Goal: Book appointment/travel/reservation

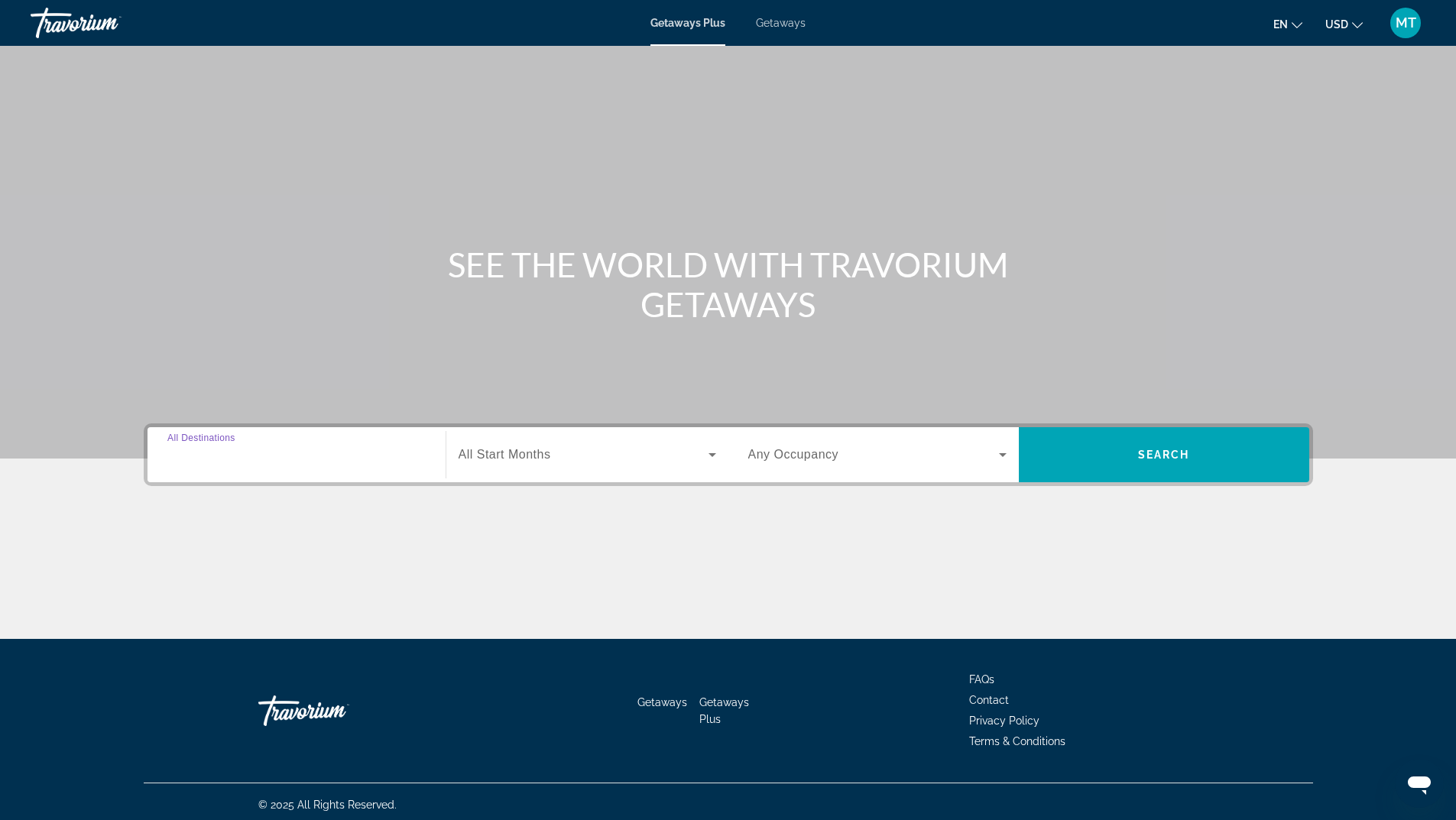
click at [262, 458] on input "Destination All Destinations" at bounding box center [296, 455] width 258 height 18
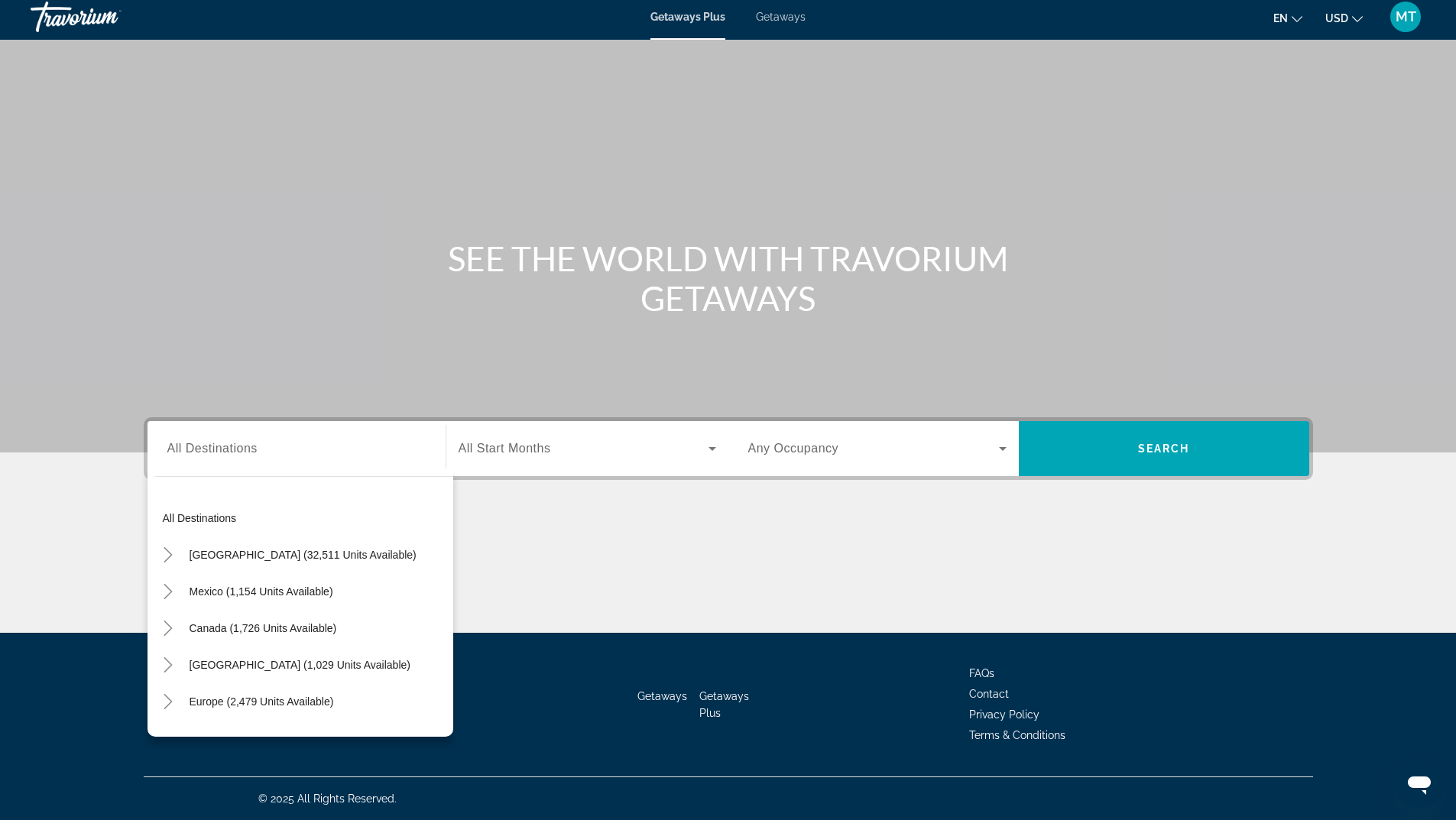
click at [538, 596] on div "Main content" at bounding box center [728, 575] width 1170 height 114
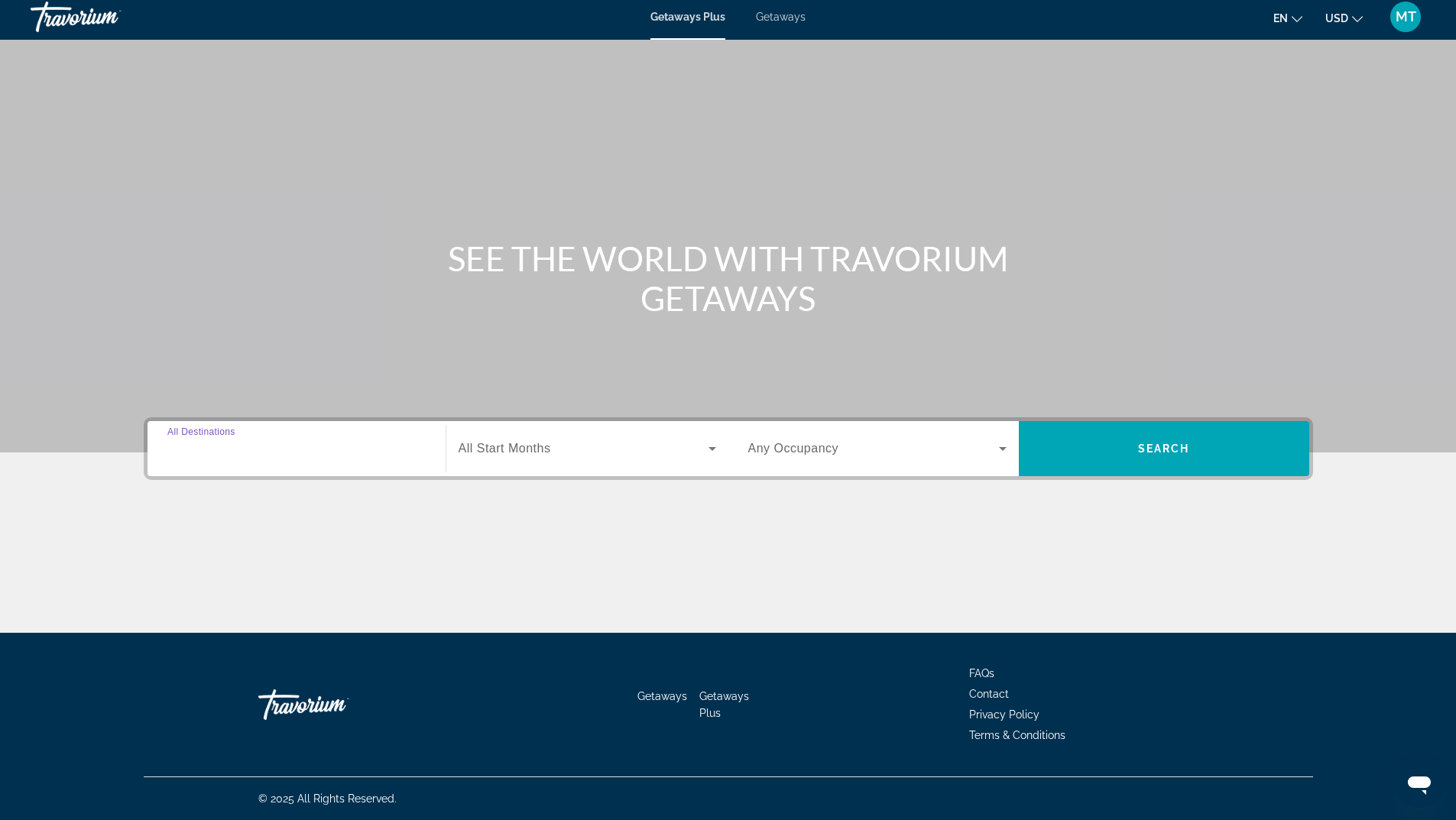
click at [369, 450] on input "Destination All Destinations" at bounding box center [296, 449] width 258 height 18
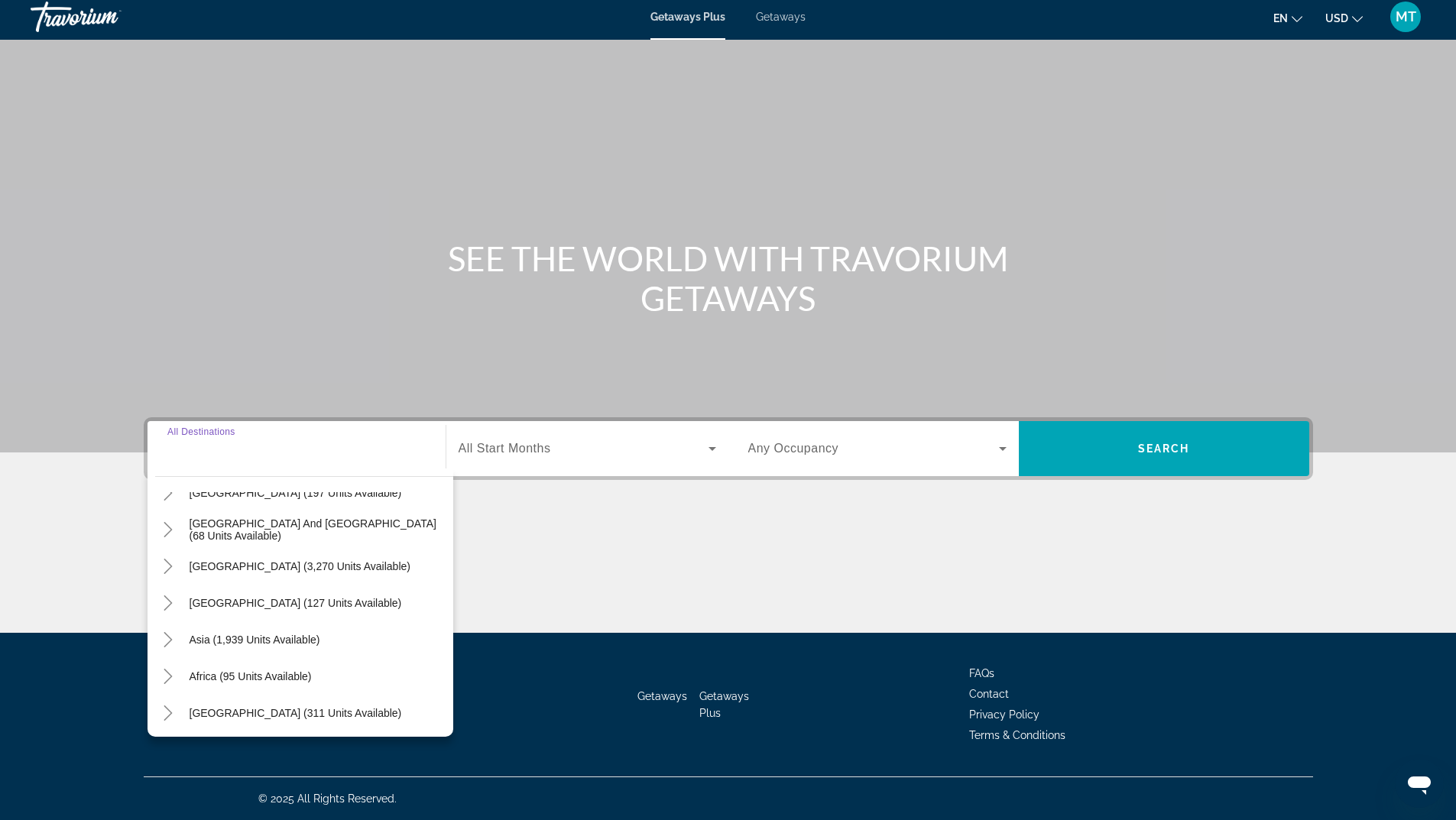
scroll to position [247, 0]
click at [266, 638] on span "Asia (1,939 units available)" at bounding box center [255, 637] width 131 height 12
type input "**********"
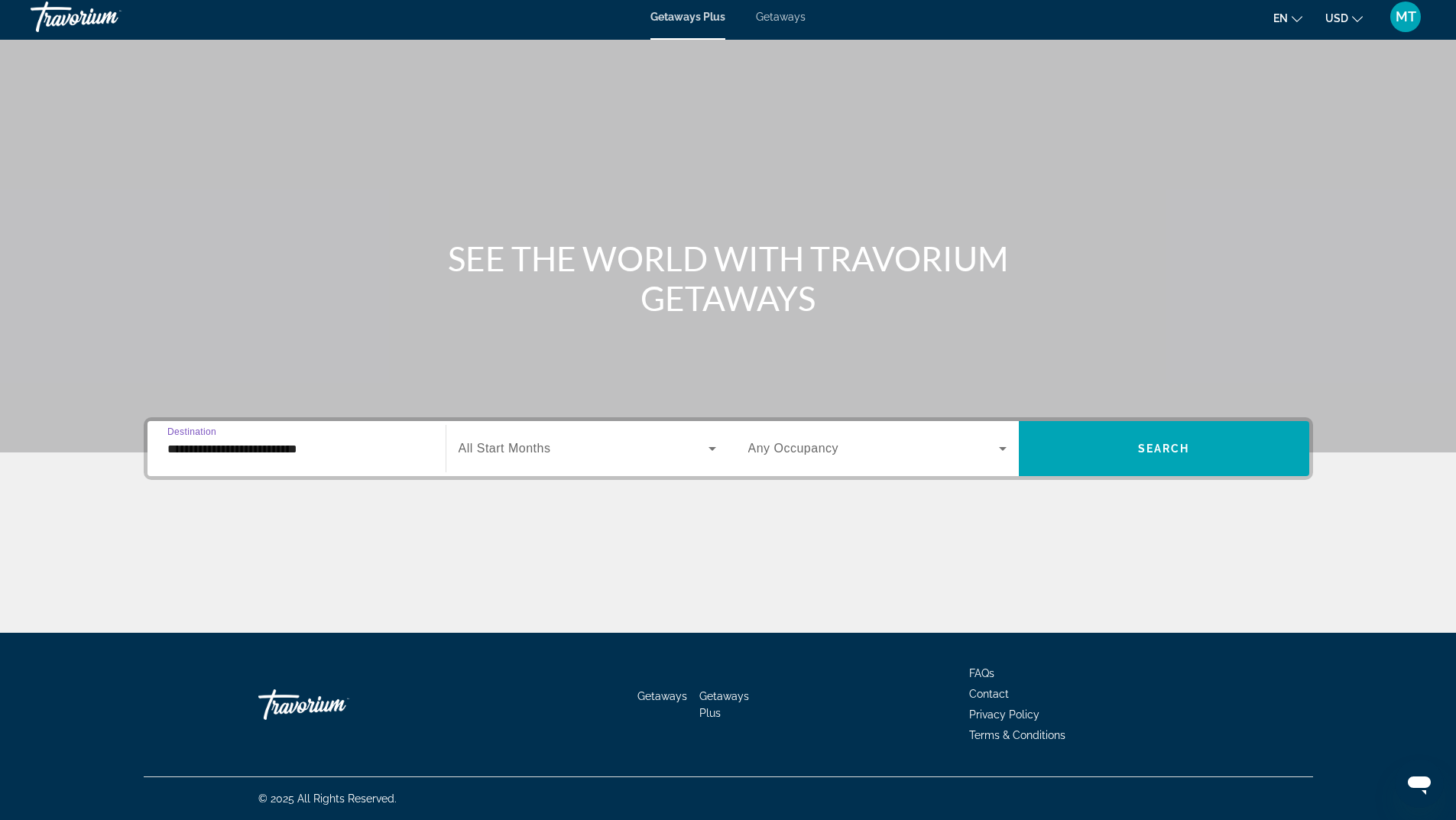
click at [586, 458] on div "Search widget" at bounding box center [587, 448] width 257 height 43
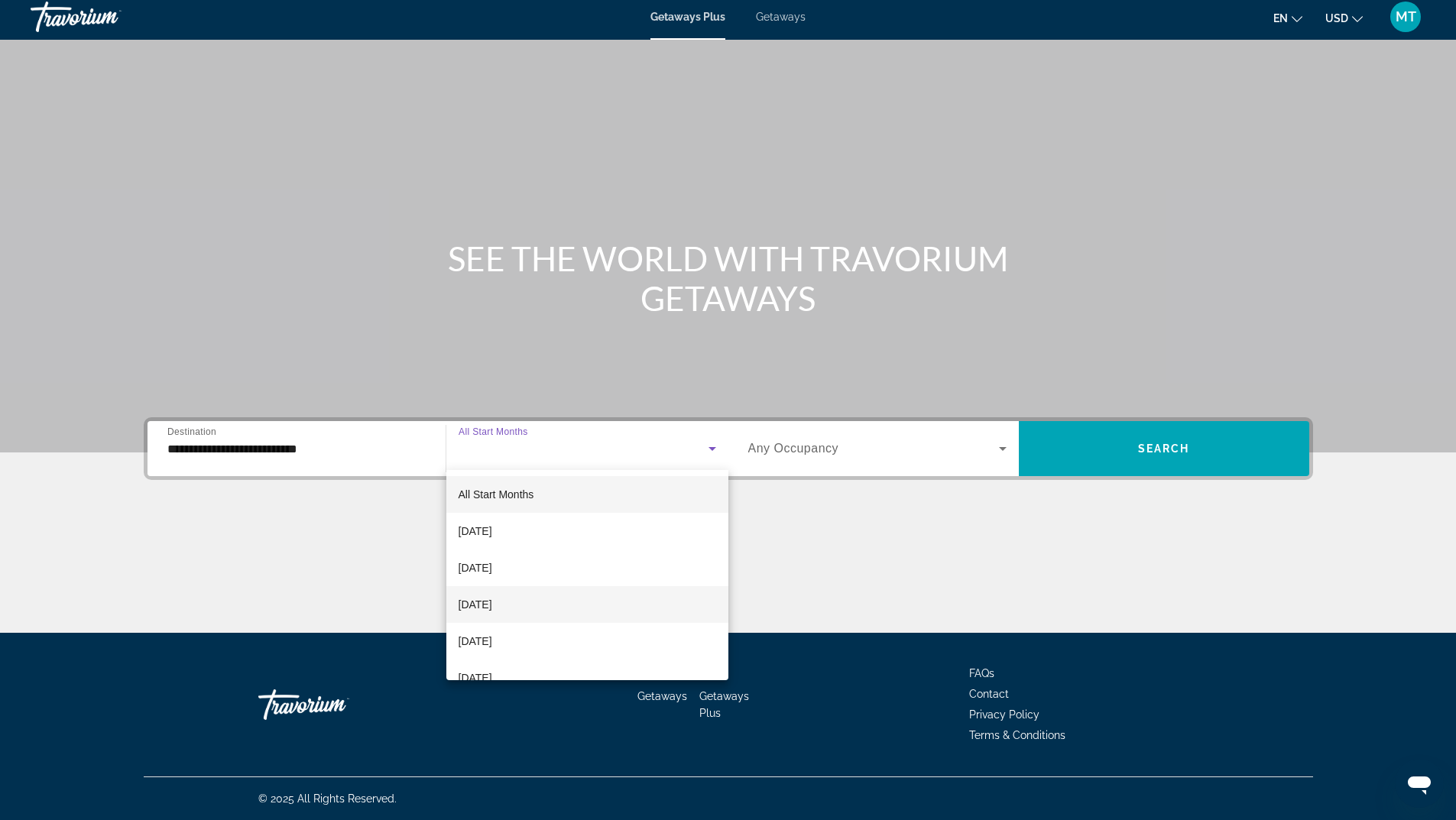
click at [493, 598] on span "[DATE]" at bounding box center [475, 604] width 34 height 18
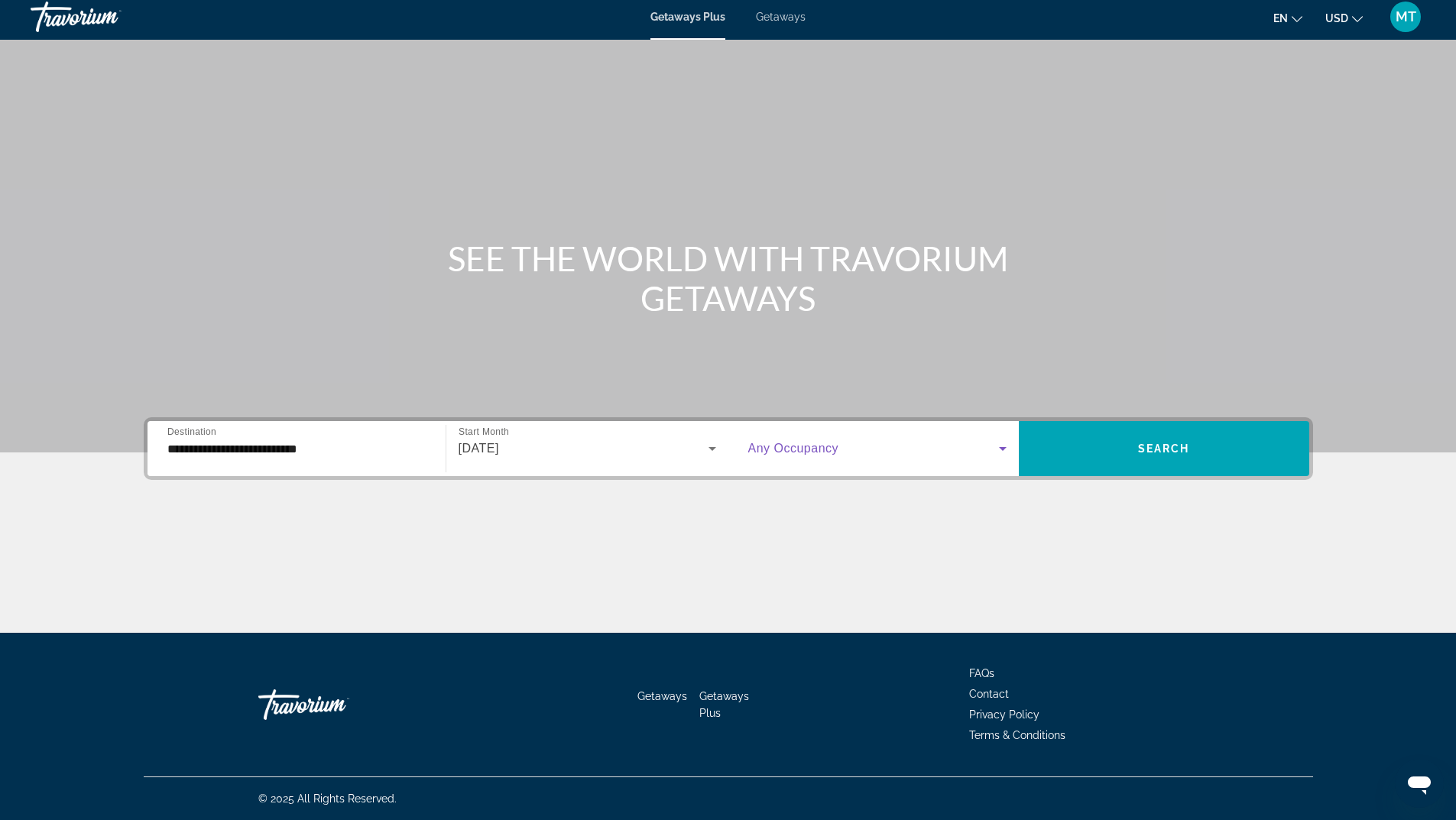
click at [865, 443] on span "Search widget" at bounding box center [873, 448] width 251 height 18
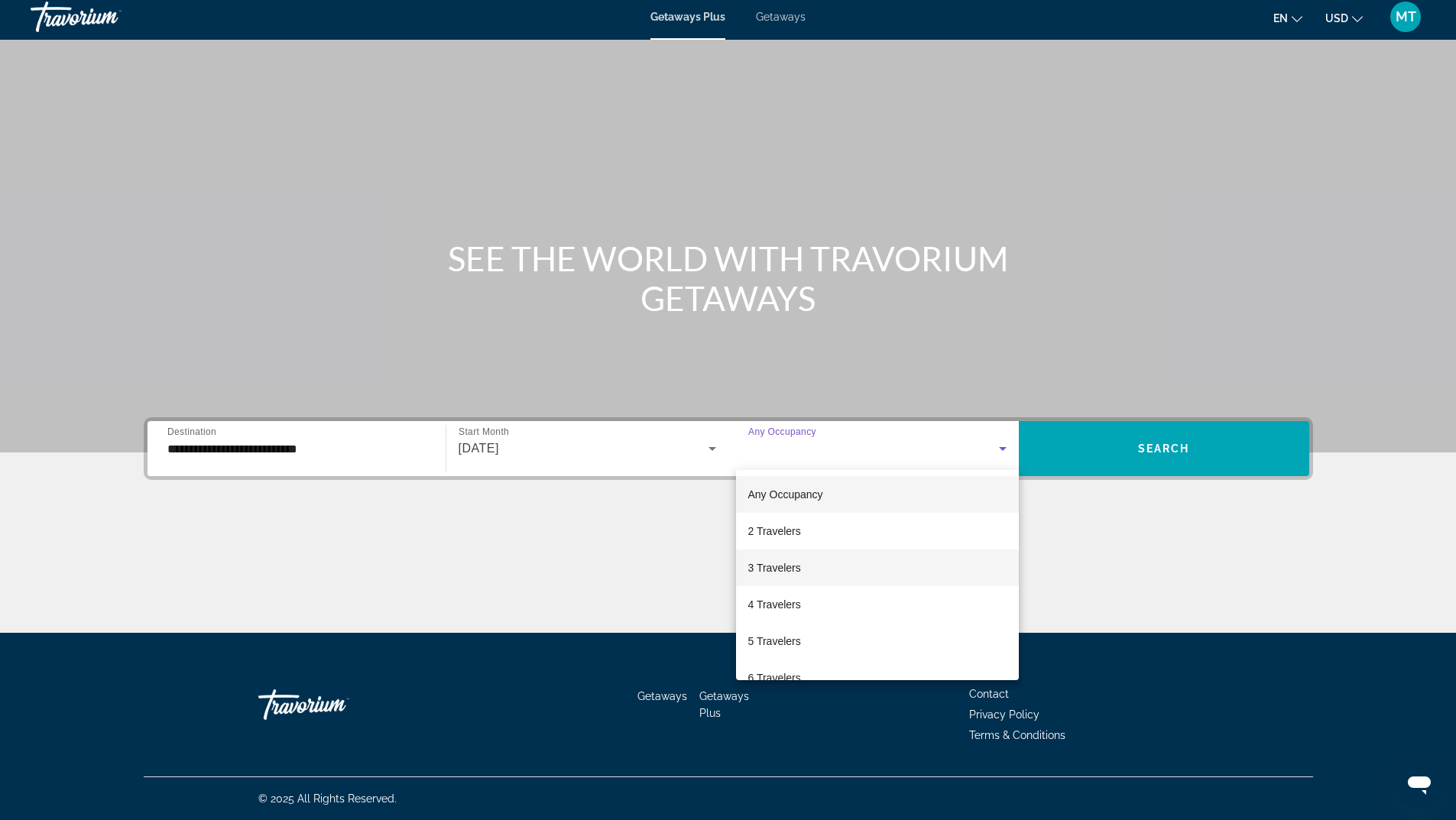
click at [775, 567] on span "3 Travelers" at bounding box center [775, 568] width 53 height 18
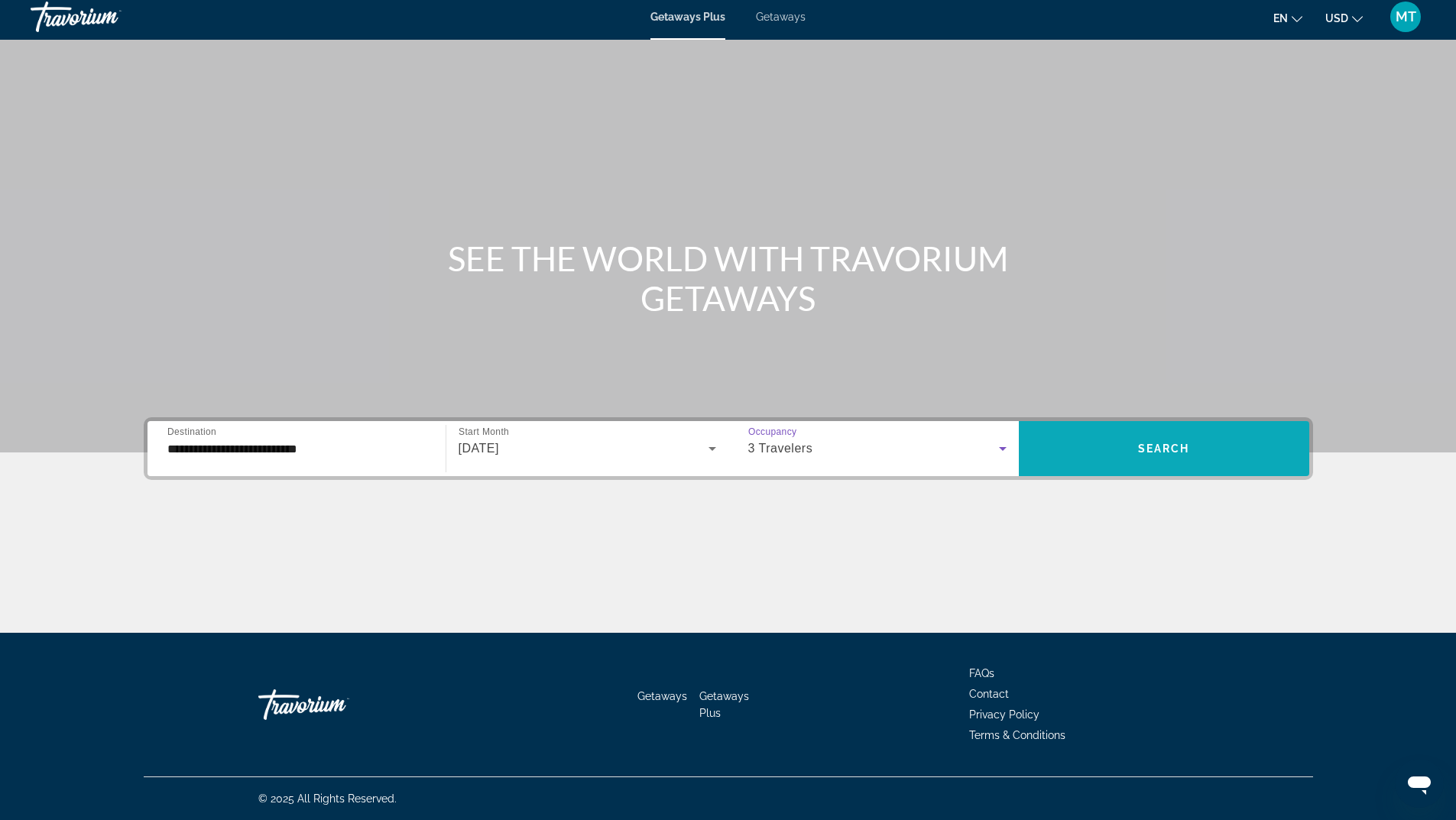
click at [1170, 435] on span "Search widget" at bounding box center [1164, 448] width 291 height 36
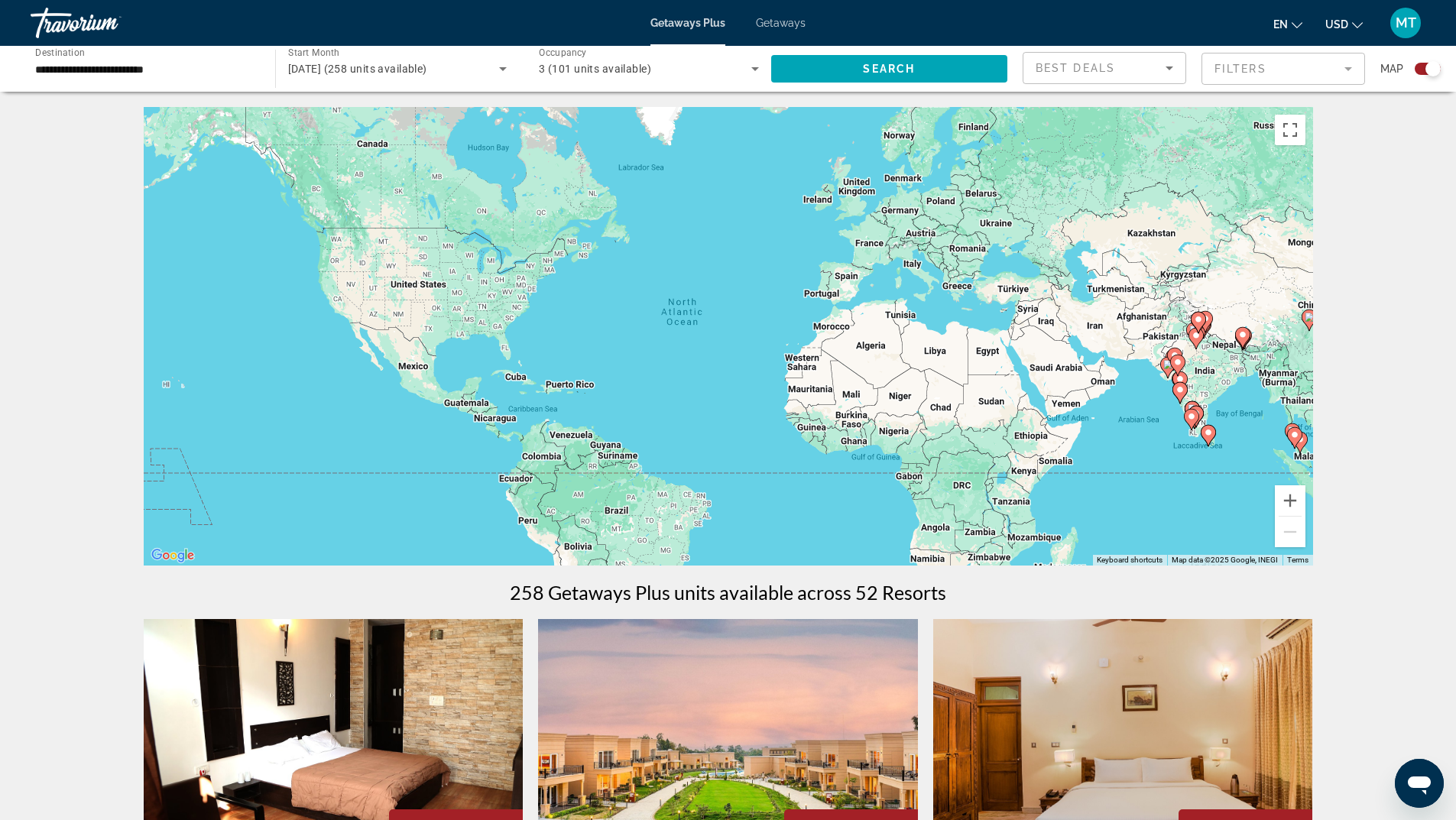
click at [1352, 24] on icon "Change currency" at bounding box center [1357, 25] width 11 height 11
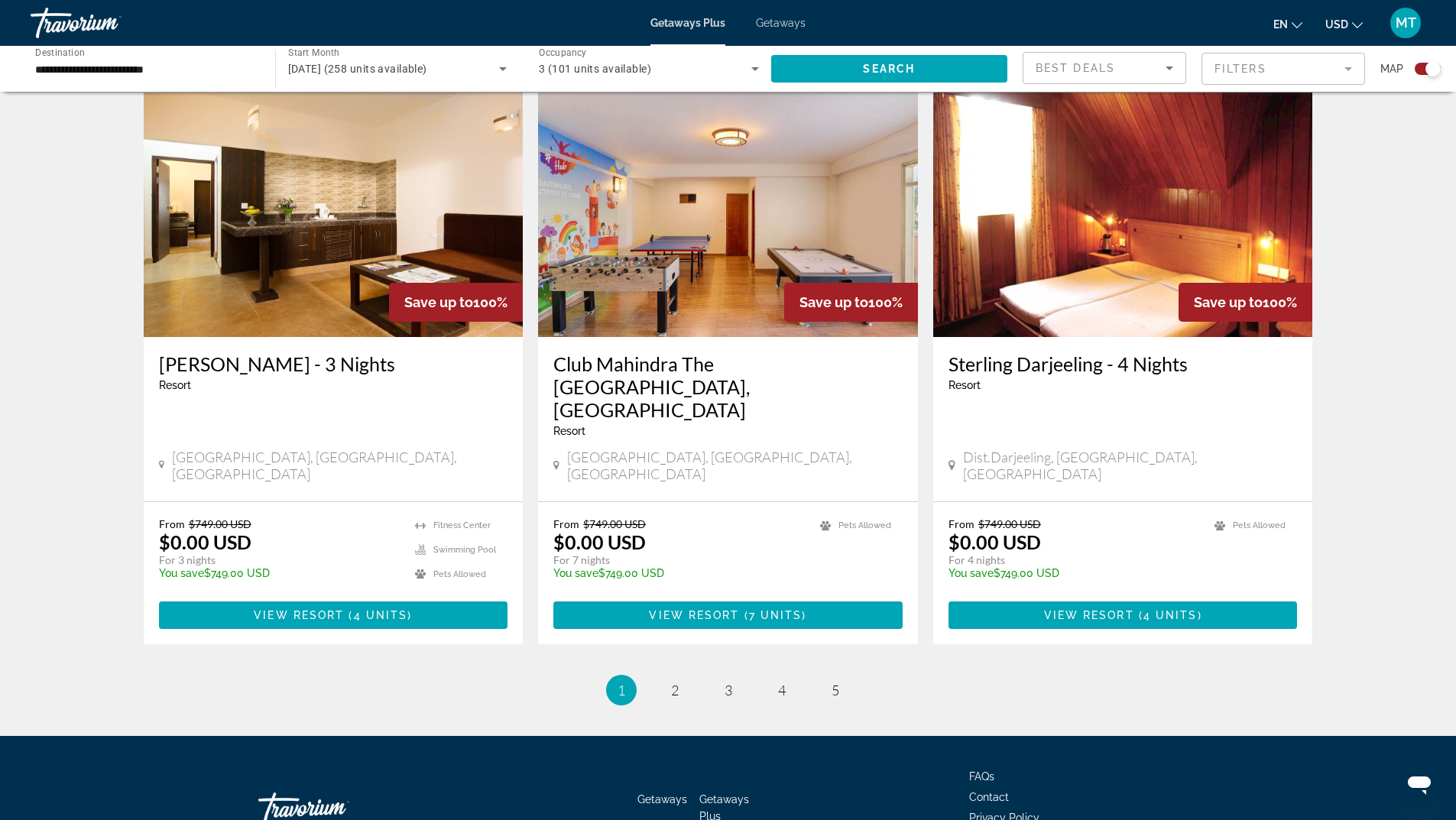
scroll to position [2148, 0]
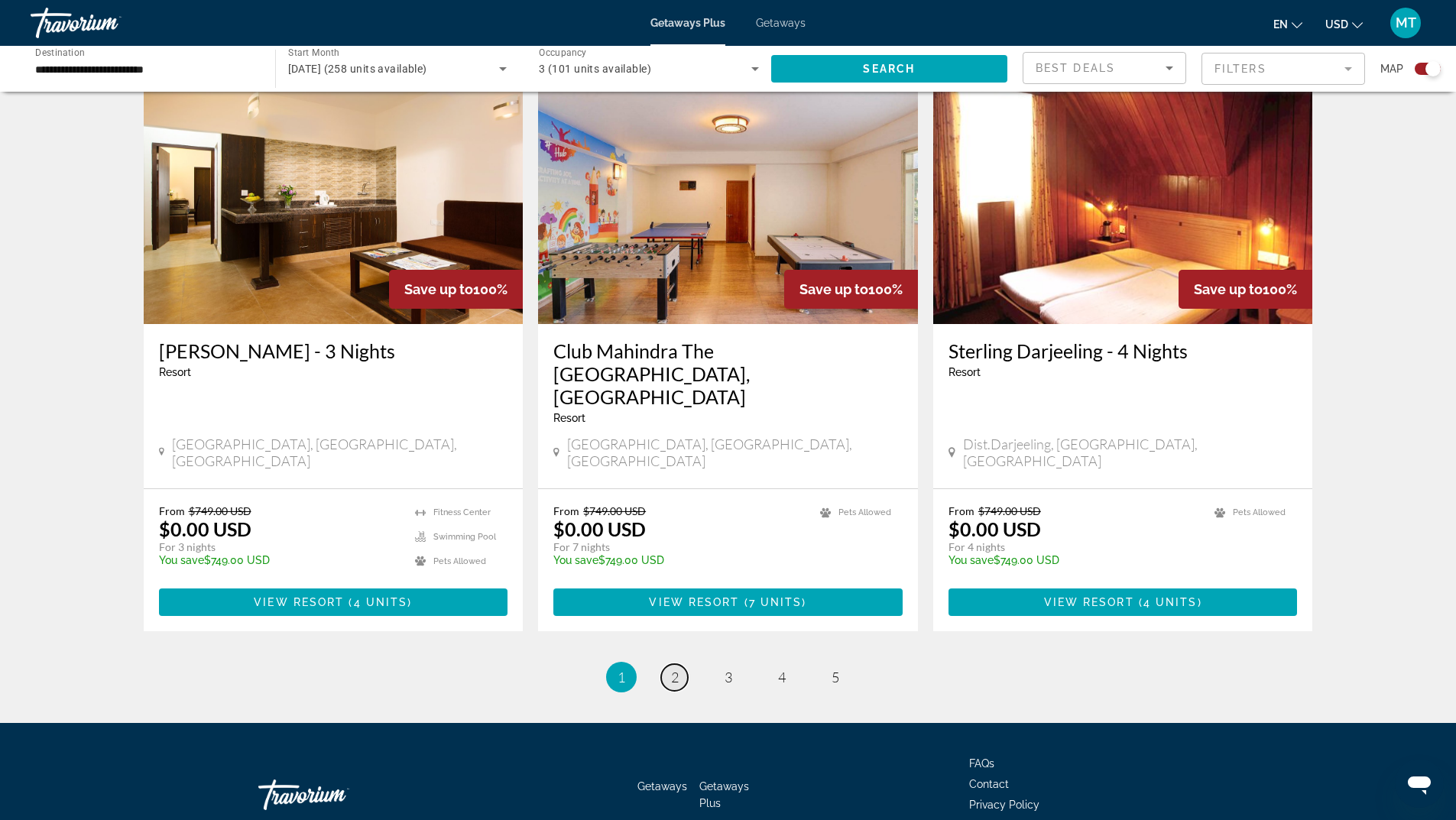
click at [671, 669] on span "2" at bounding box center [675, 677] width 7 height 17
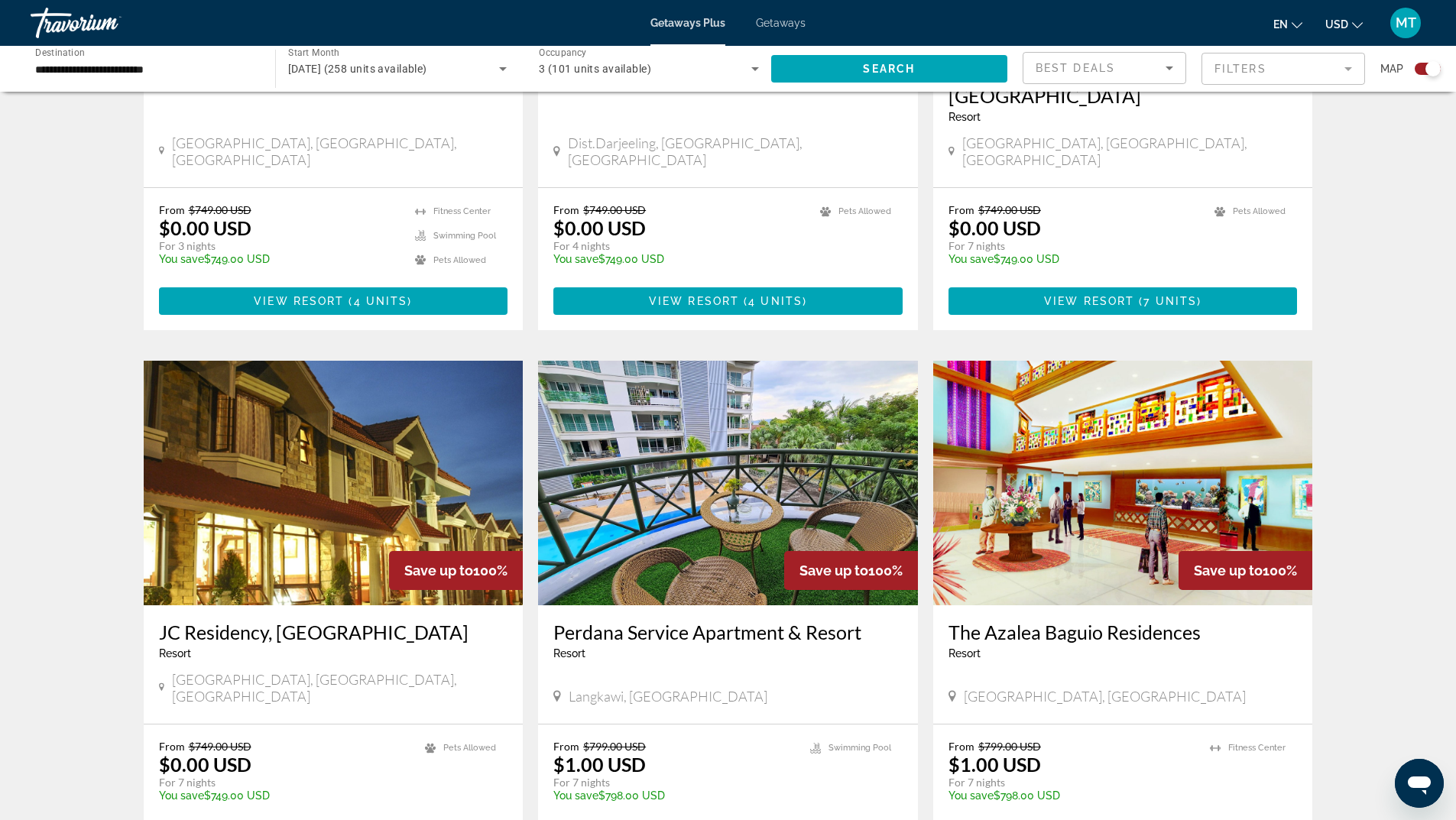
scroll to position [917, 0]
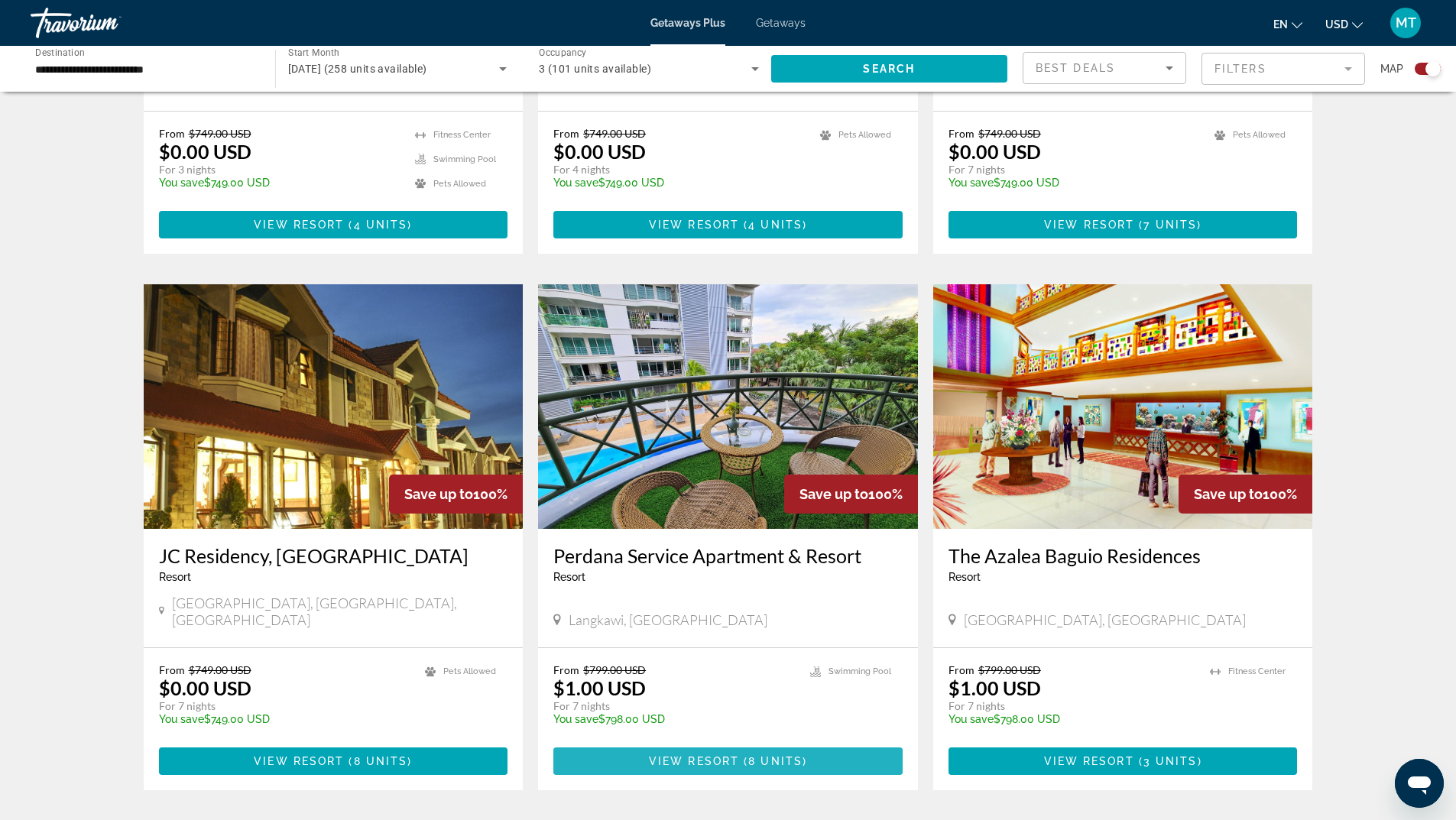
click at [678, 755] on span "View Resort" at bounding box center [694, 760] width 90 height 12
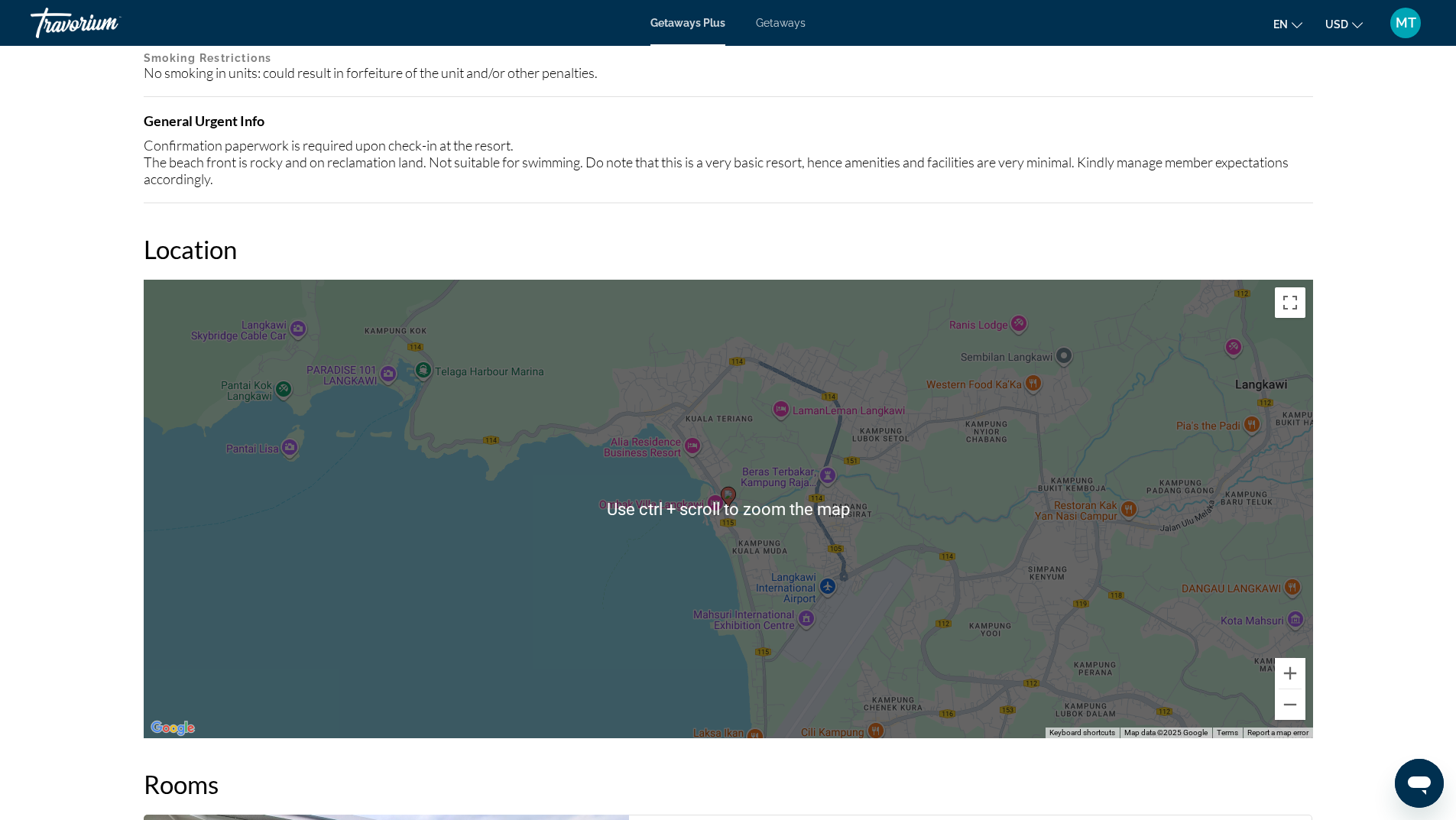
scroll to position [1834, 0]
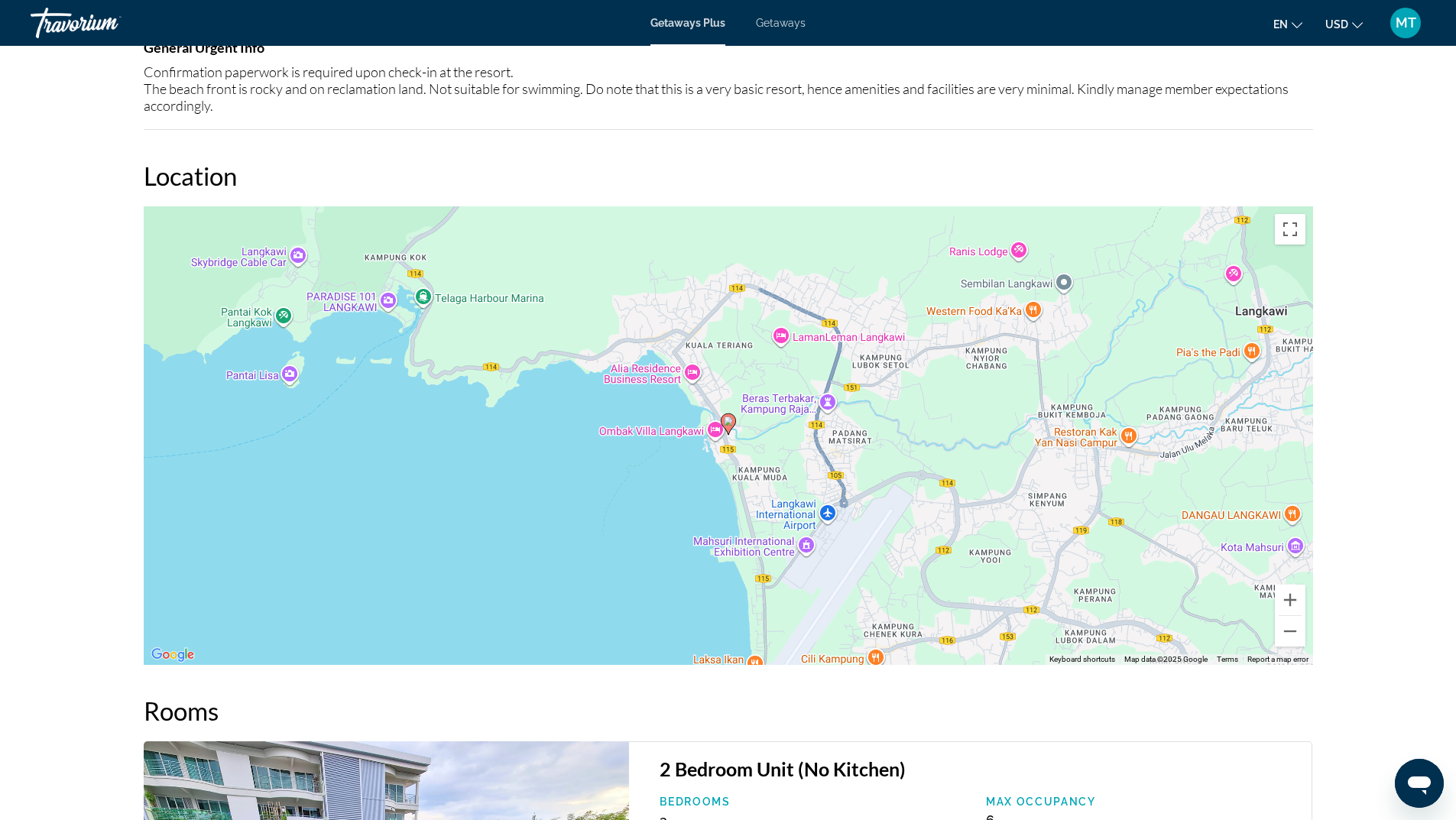
click at [730, 415] on icon "Main content" at bounding box center [728, 424] width 14 height 20
click at [1282, 606] on button "Zoom in" at bounding box center [1290, 599] width 31 height 31
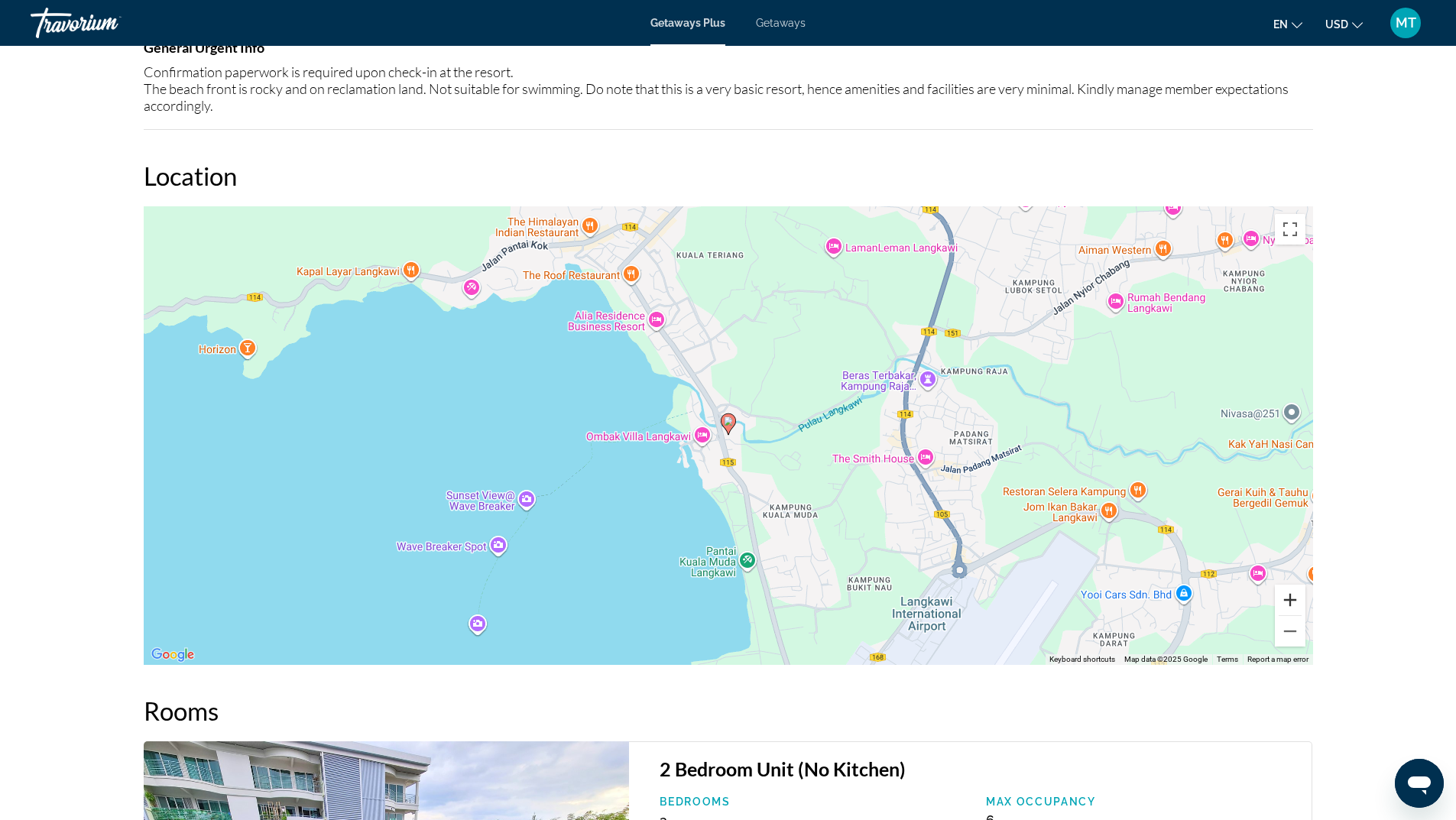
click at [1290, 597] on button "Zoom in" at bounding box center [1290, 599] width 31 height 31
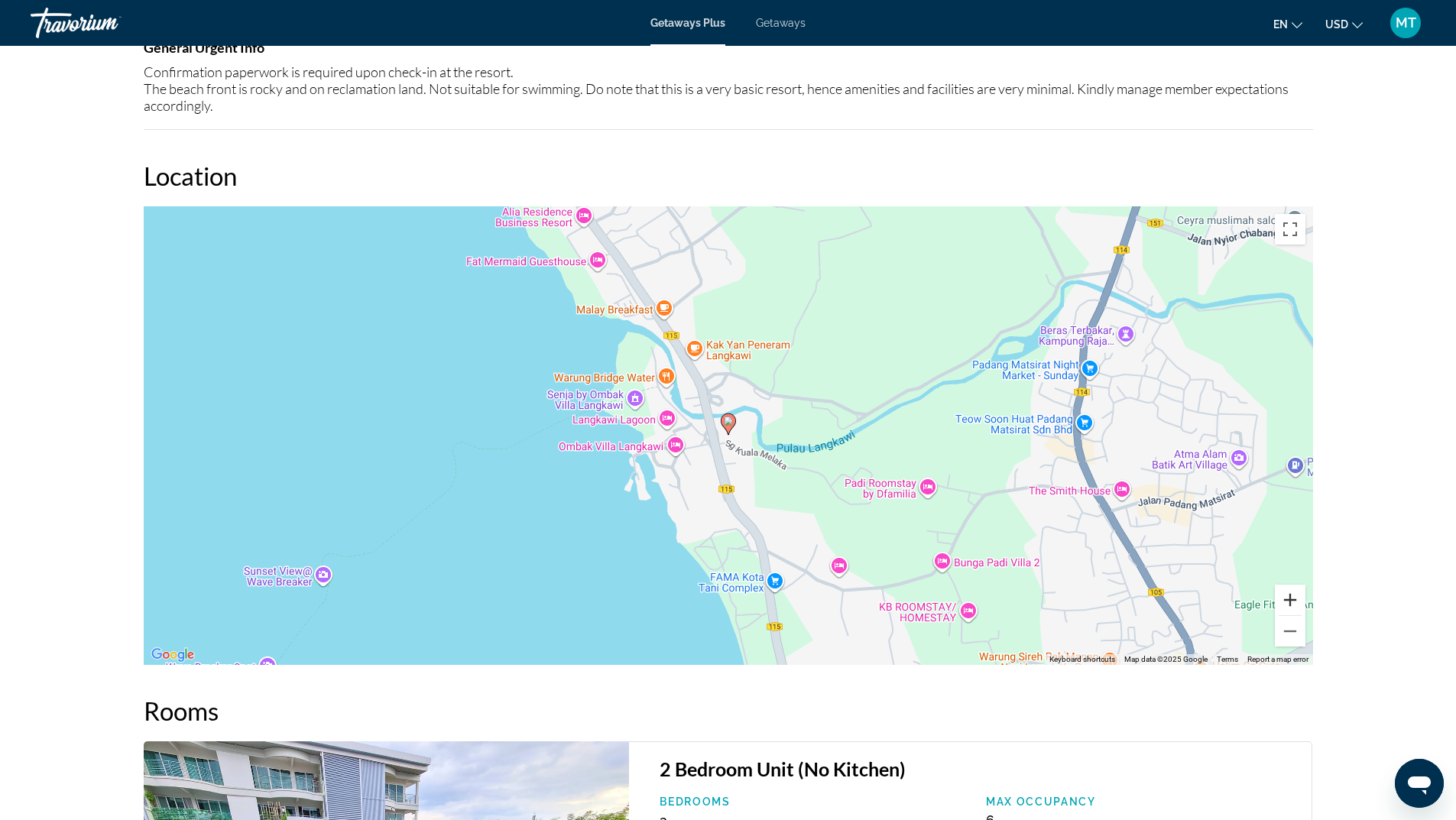
click at [1290, 597] on button "Zoom in" at bounding box center [1290, 599] width 31 height 31
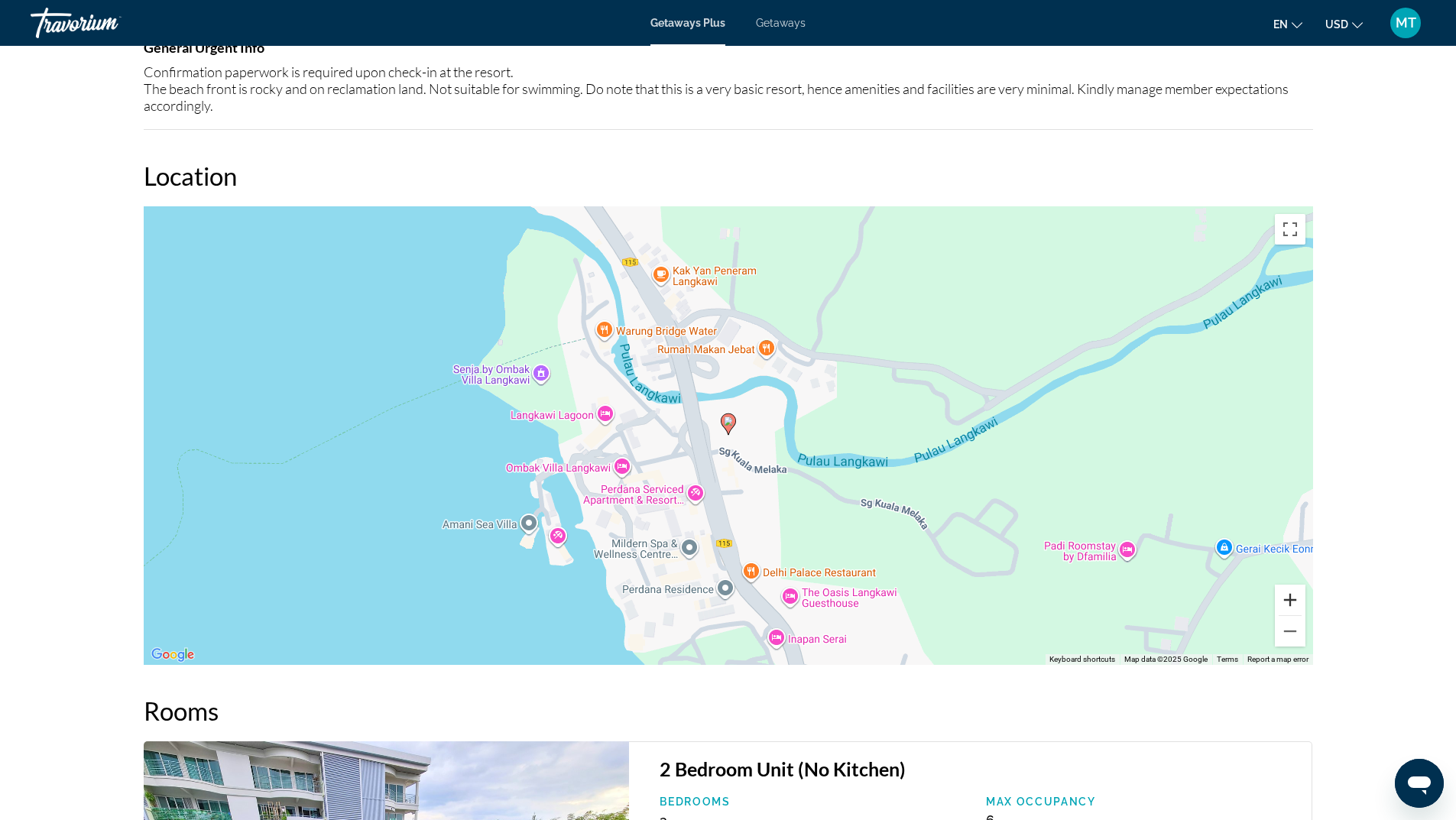
click at [1290, 597] on button "Zoom in" at bounding box center [1290, 599] width 31 height 31
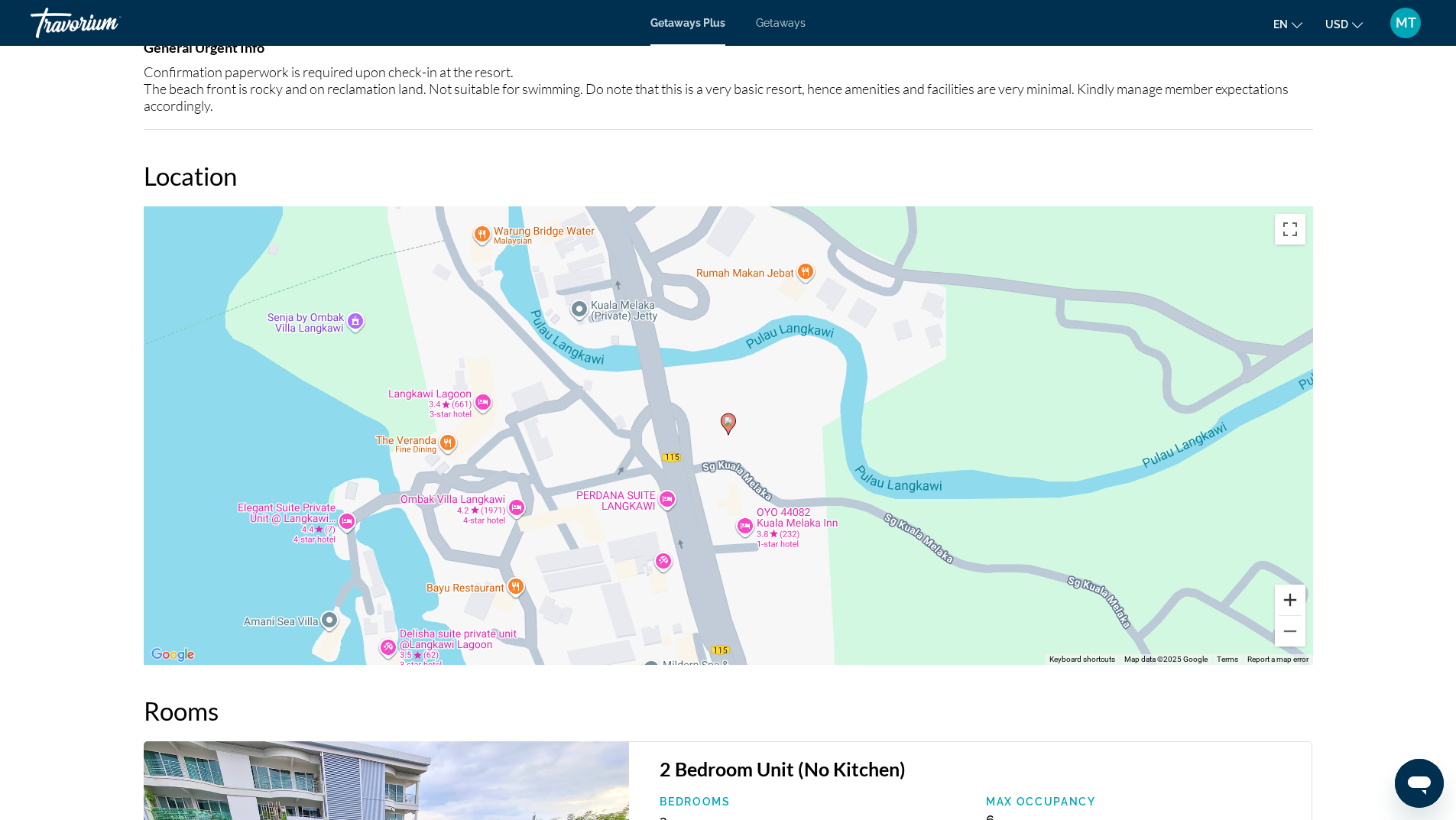
click at [1290, 597] on button "Zoom in" at bounding box center [1290, 599] width 31 height 31
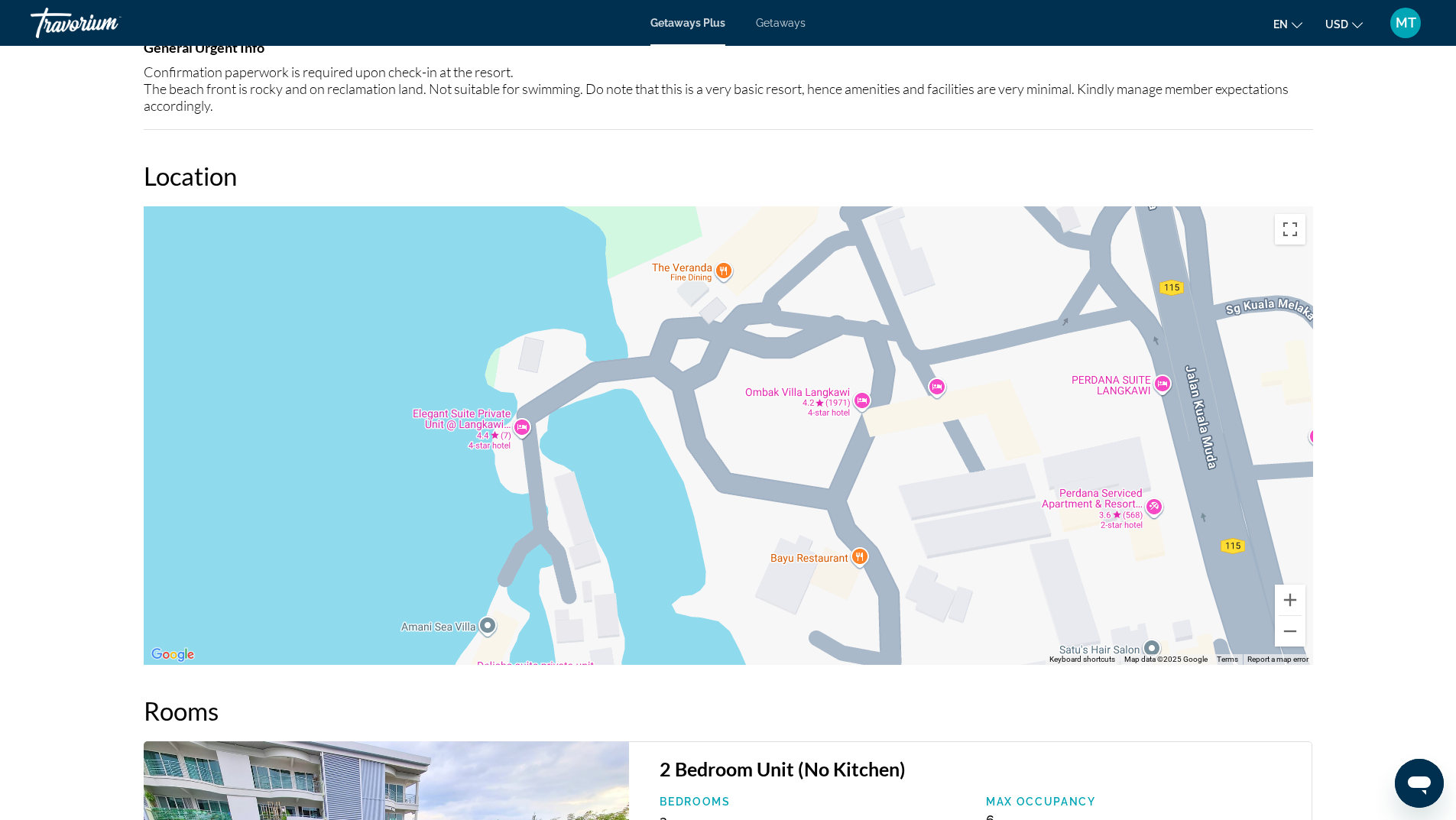
drag, startPoint x: 746, startPoint y: 497, endPoint x: 1303, endPoint y: 306, distance: 588.8
click at [1303, 306] on div "To activate drag with keyboard, press Alt + Enter. Once in keyboard drag state,…" at bounding box center [728, 435] width 1170 height 458
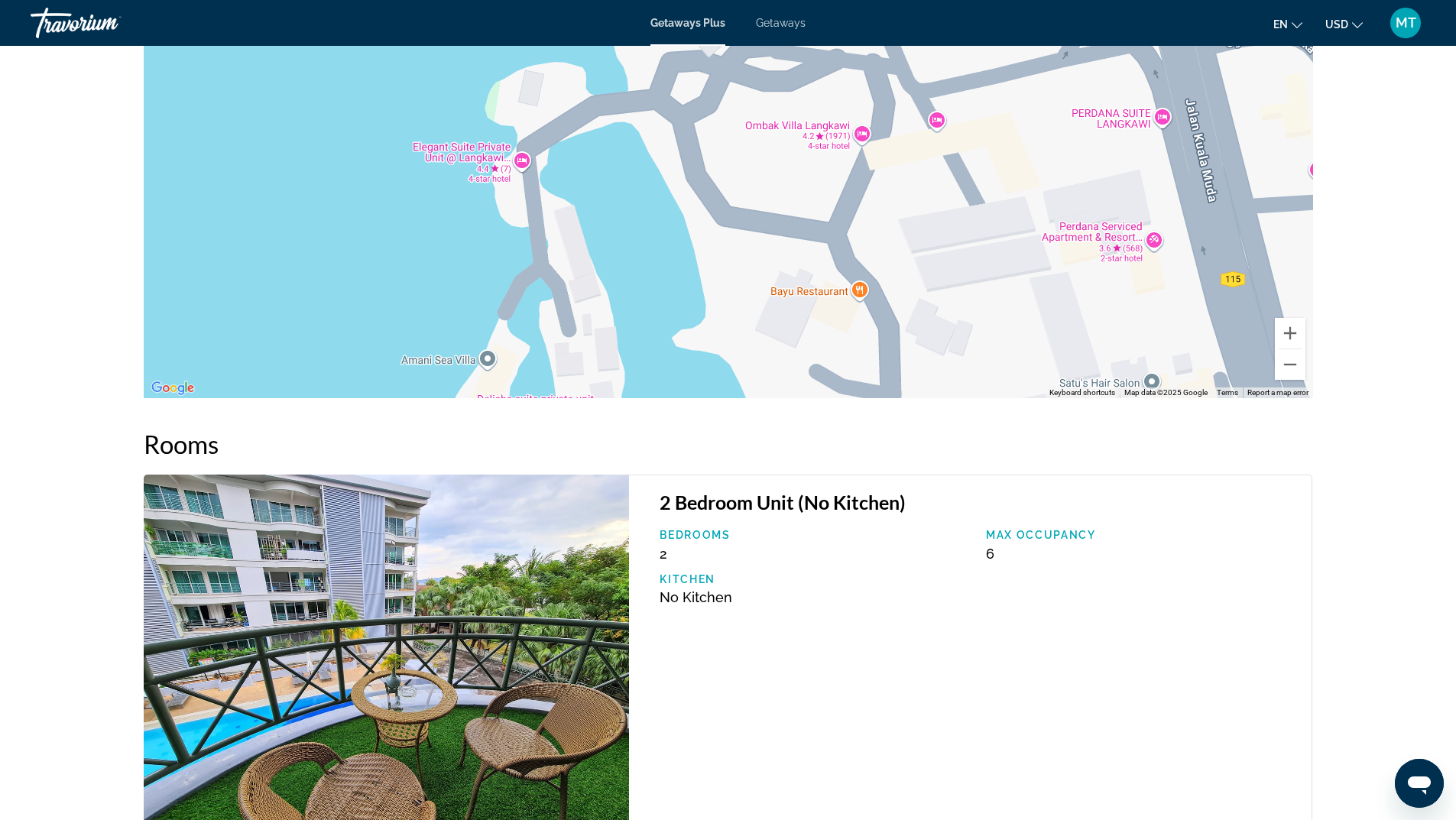
scroll to position [1888, 0]
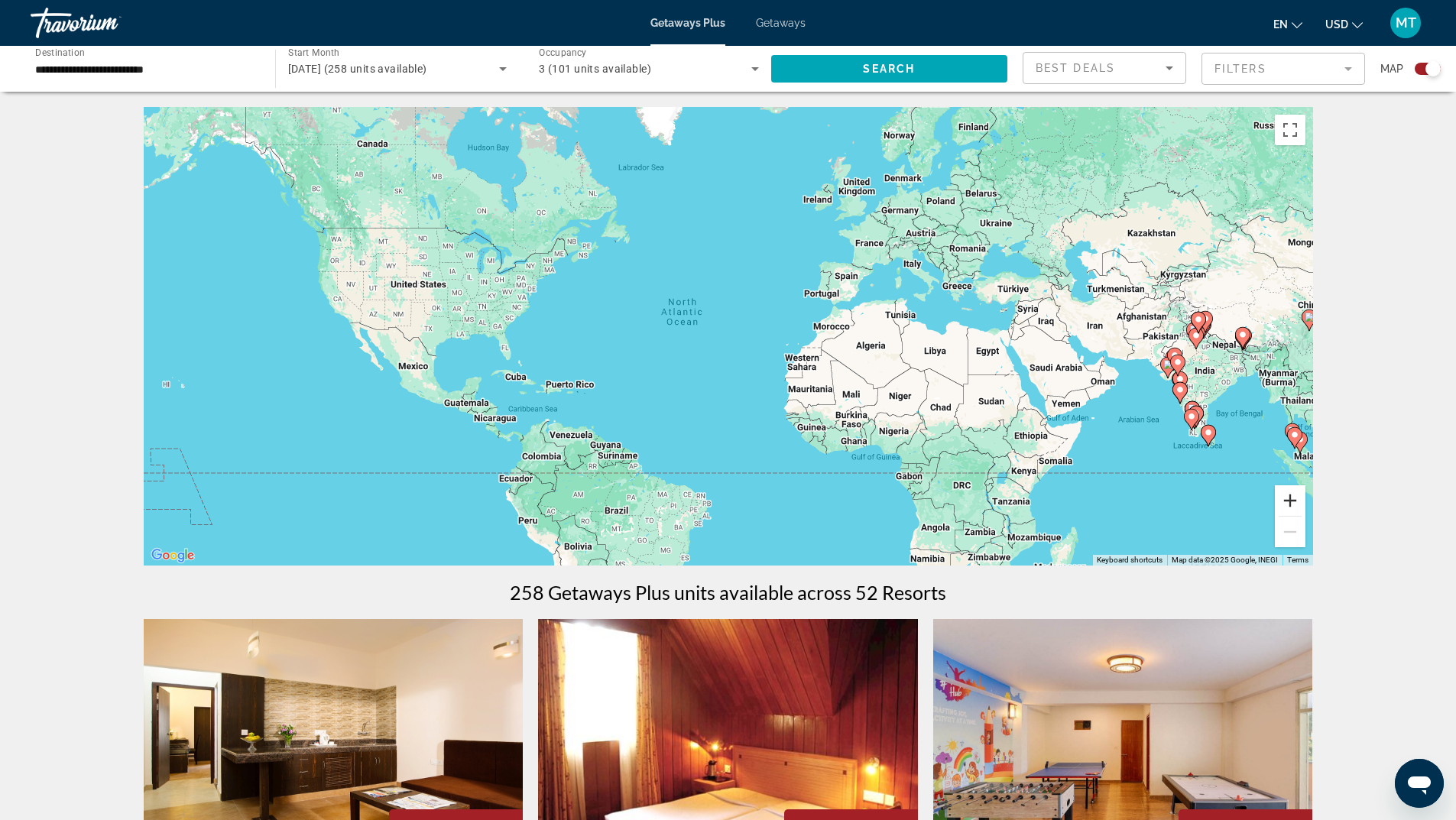
click at [1280, 496] on button "Zoom in" at bounding box center [1290, 500] width 31 height 31
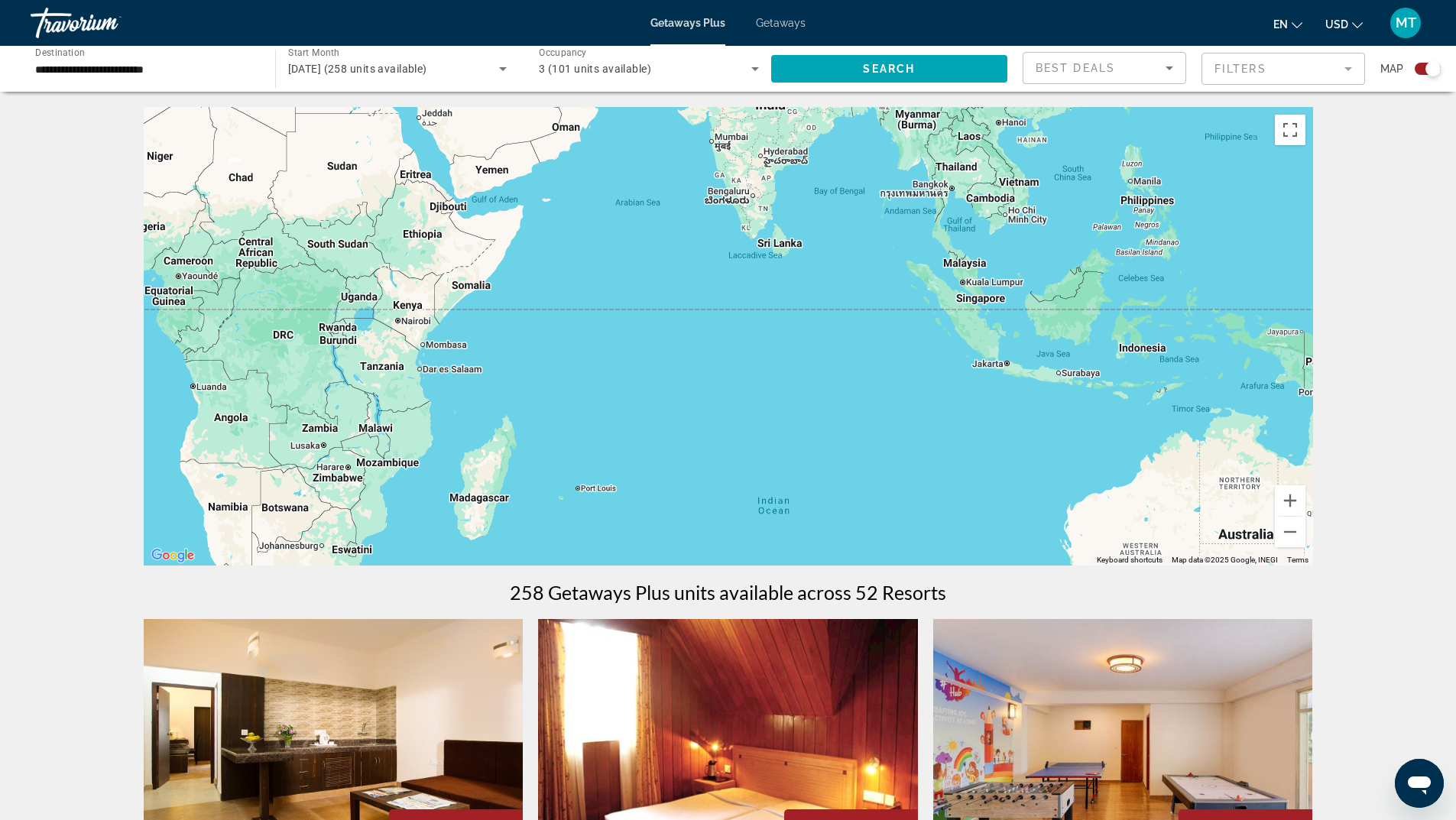
drag, startPoint x: 1212, startPoint y: 430, endPoint x: 422, endPoint y: 207, distance: 820.9
click at [422, 207] on div "Main content" at bounding box center [728, 336] width 1170 height 458
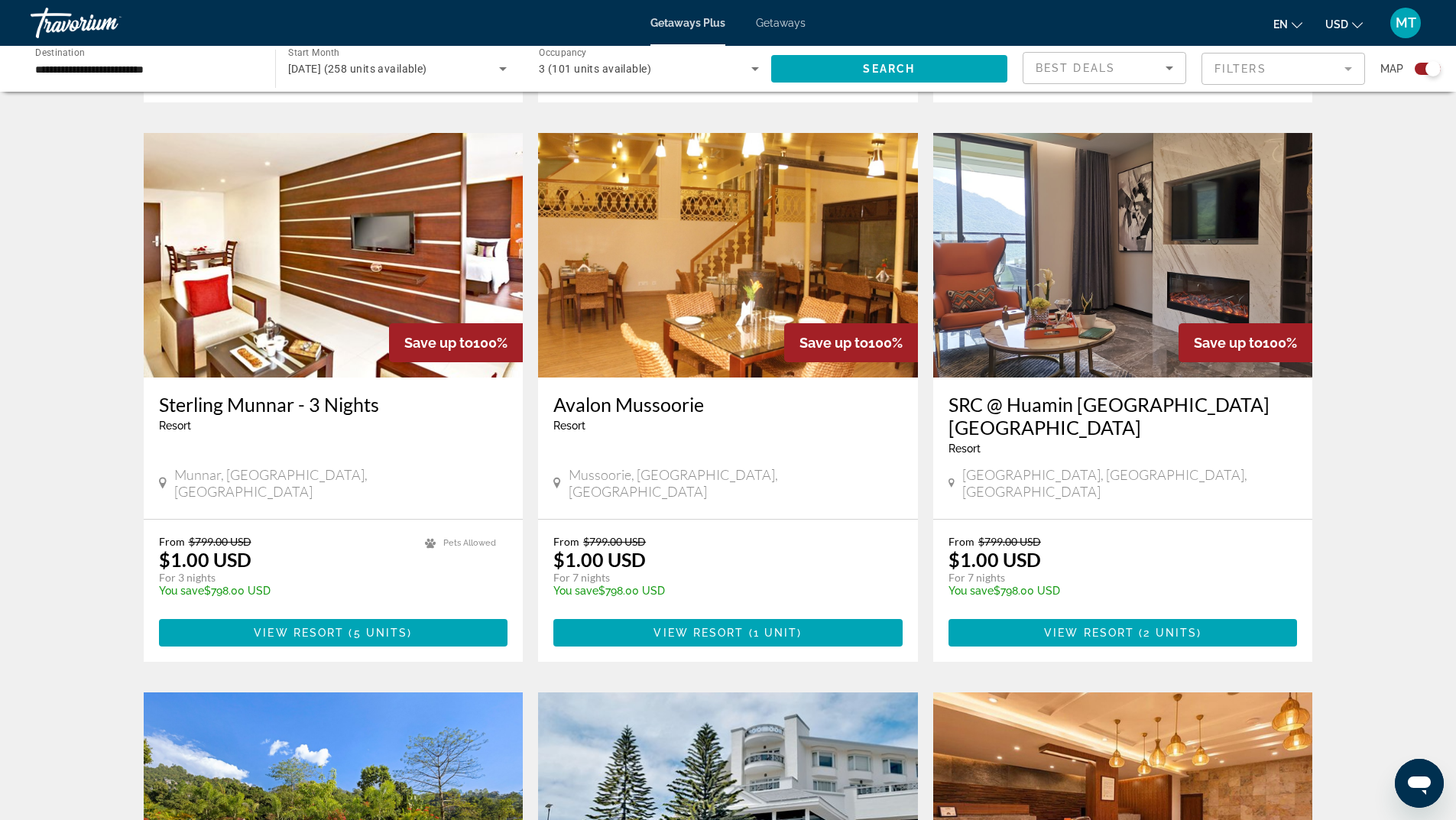
scroll to position [1527, 0]
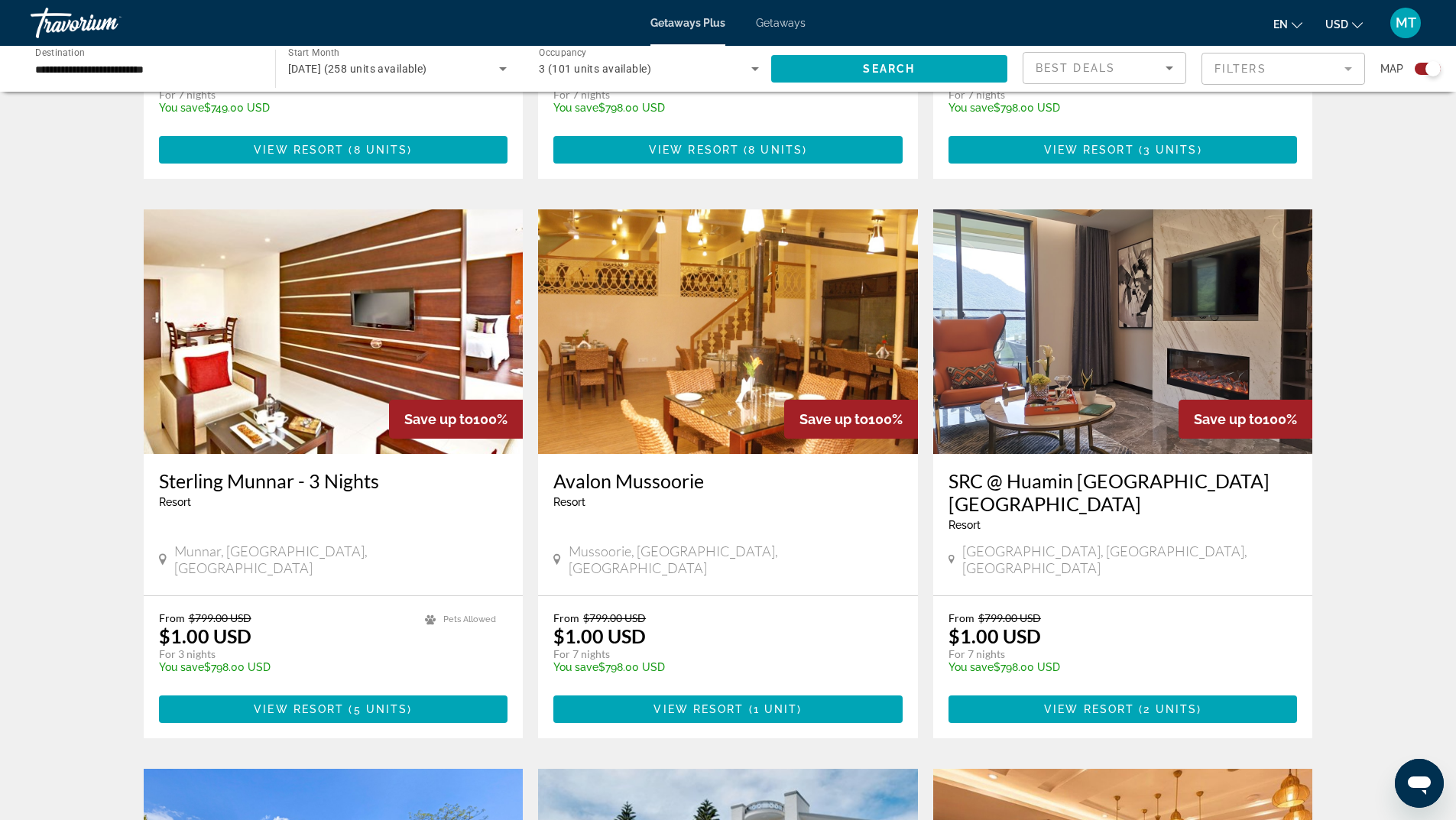
click at [1054, 259] on img "Main content" at bounding box center [1122, 331] width 380 height 244
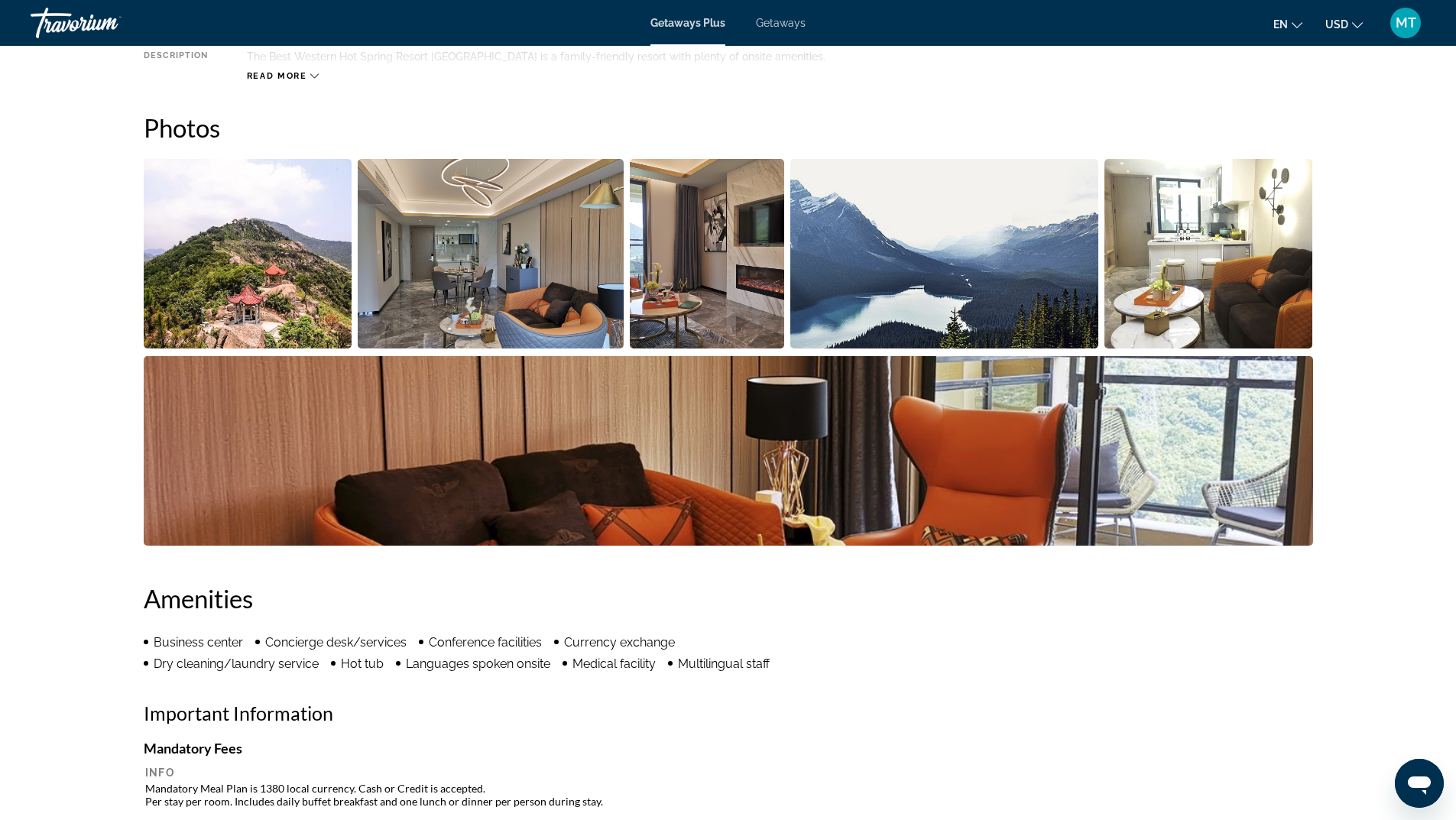
scroll to position [611, 0]
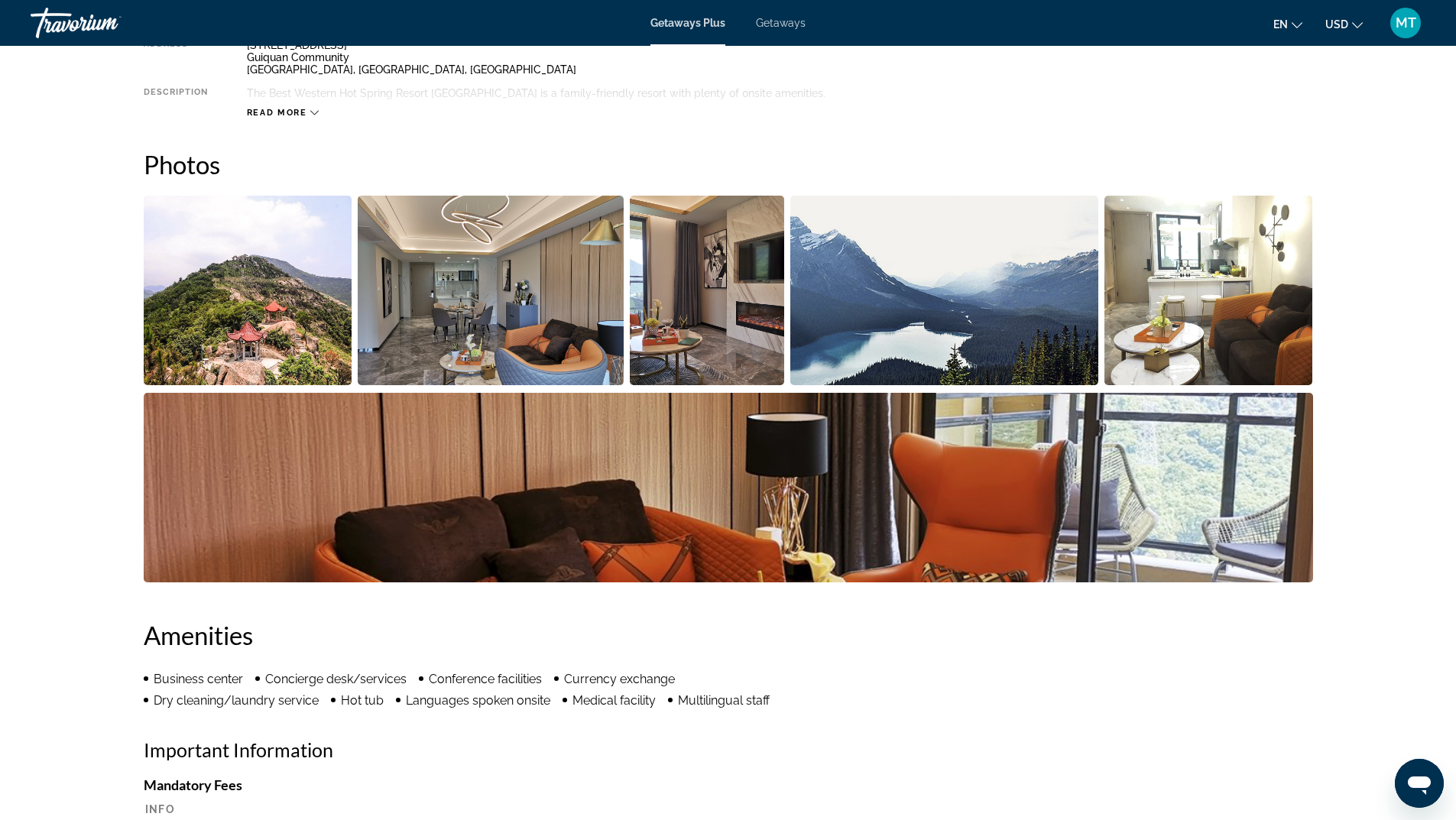
click at [508, 321] on img "Open full-screen image slider" at bounding box center [490, 290] width 266 height 189
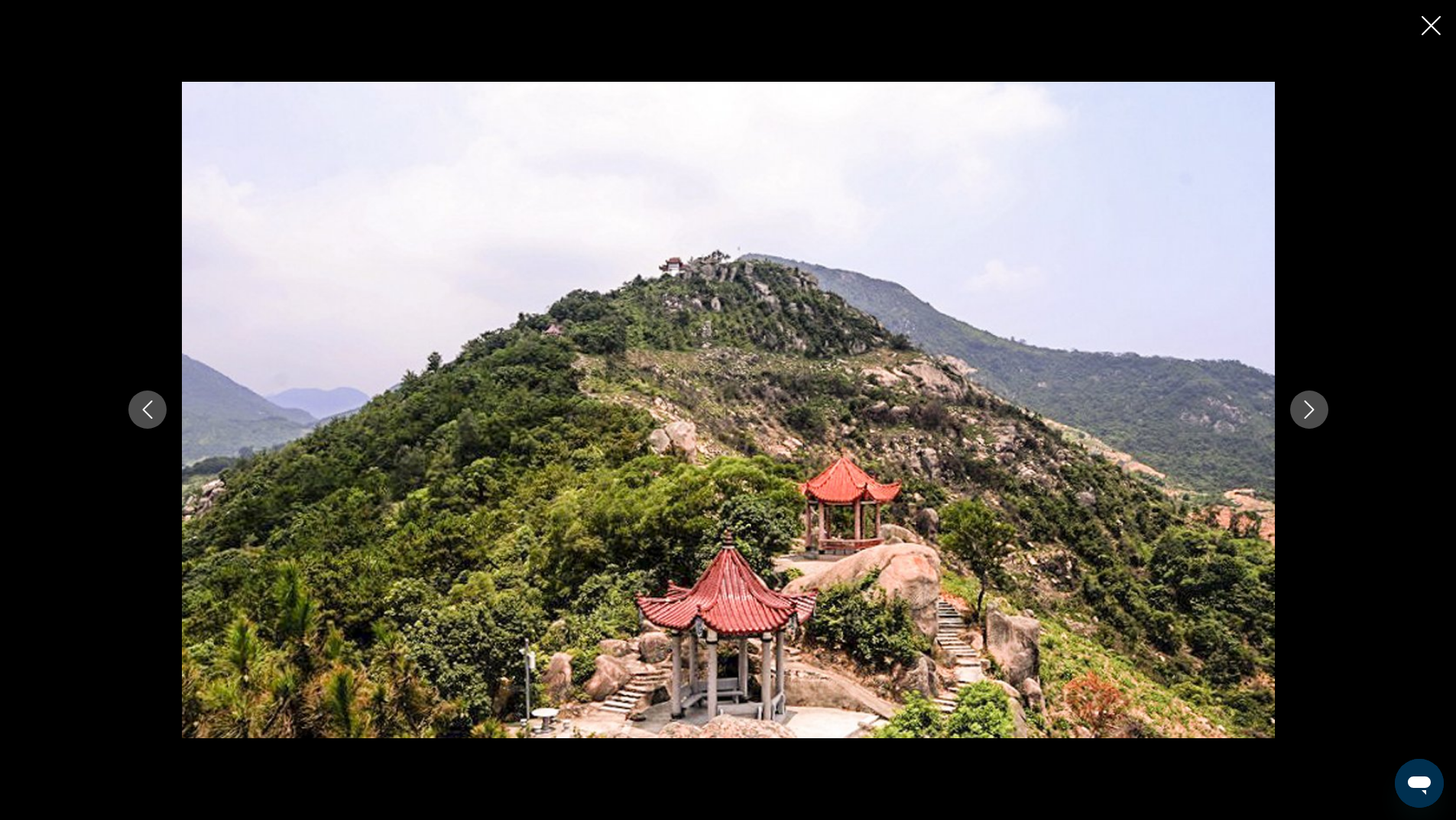
click at [1305, 406] on icon "Next image" at bounding box center [1309, 410] width 18 height 18
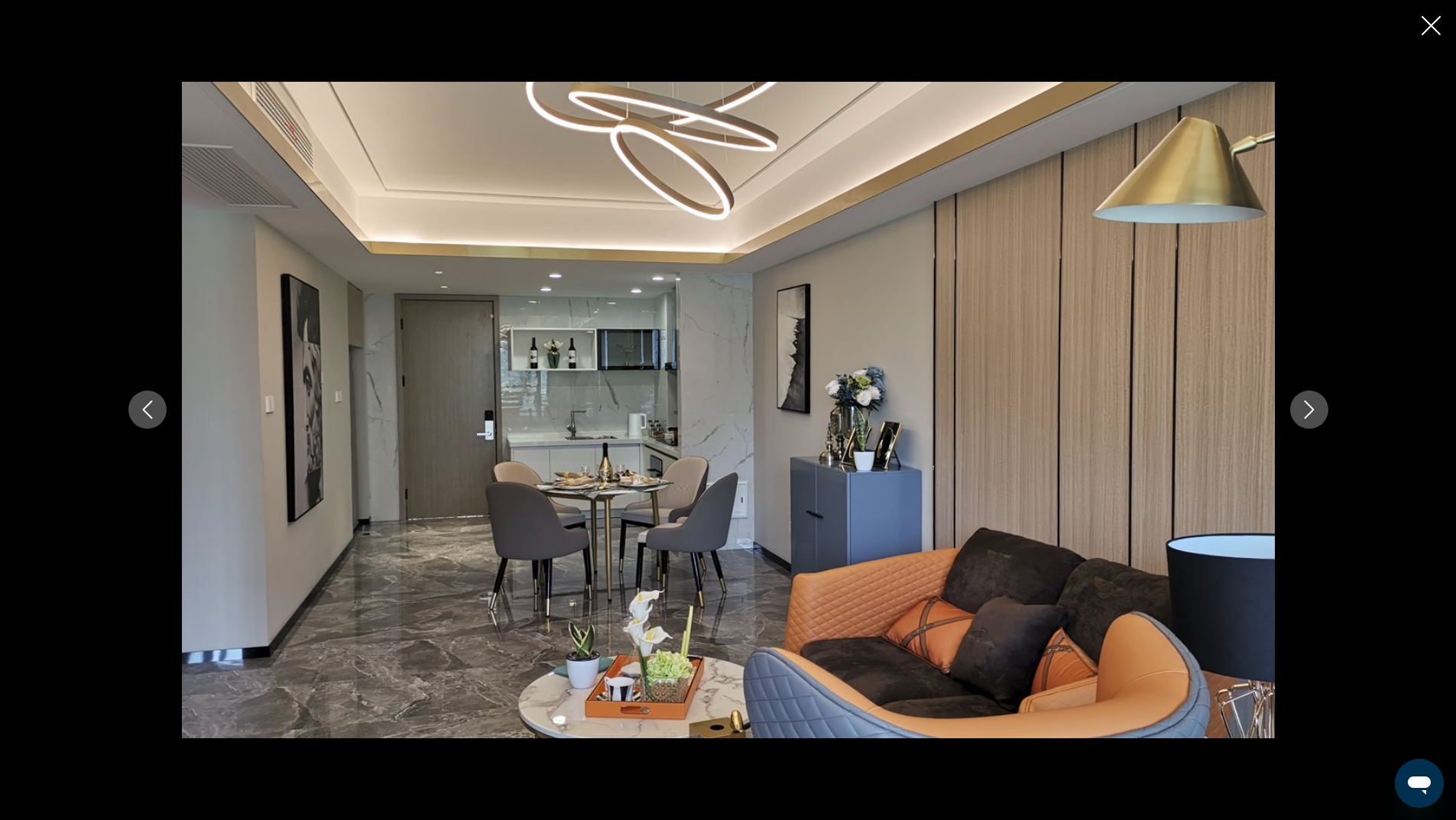
click at [1305, 406] on icon "Next image" at bounding box center [1309, 410] width 18 height 18
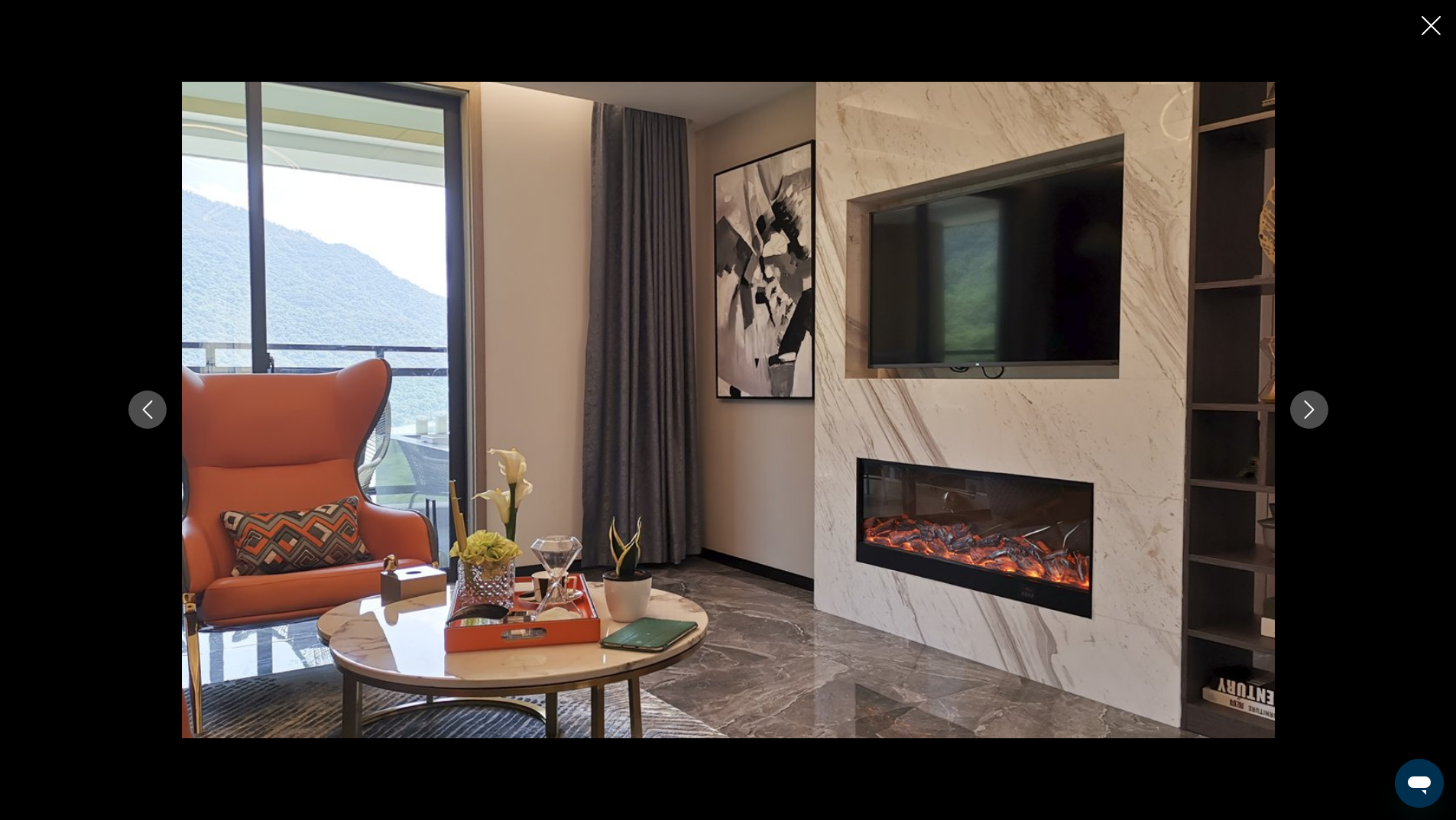
click at [1305, 406] on icon "Next image" at bounding box center [1309, 410] width 18 height 18
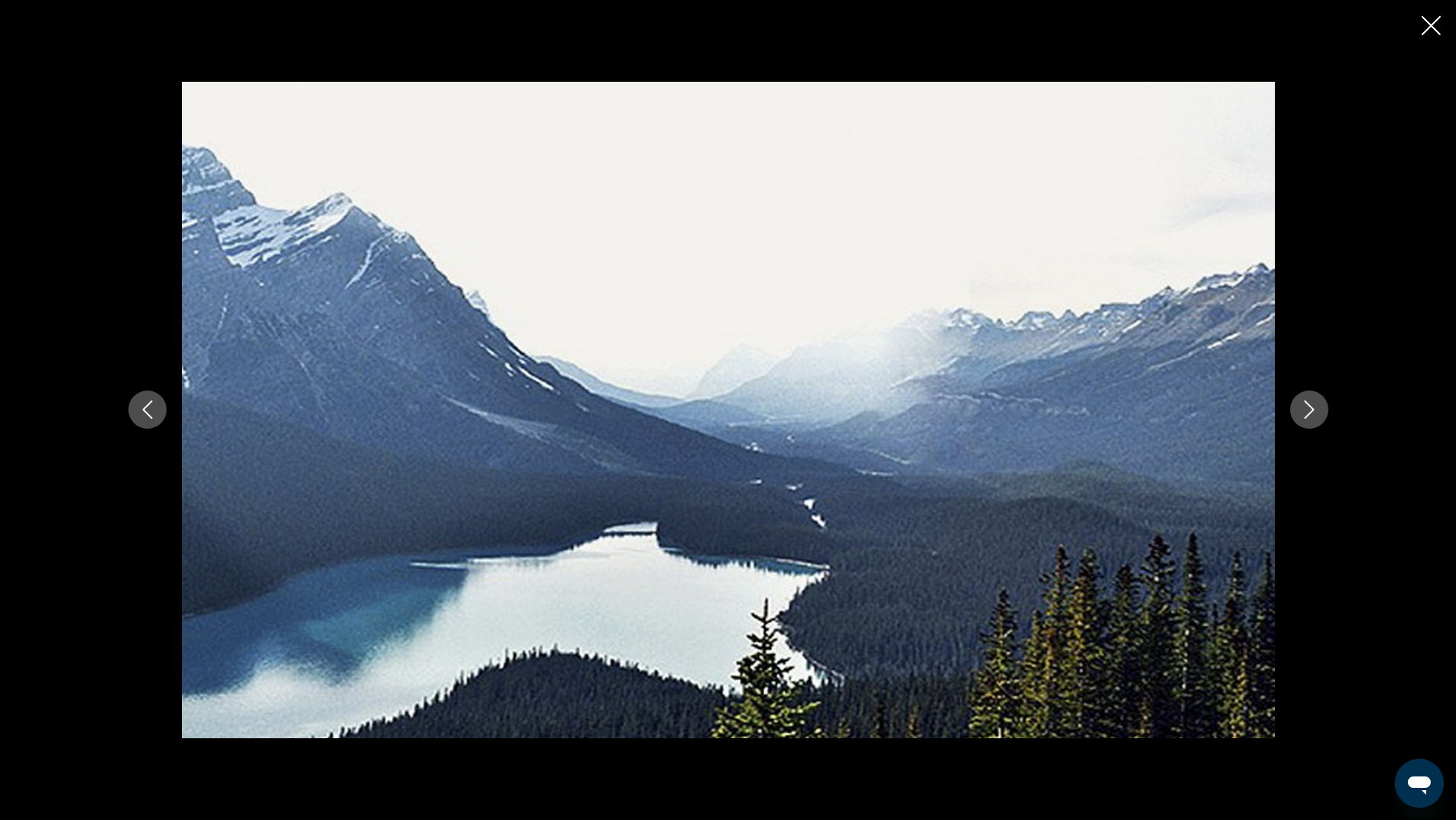
click at [1305, 406] on icon "Next image" at bounding box center [1309, 410] width 18 height 18
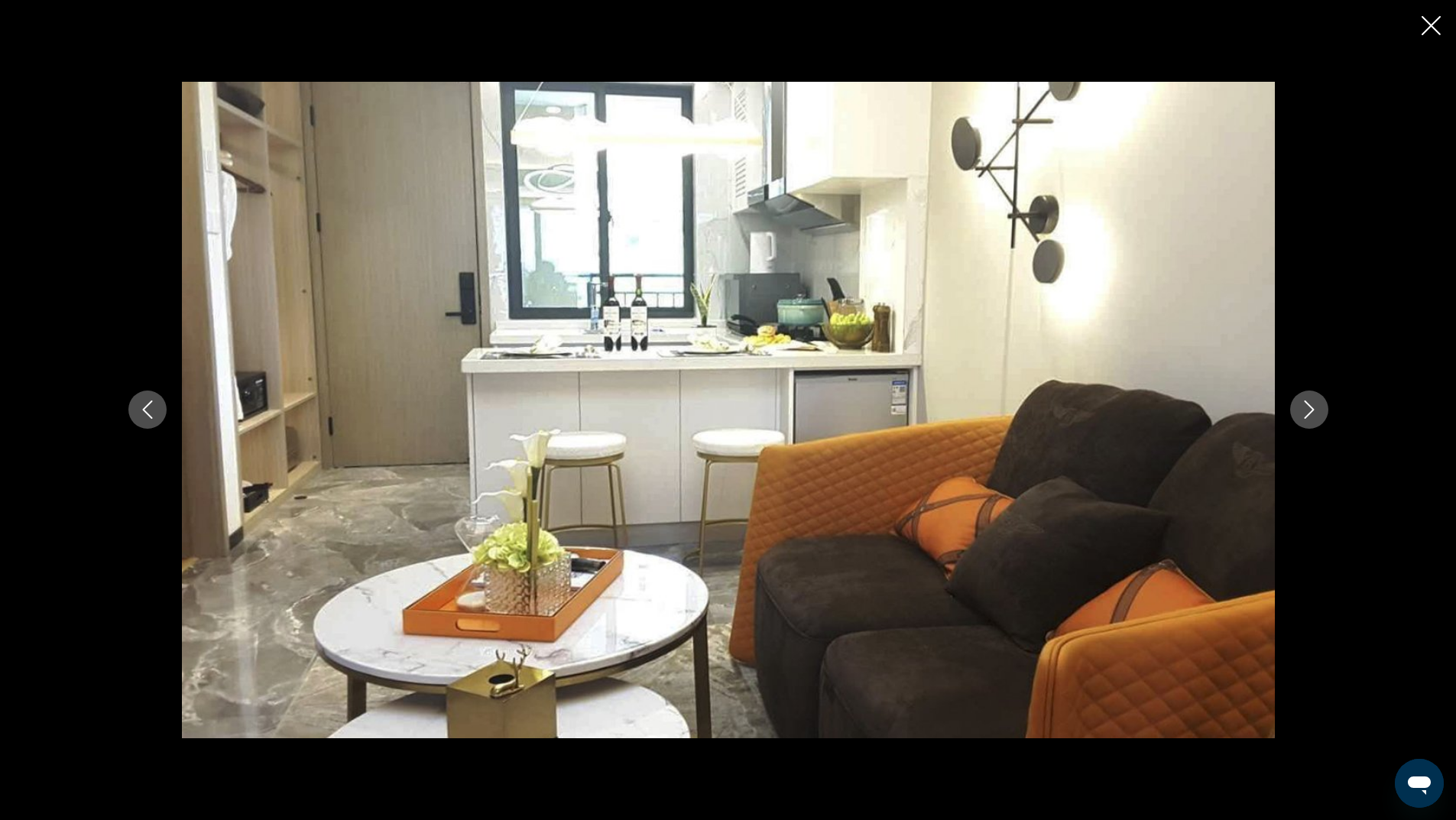
click at [1305, 406] on icon "Next image" at bounding box center [1309, 410] width 18 height 18
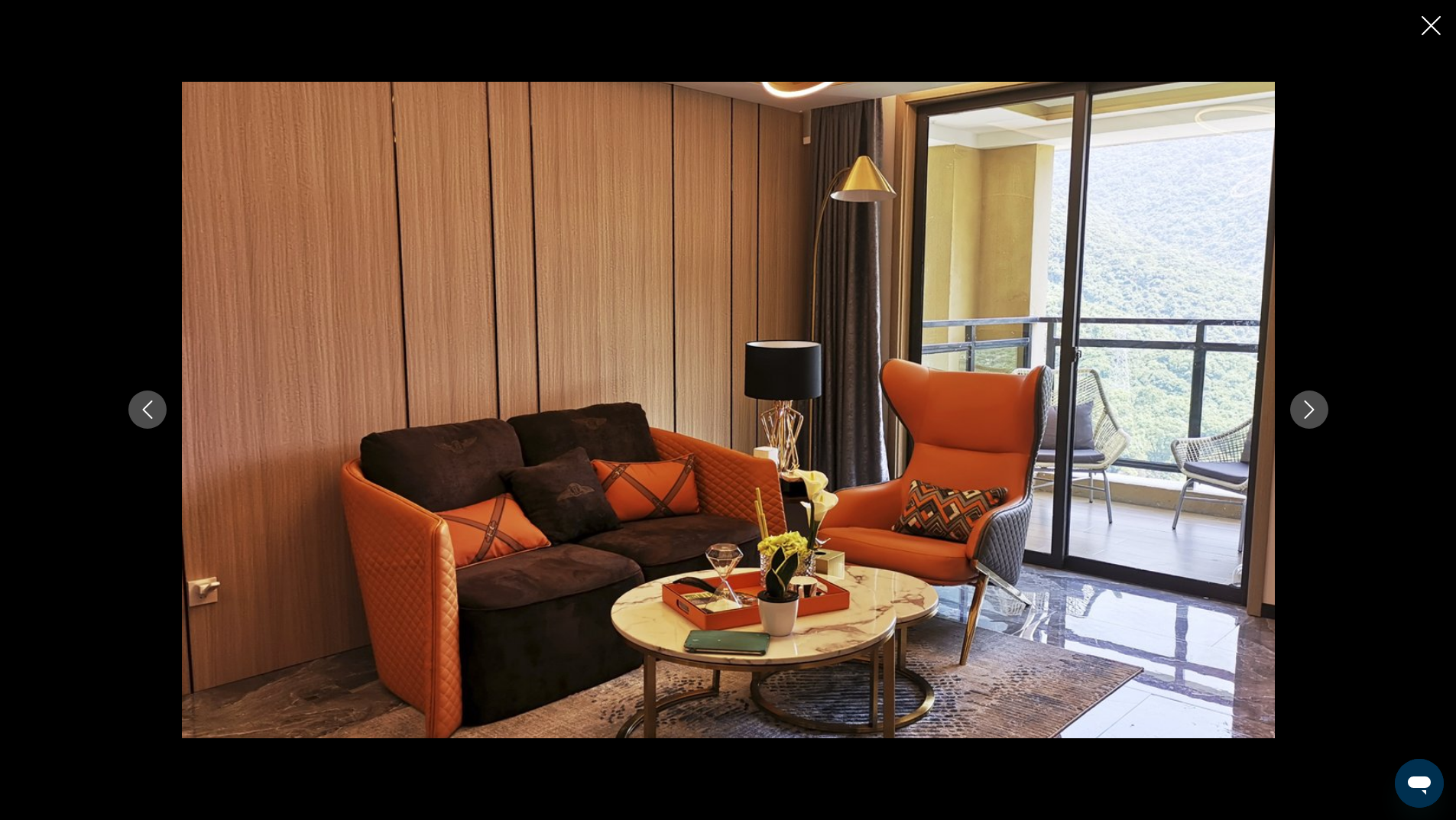
click at [1305, 406] on icon "Next image" at bounding box center [1309, 410] width 18 height 18
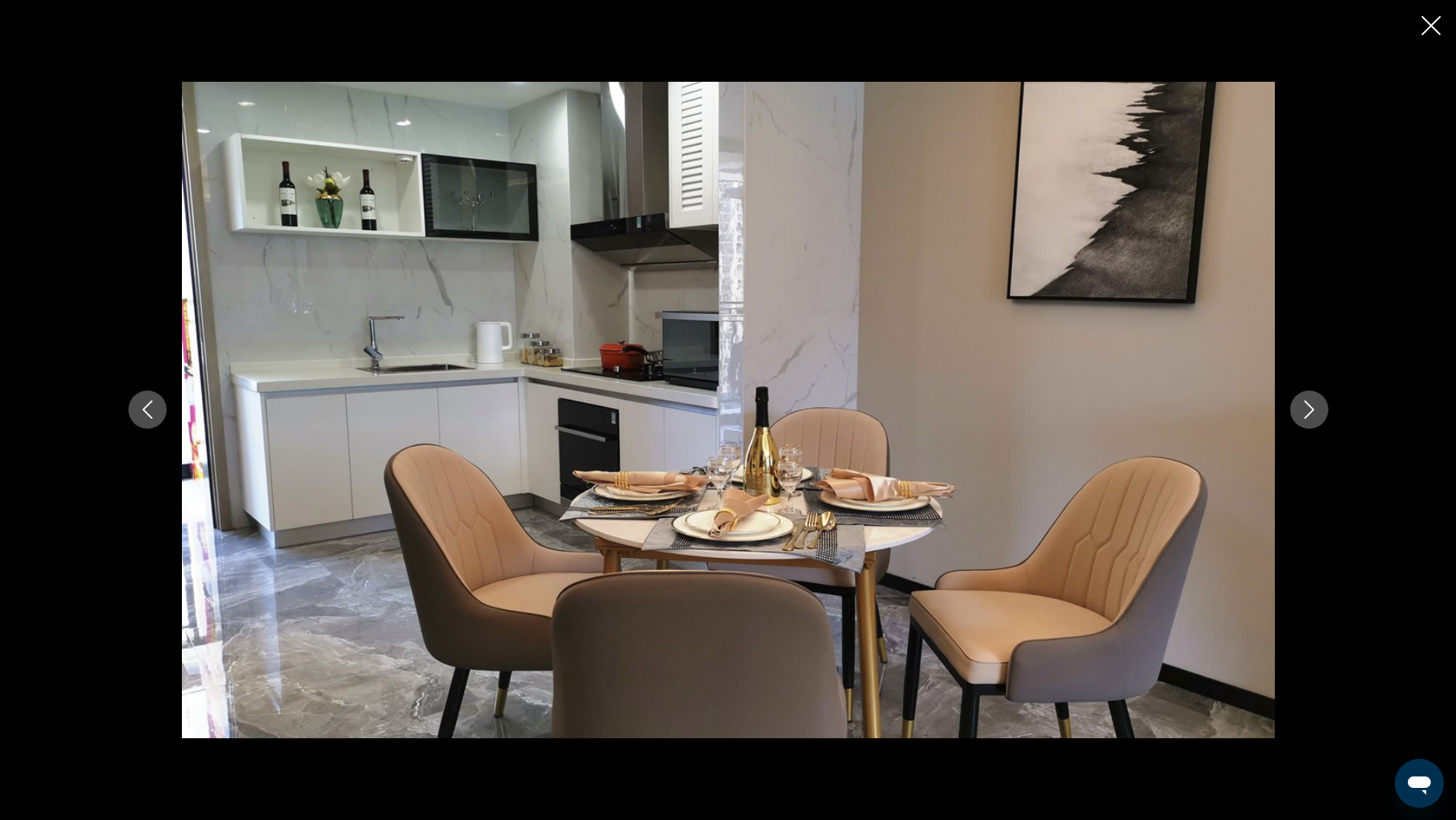
click at [1435, 23] on icon "Close slideshow" at bounding box center [1430, 25] width 19 height 19
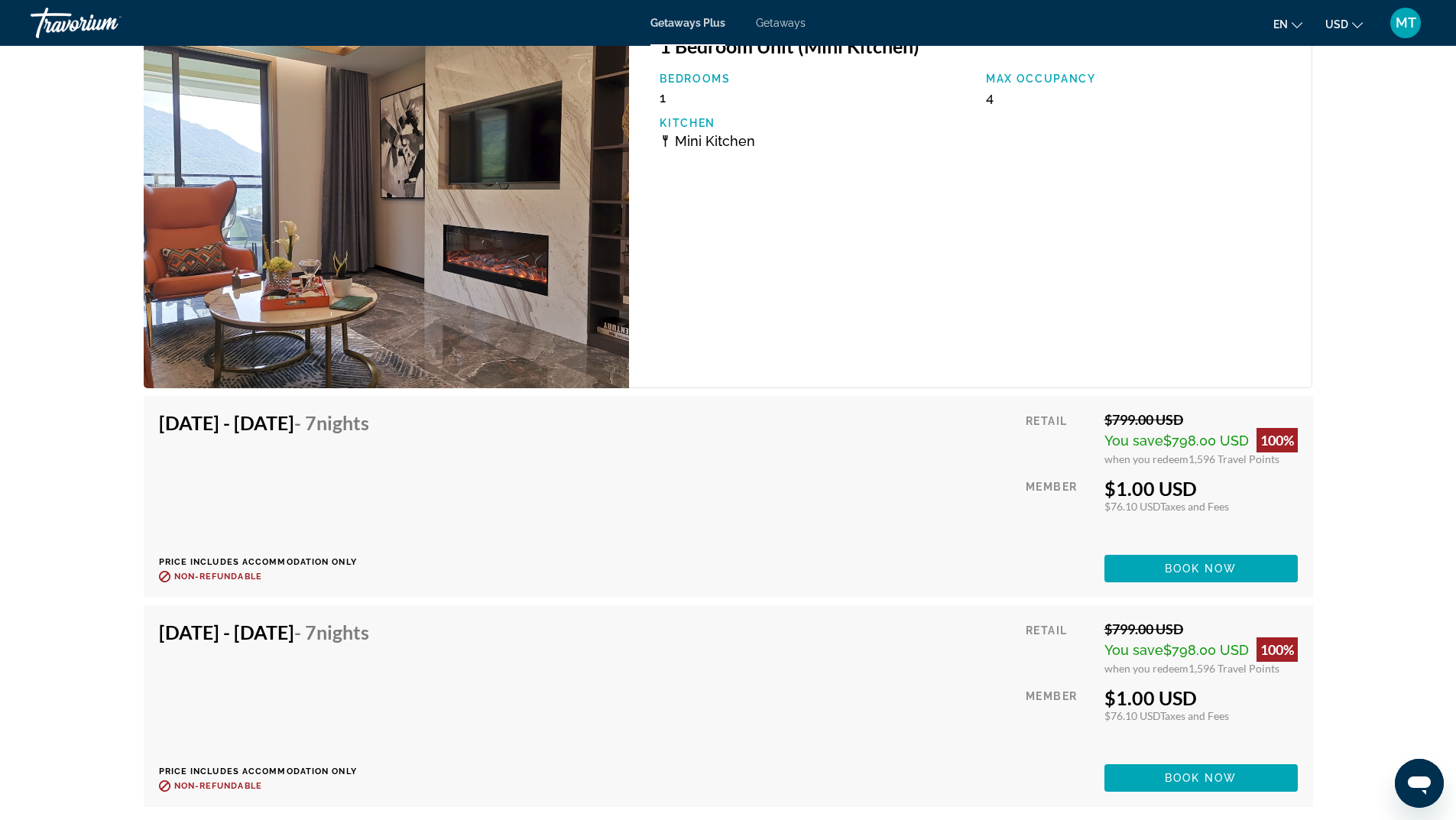
scroll to position [2610, 0]
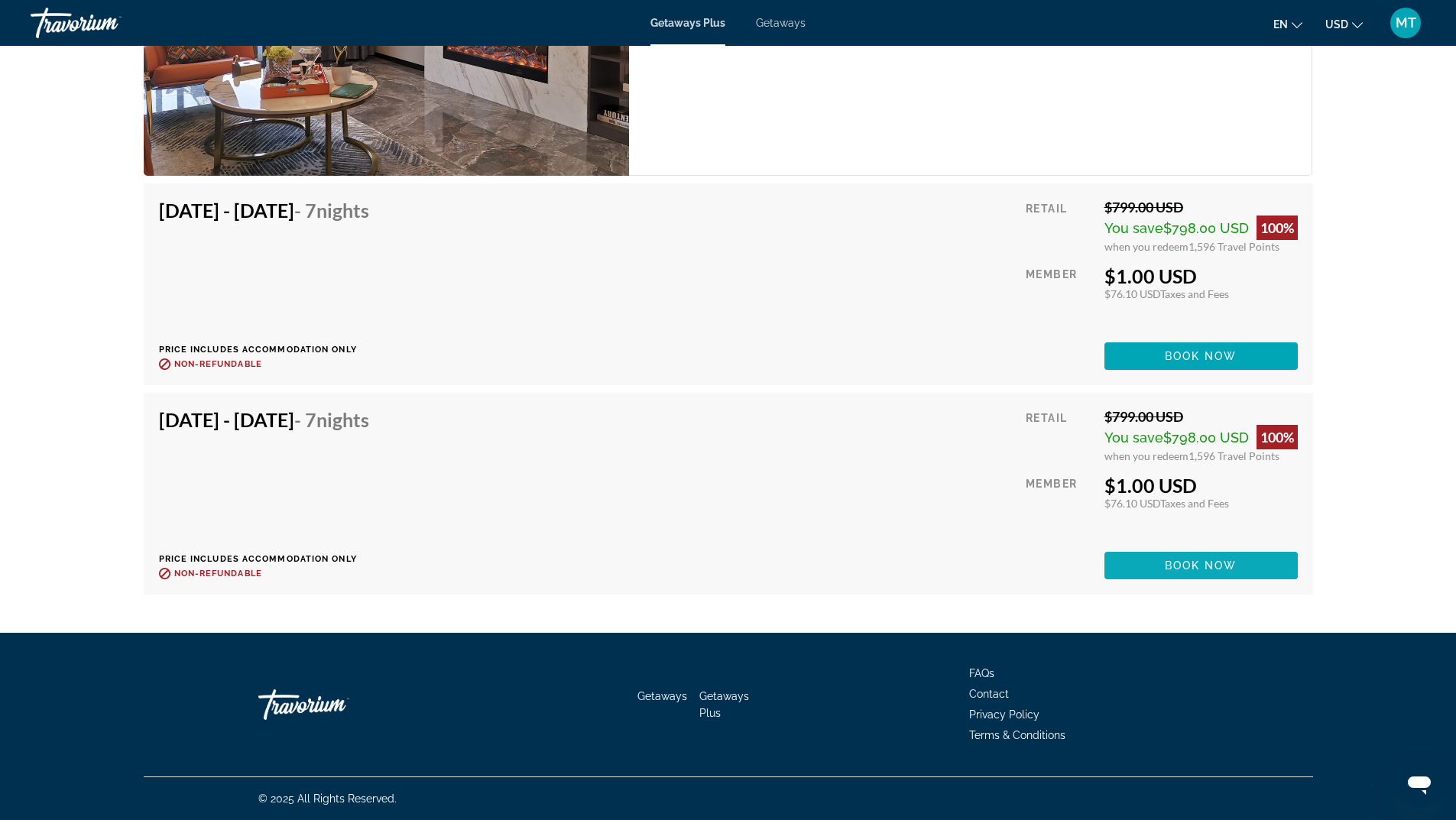
click at [1194, 555] on span "Main content" at bounding box center [1201, 565] width 194 height 36
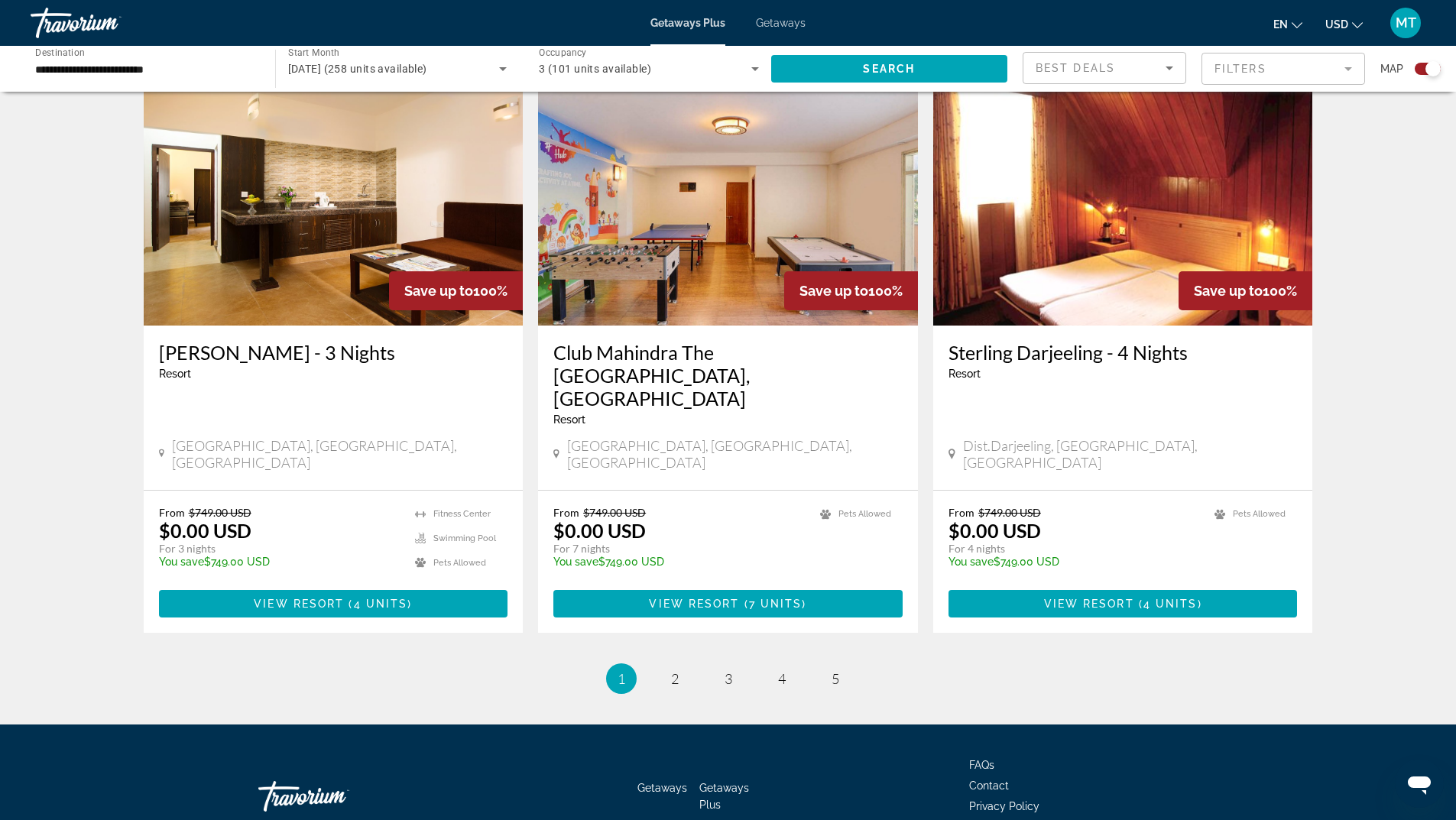
scroll to position [2148, 0]
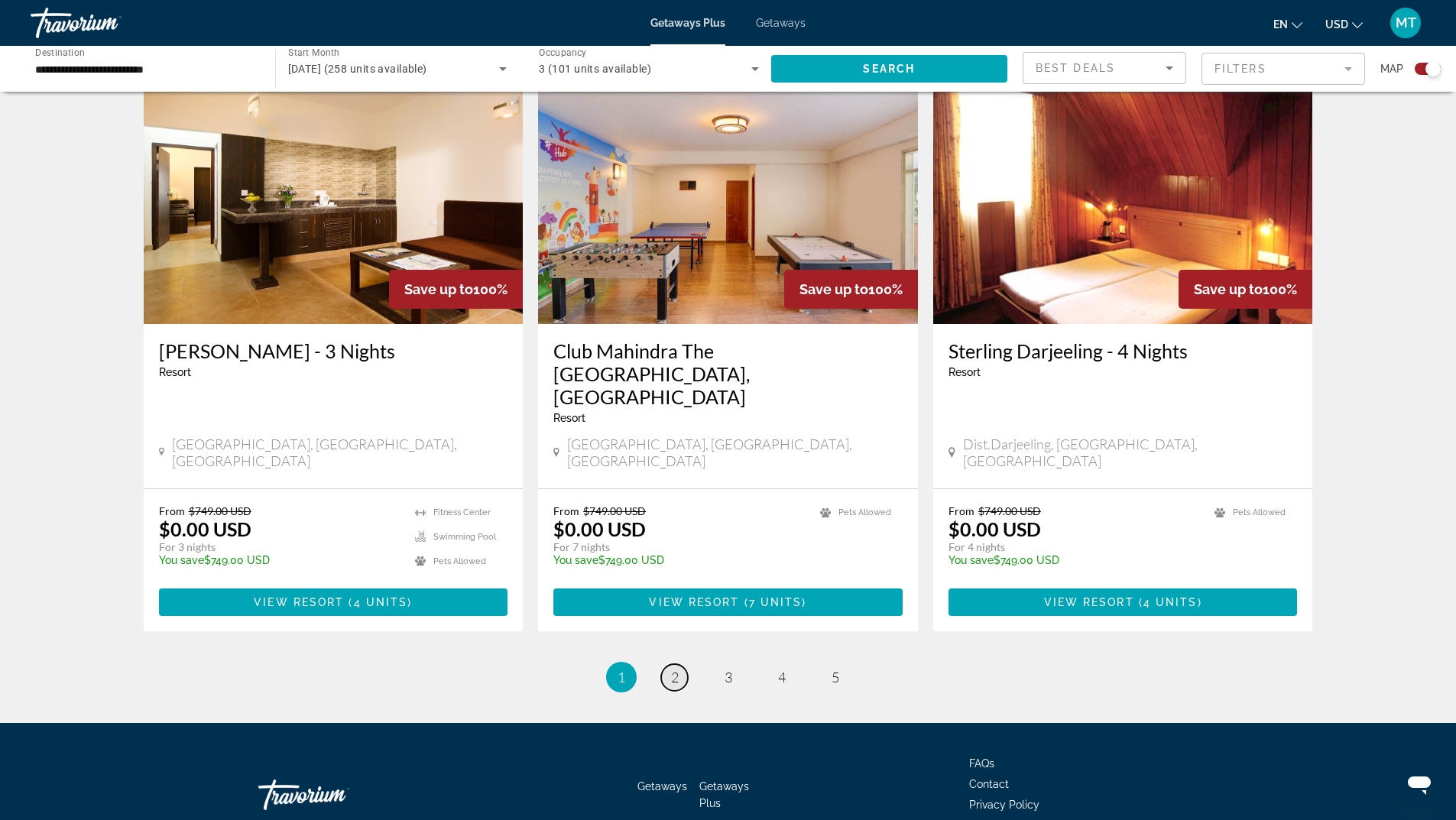
click at [675, 669] on span "2" at bounding box center [675, 677] width 7 height 17
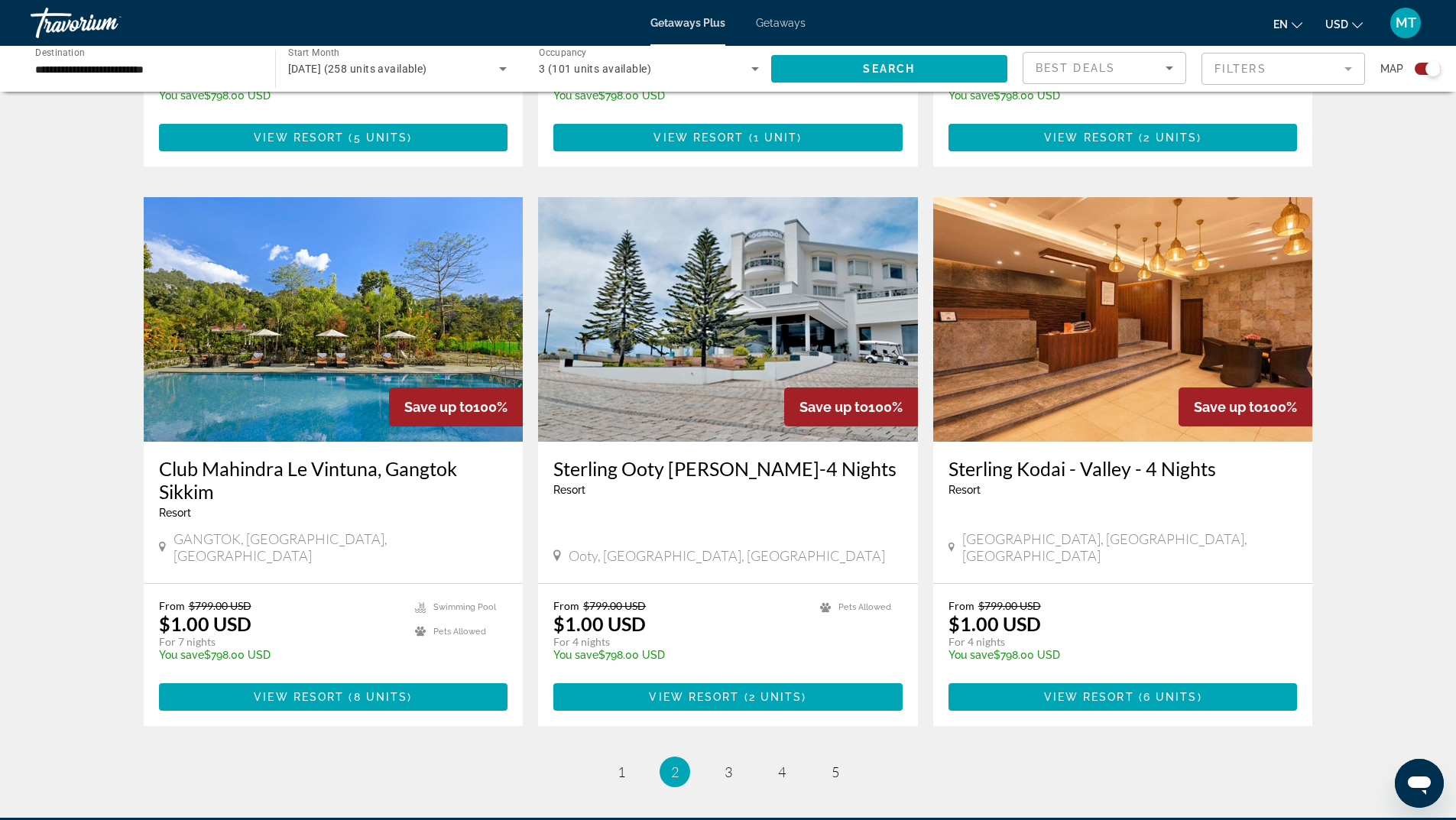
scroll to position [2194, 0]
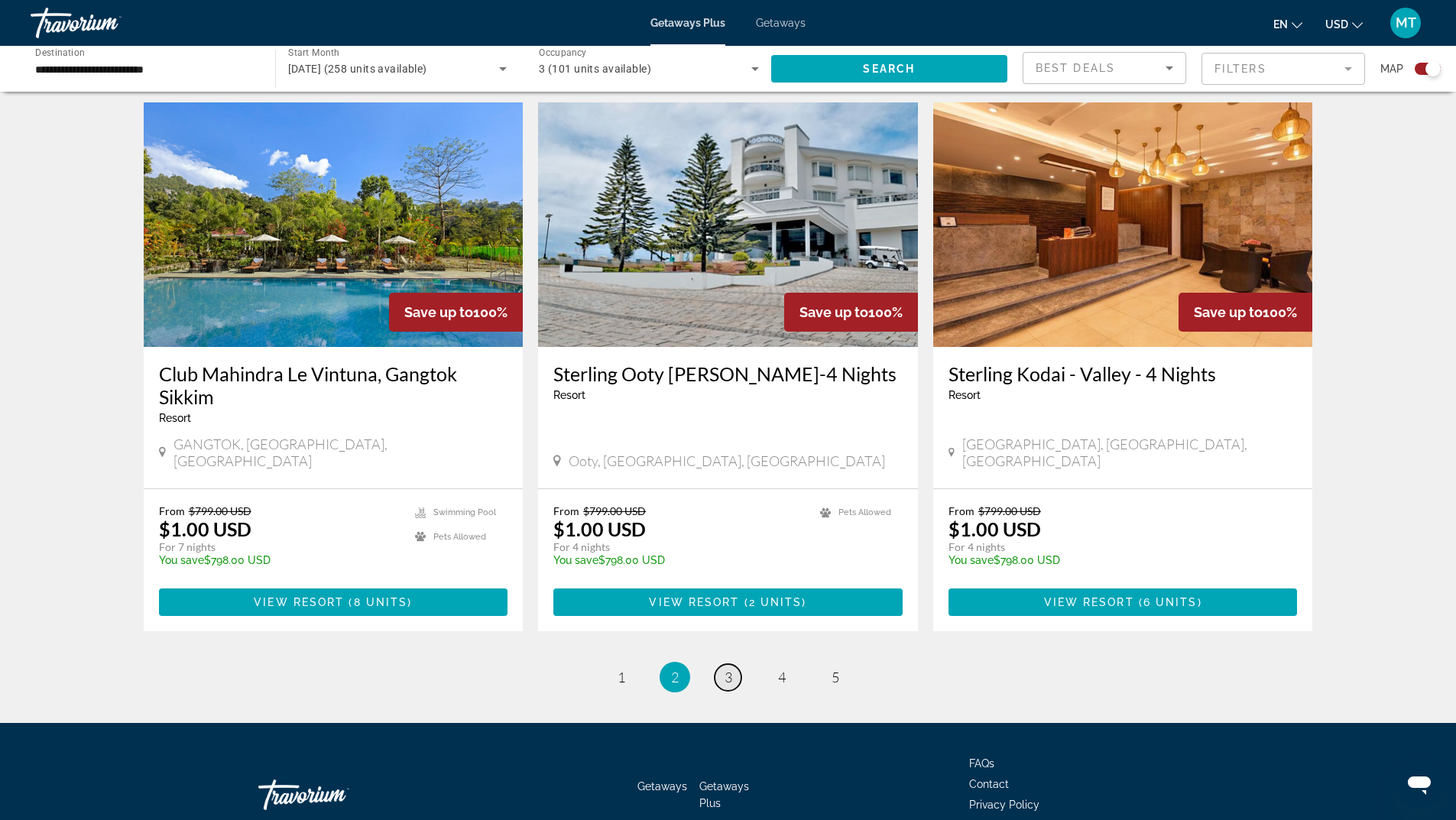
click at [730, 669] on span "3" at bounding box center [728, 677] width 7 height 17
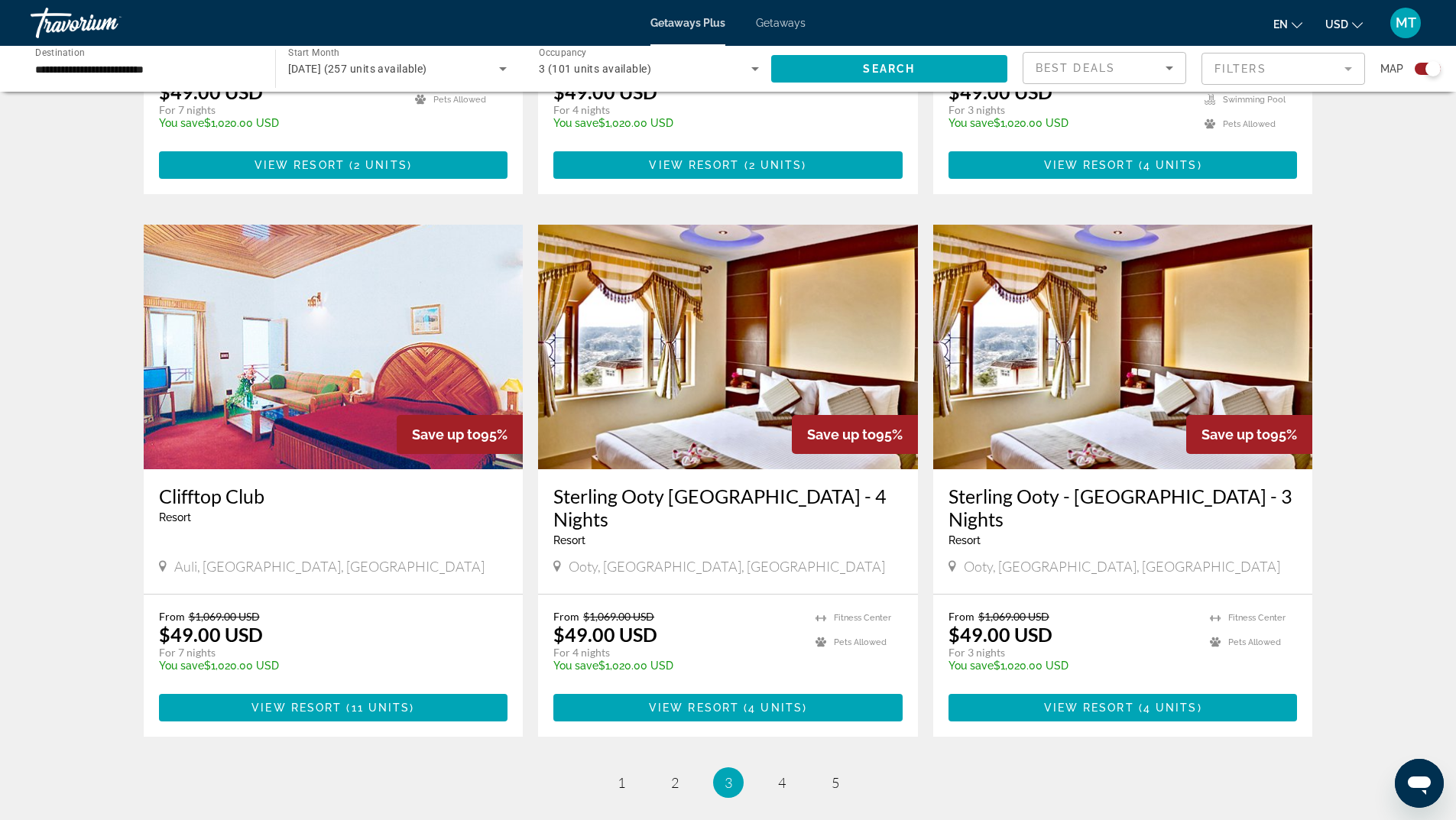
scroll to position [2139, 0]
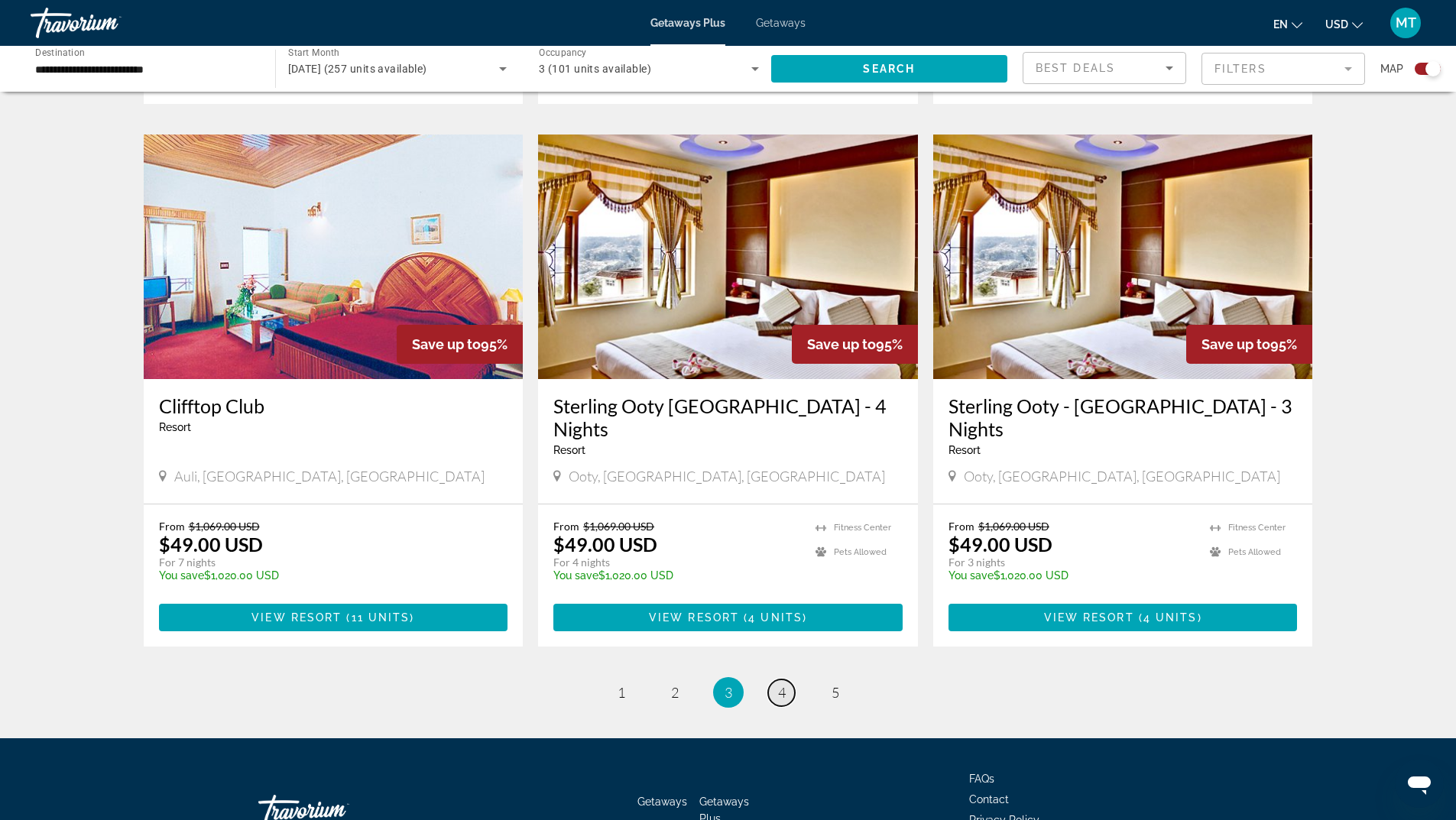
click at [781, 683] on span "4" at bounding box center [781, 692] width 7 height 17
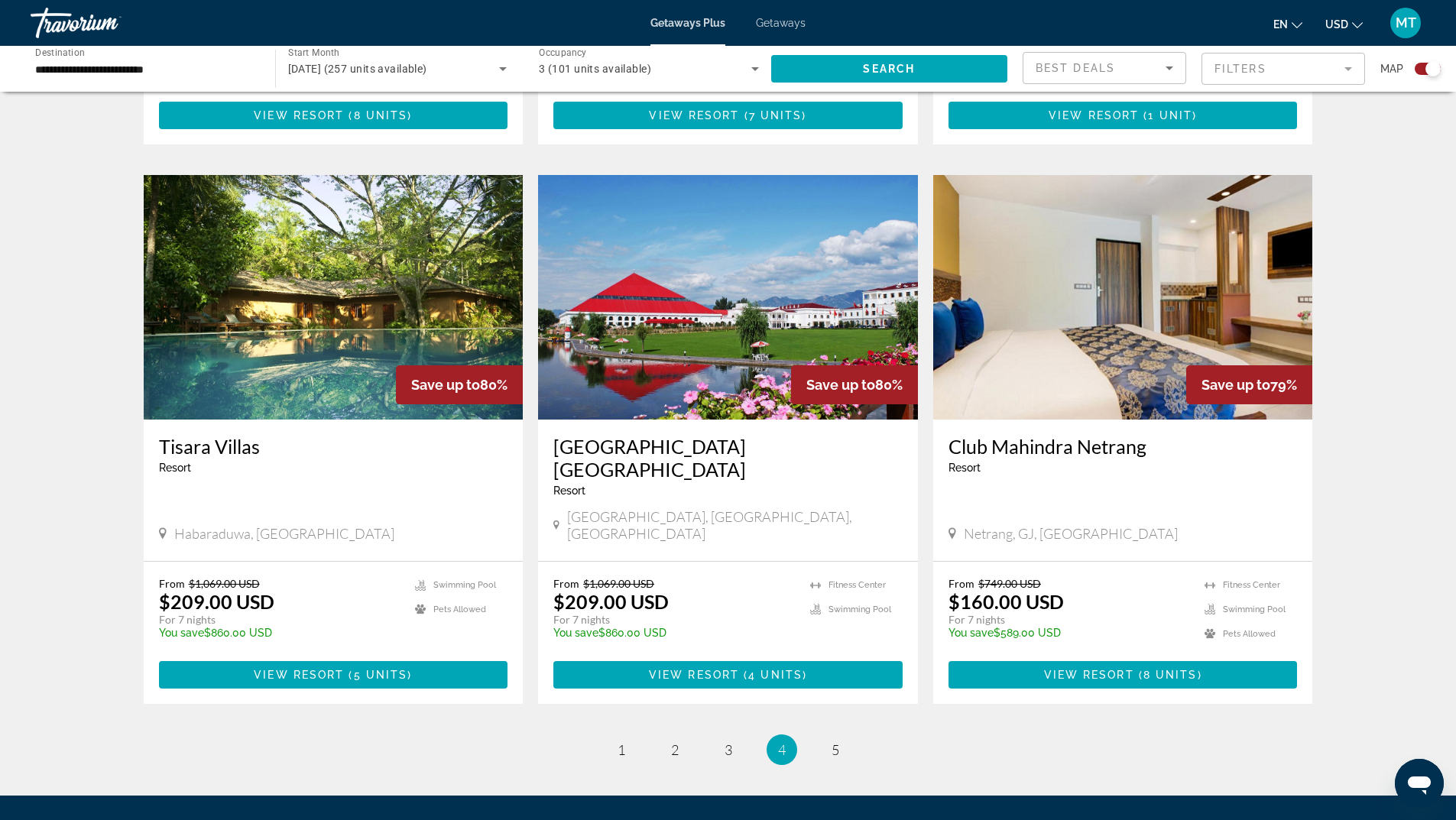
scroll to position [2063, 0]
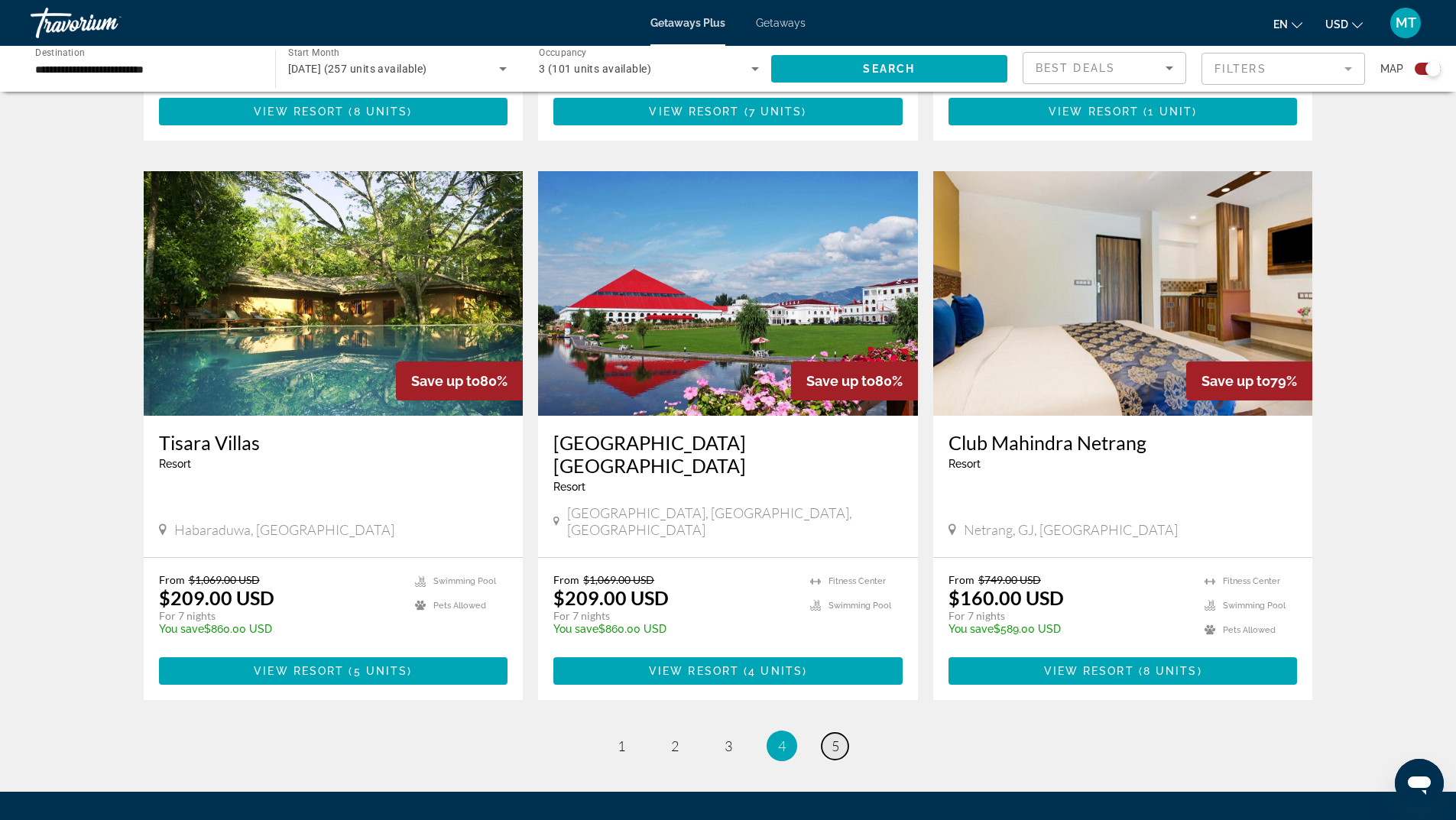
click at [835, 737] on span "5" at bounding box center [834, 746] width 7 height 17
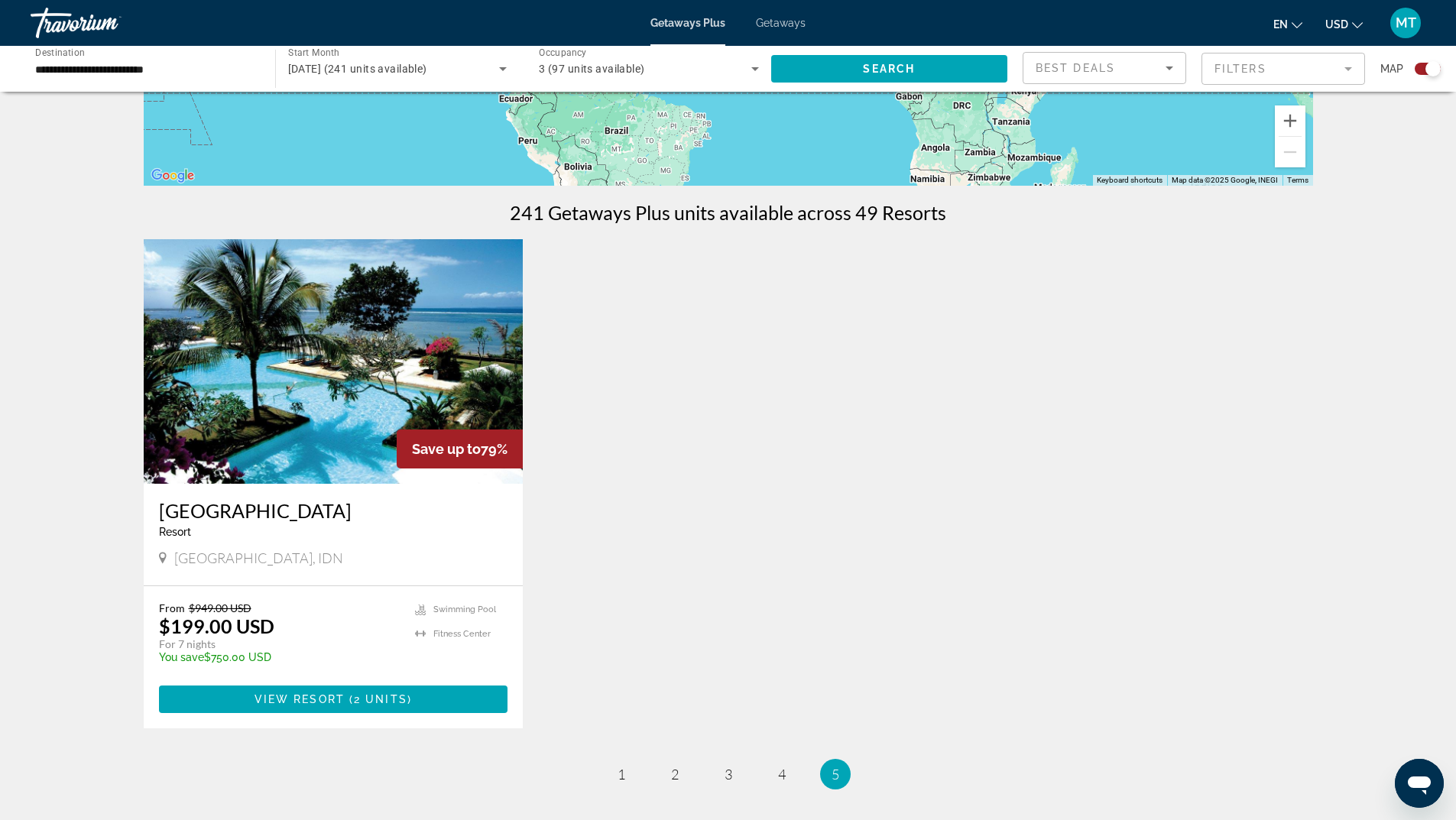
scroll to position [382, 0]
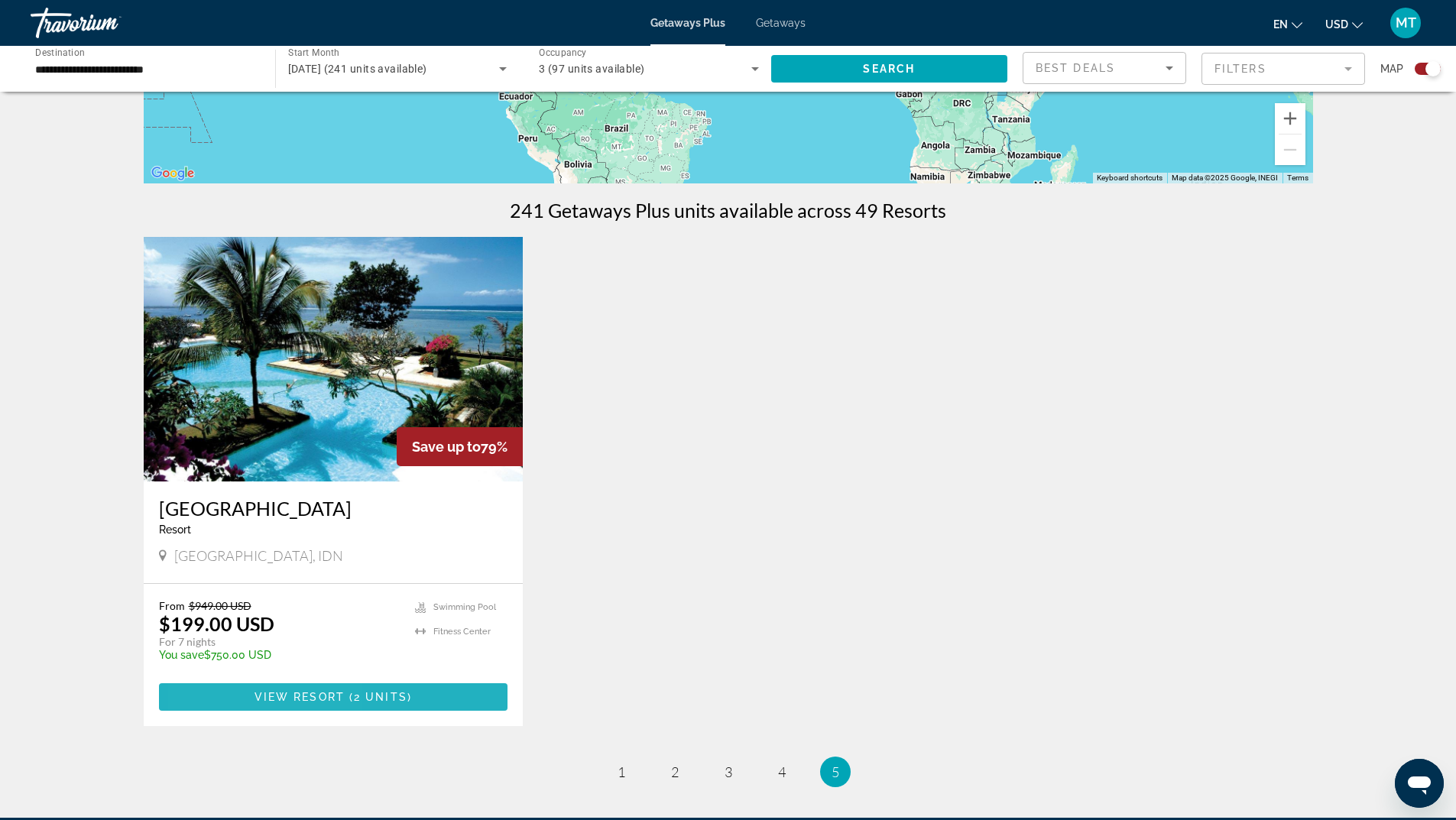
click at [241, 692] on span "Main content" at bounding box center [334, 697] width 349 height 36
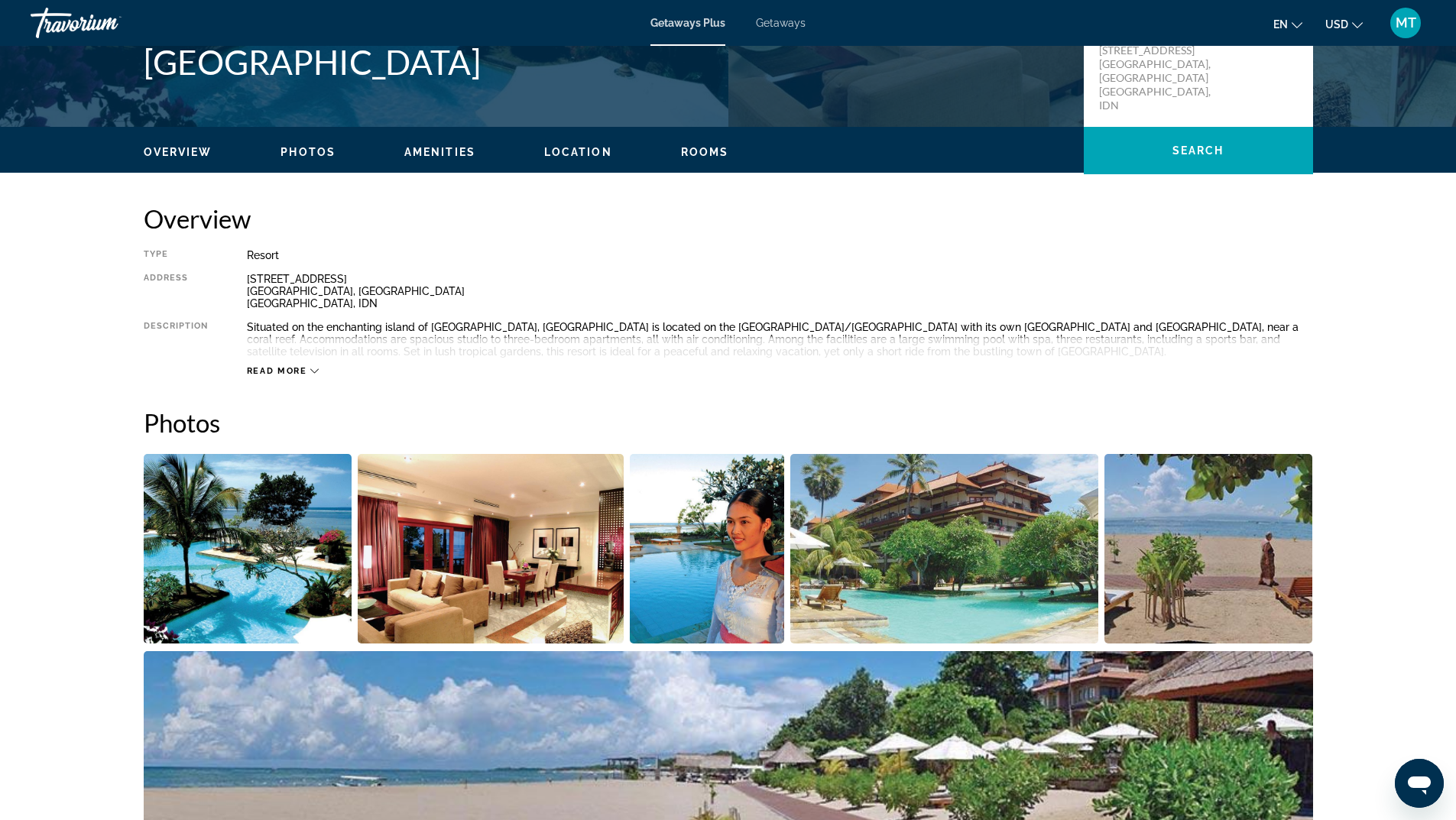
scroll to position [382, 0]
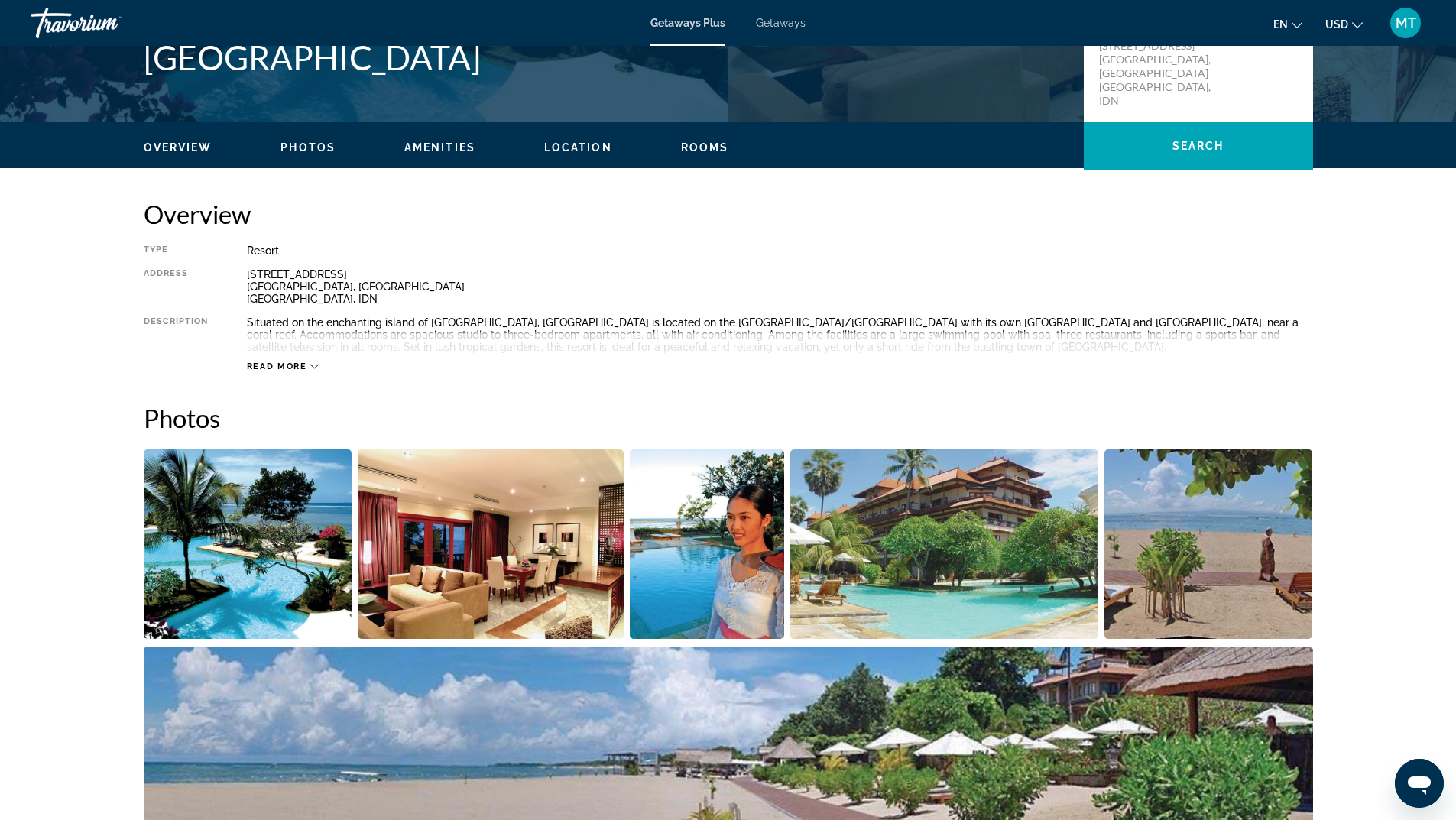
click at [278, 360] on div "Read more" at bounding box center [780, 351] width 1066 height 42
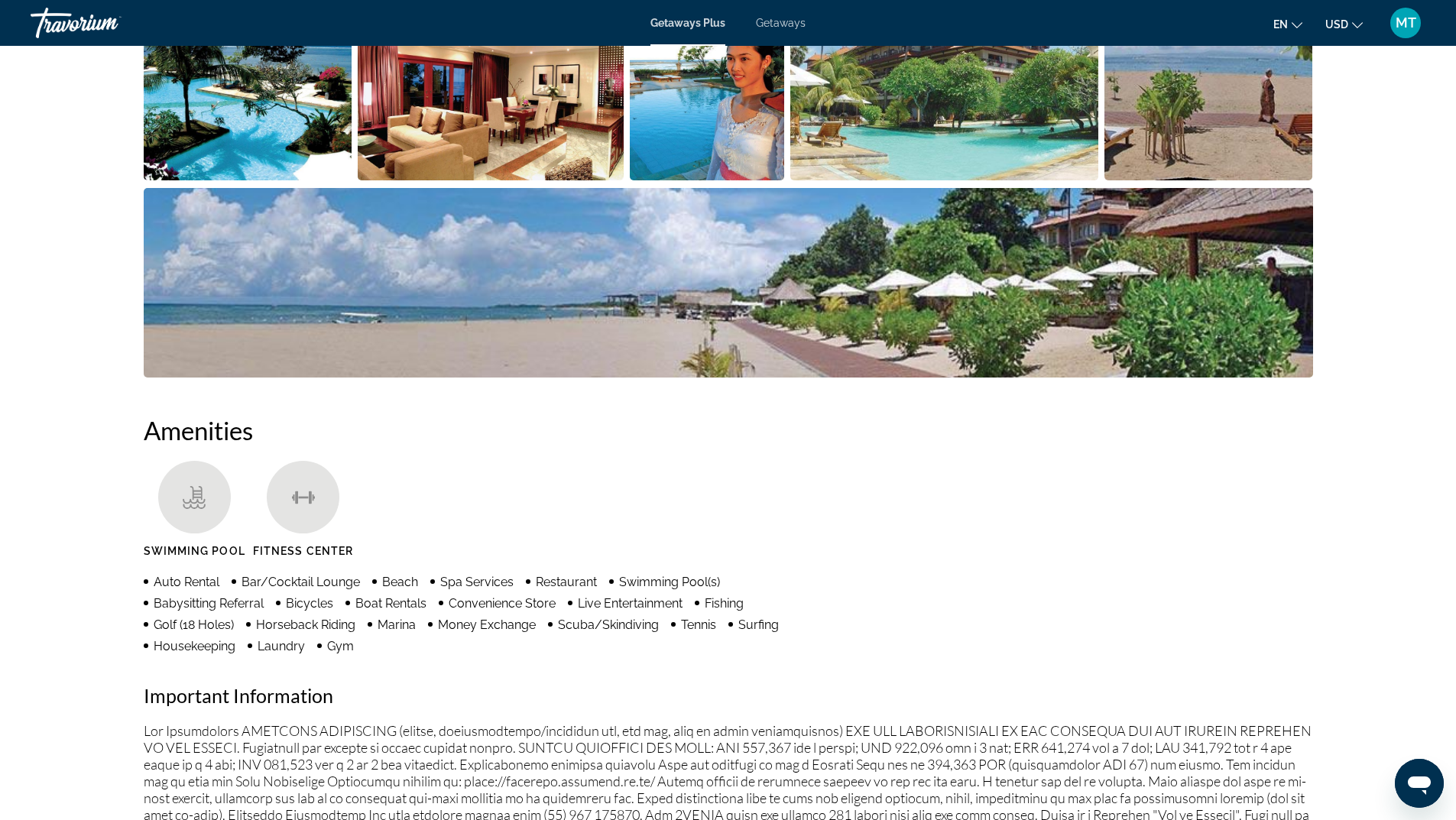
scroll to position [535, 0]
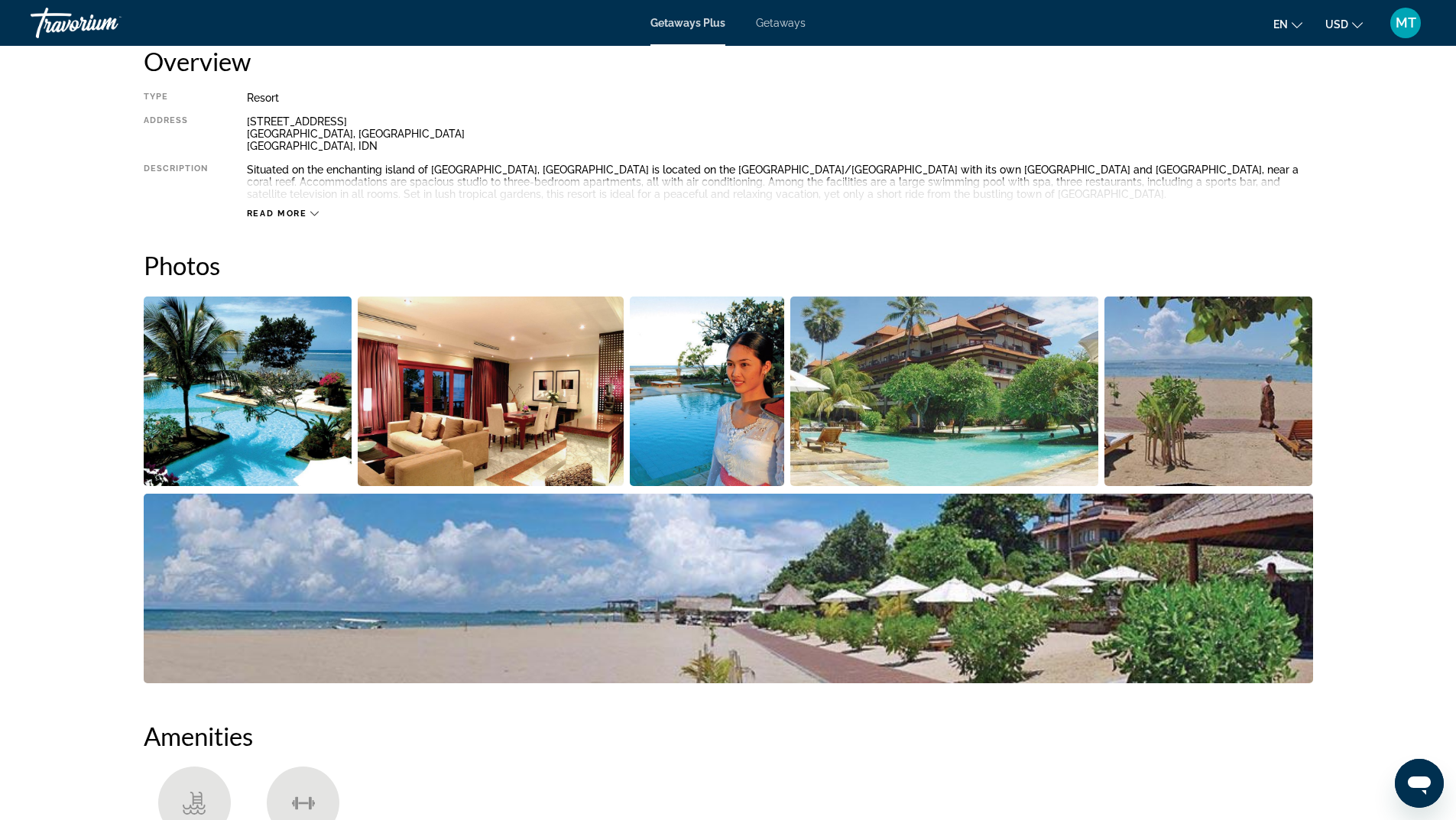
click at [491, 386] on img "Open full-screen image slider" at bounding box center [490, 391] width 266 height 189
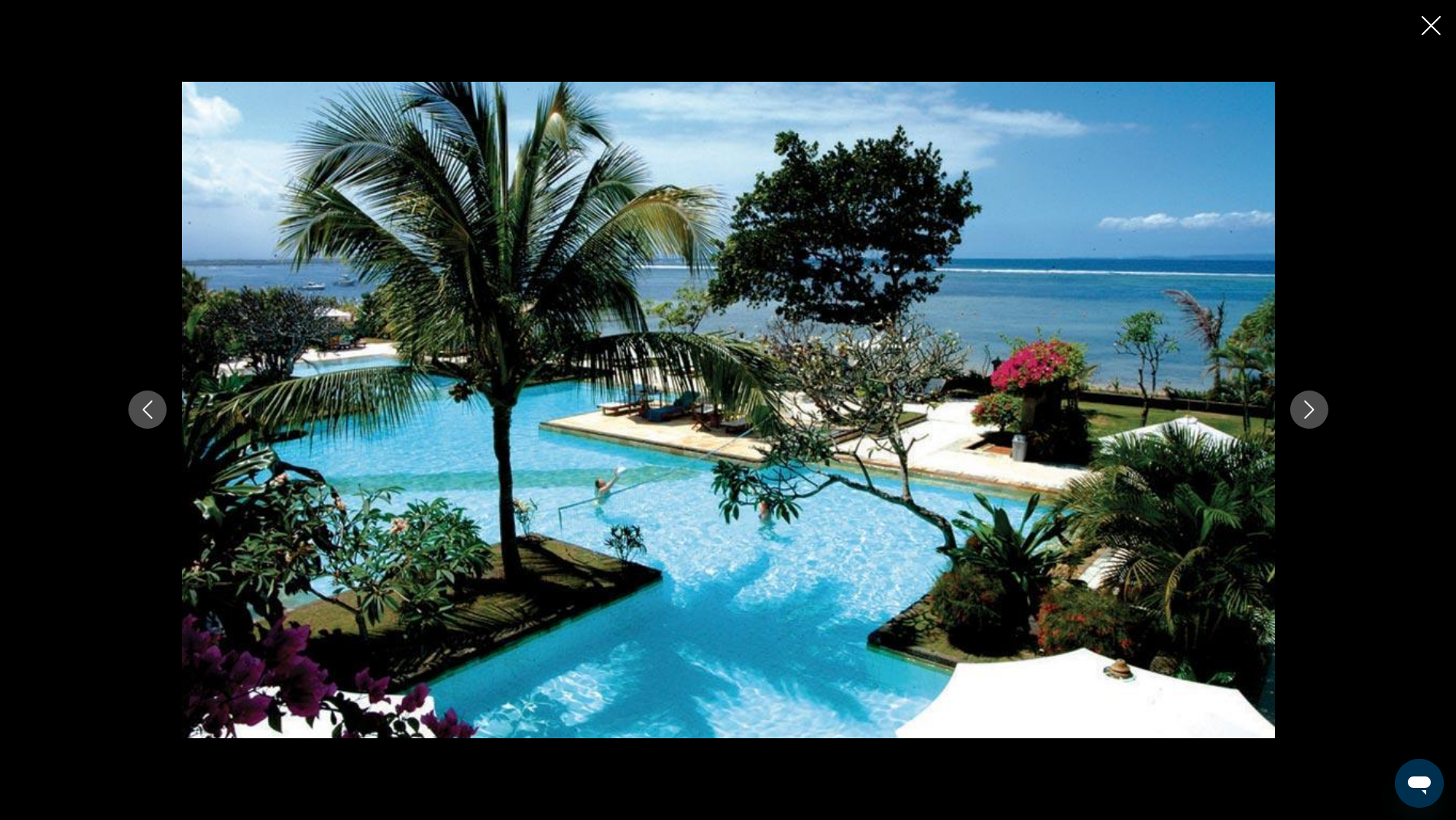
click at [1309, 404] on icon "Next image" at bounding box center [1309, 410] width 18 height 18
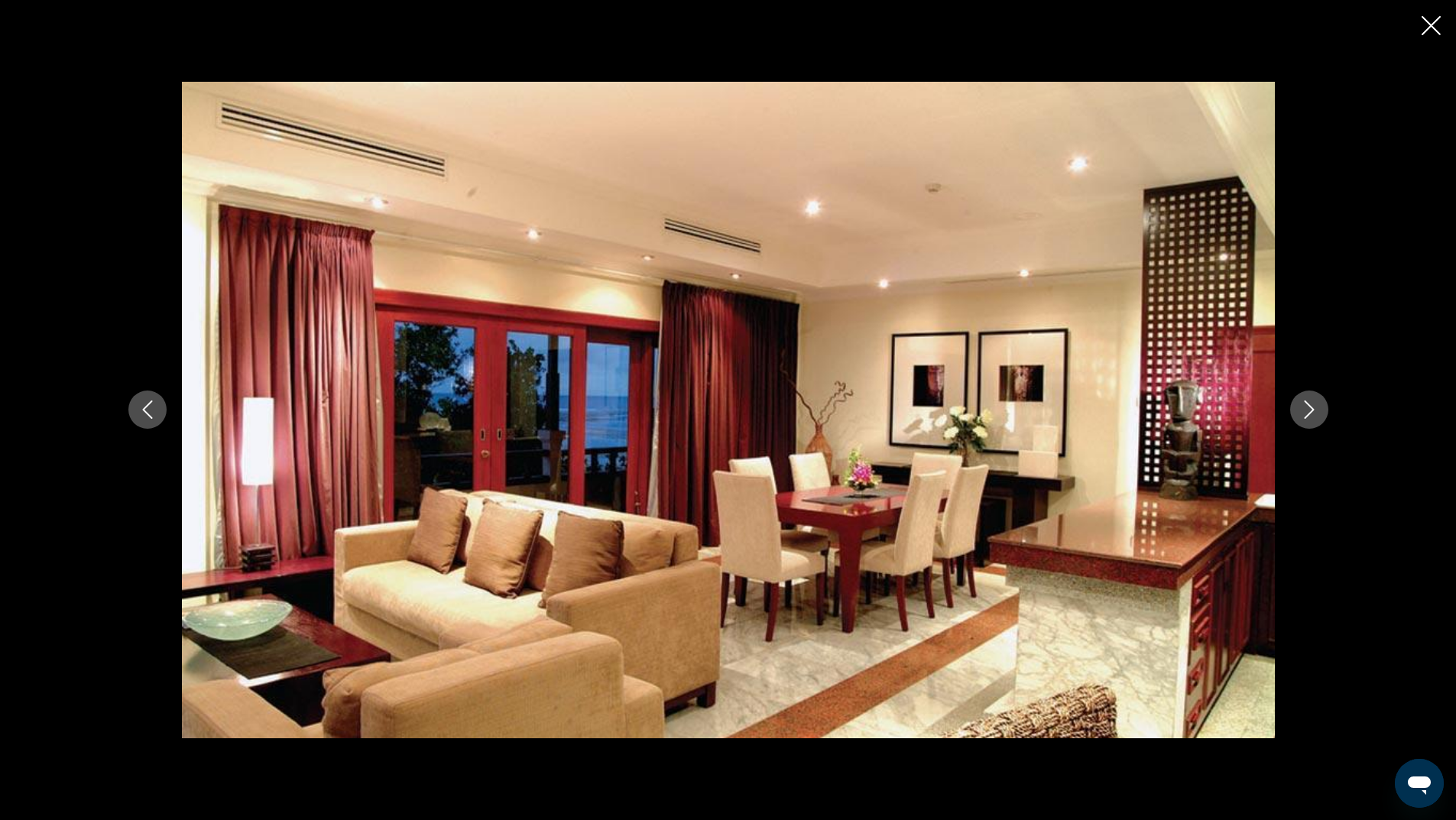
drag, startPoint x: 1309, startPoint y: 404, endPoint x: 1295, endPoint y: 421, distance: 22.0
click at [1304, 415] on icon "Next image" at bounding box center [1309, 410] width 18 height 18
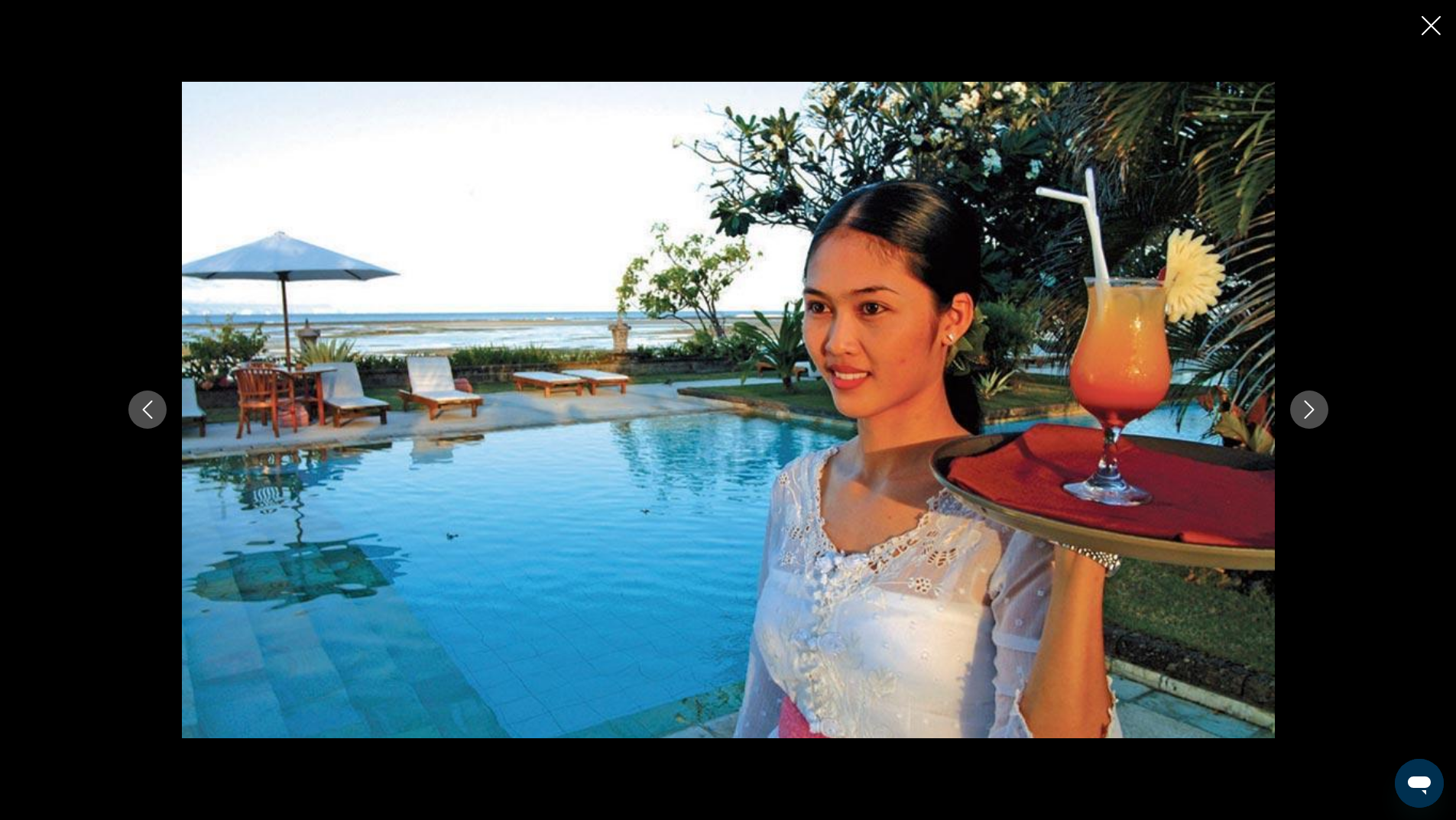
click at [1302, 405] on icon "Next image" at bounding box center [1309, 410] width 18 height 18
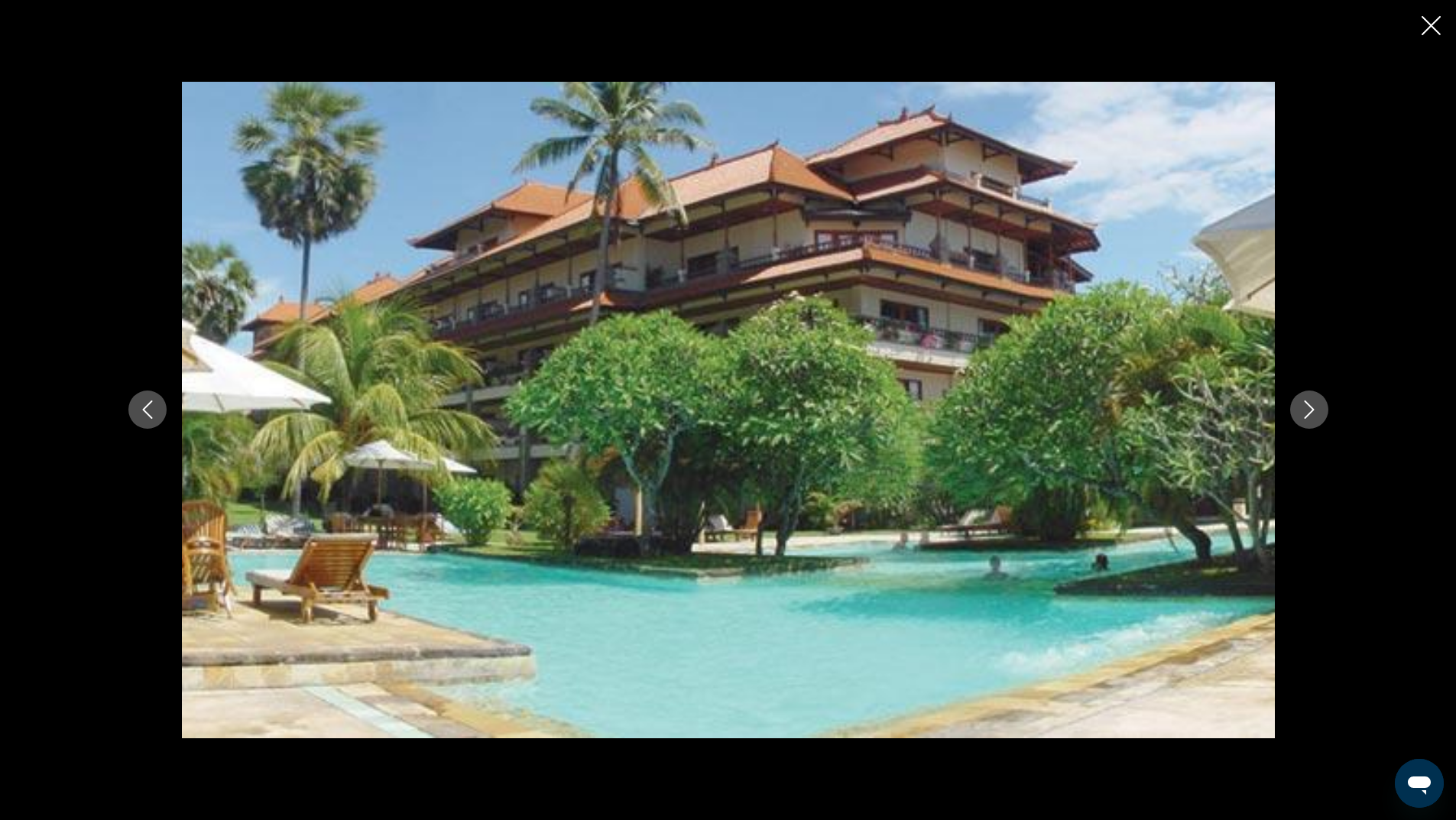
click at [1302, 405] on icon "Next image" at bounding box center [1309, 410] width 18 height 18
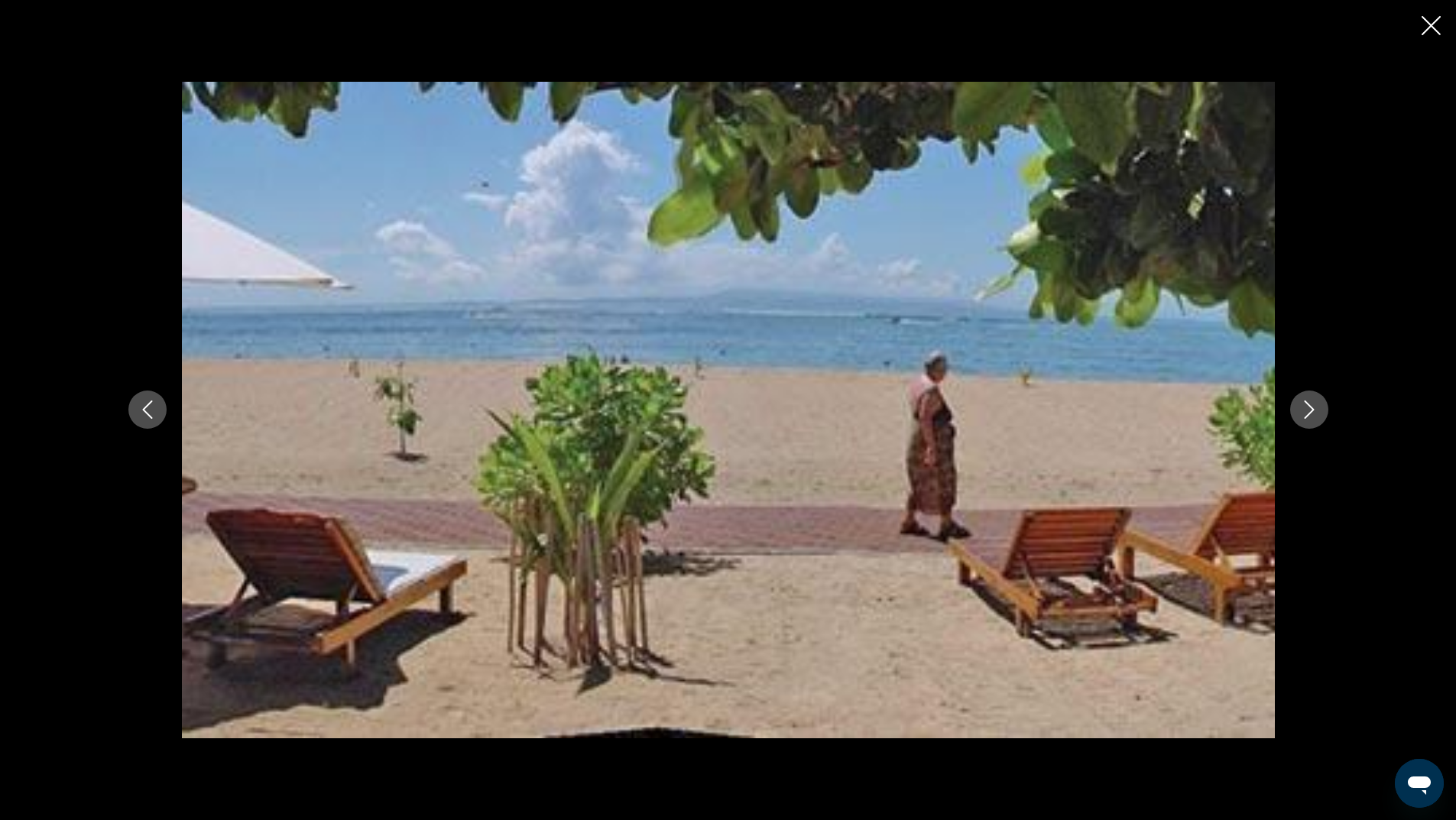
click at [1302, 405] on icon "Next image" at bounding box center [1309, 410] width 18 height 18
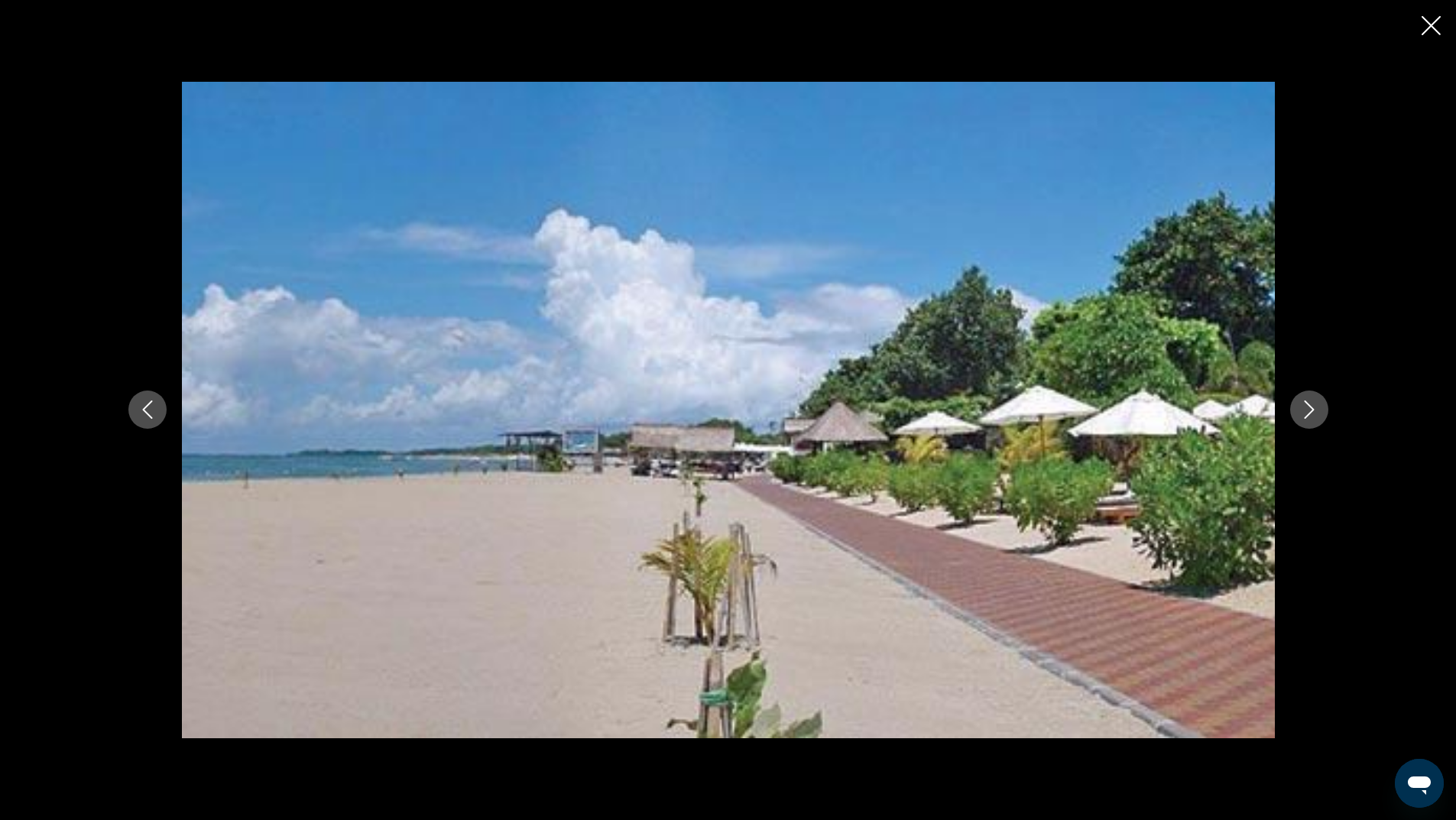
click at [1302, 405] on icon "Next image" at bounding box center [1309, 410] width 18 height 18
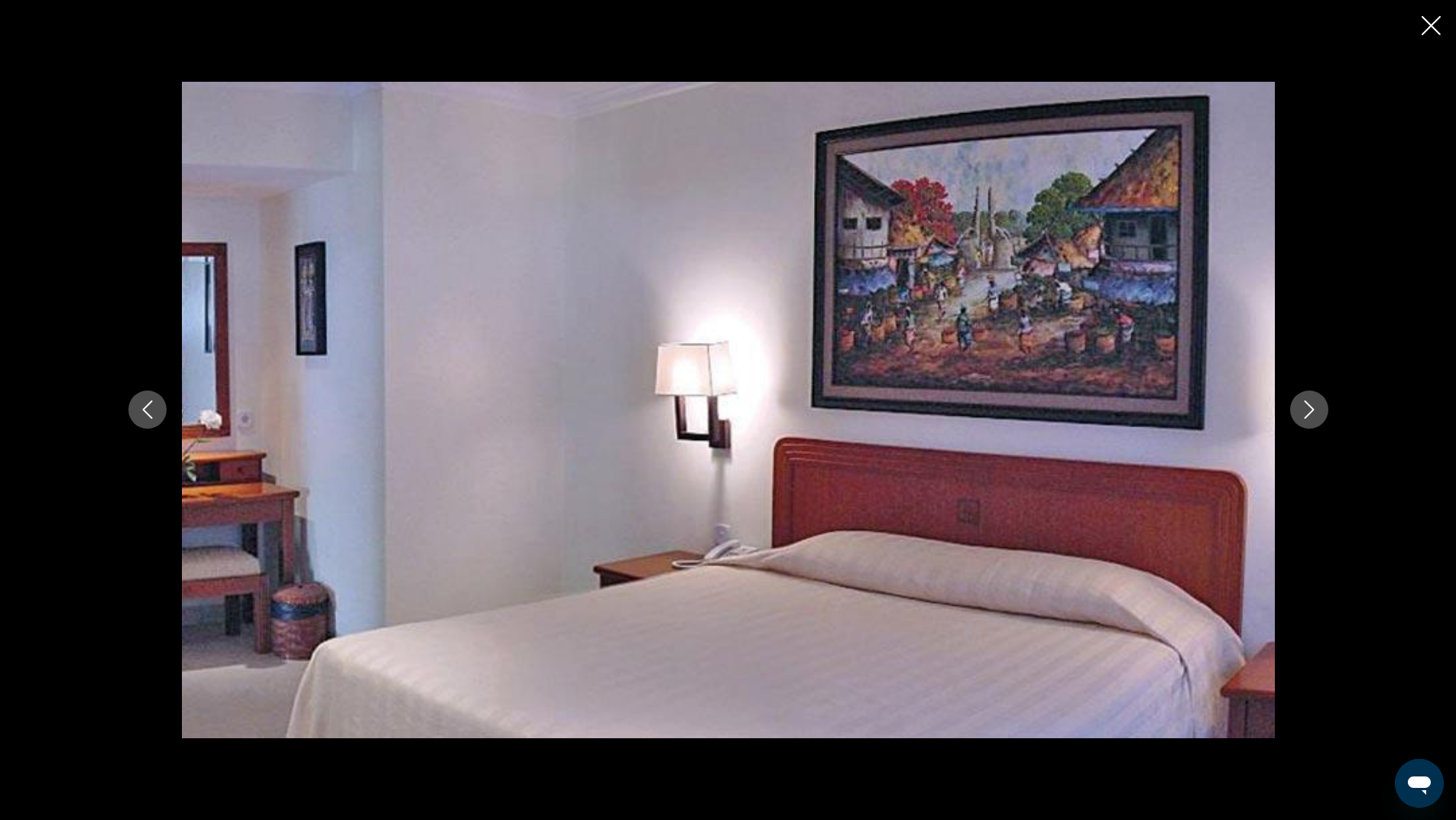
click at [1302, 405] on icon "Next image" at bounding box center [1309, 410] width 18 height 18
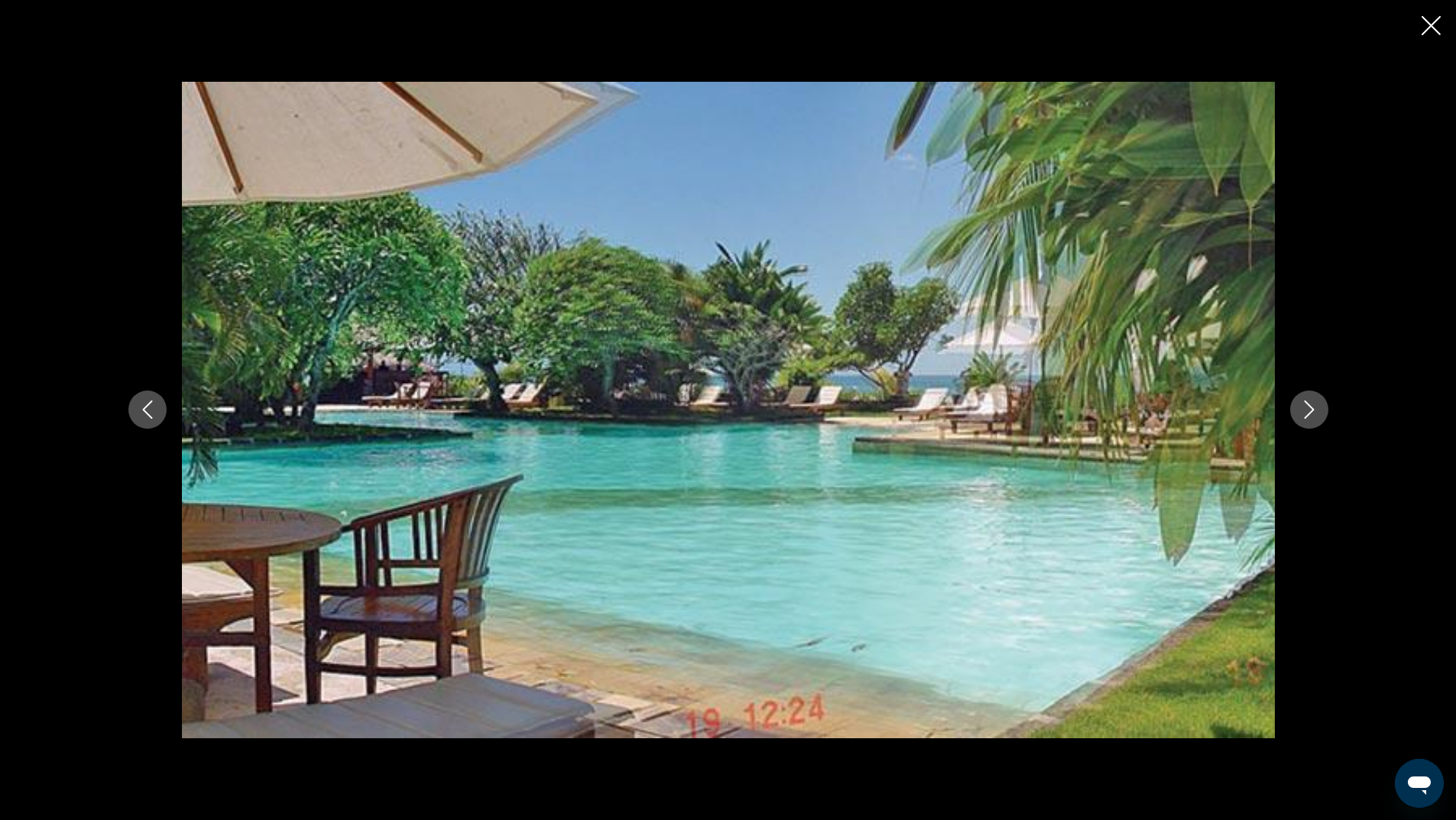
drag, startPoint x: 148, startPoint y: 410, endPoint x: 353, endPoint y: 407, distance: 205.0
click at [153, 411] on icon "Previous image" at bounding box center [147, 410] width 18 height 18
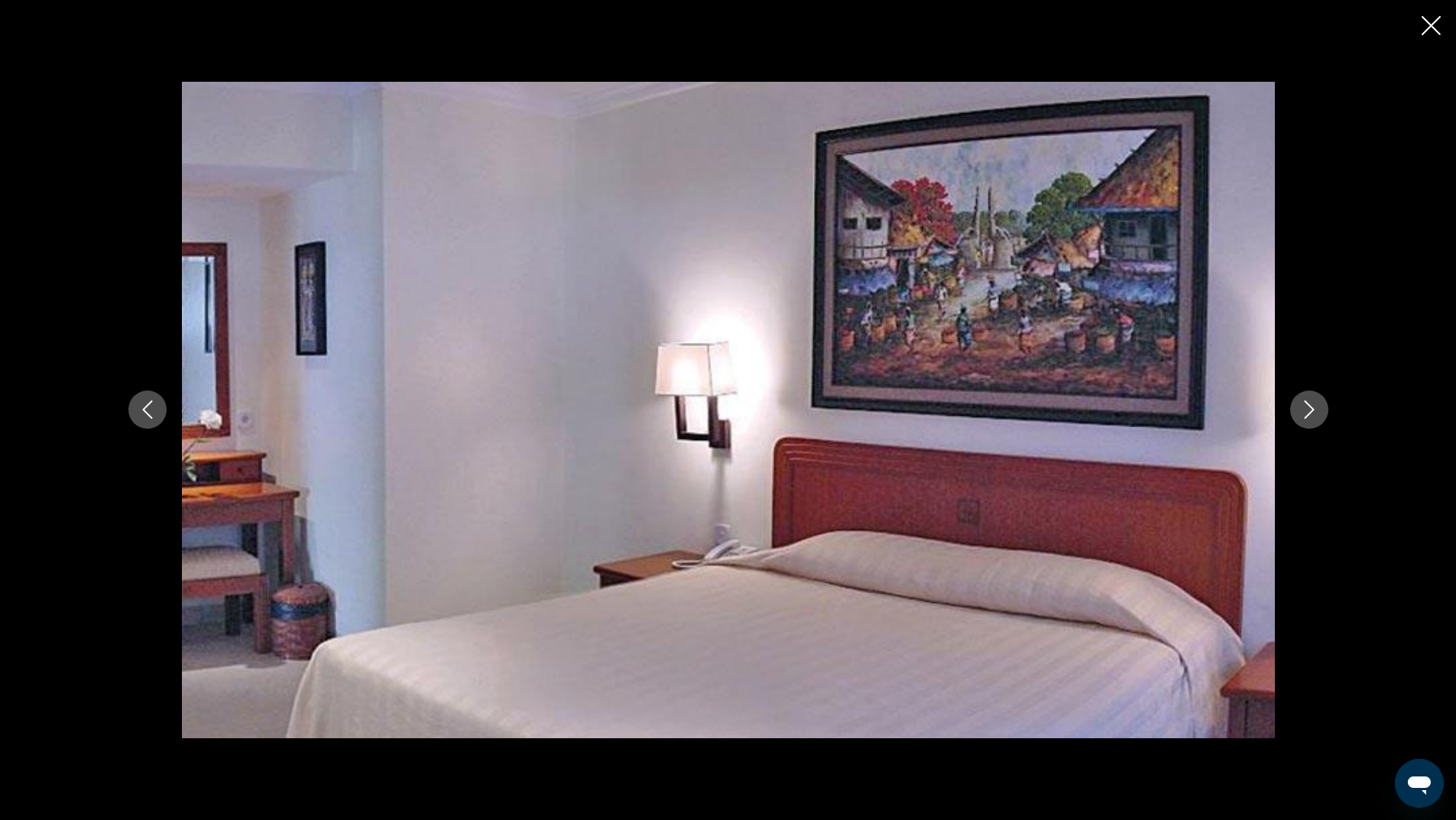
click at [1308, 410] on icon "Next image" at bounding box center [1309, 410] width 18 height 18
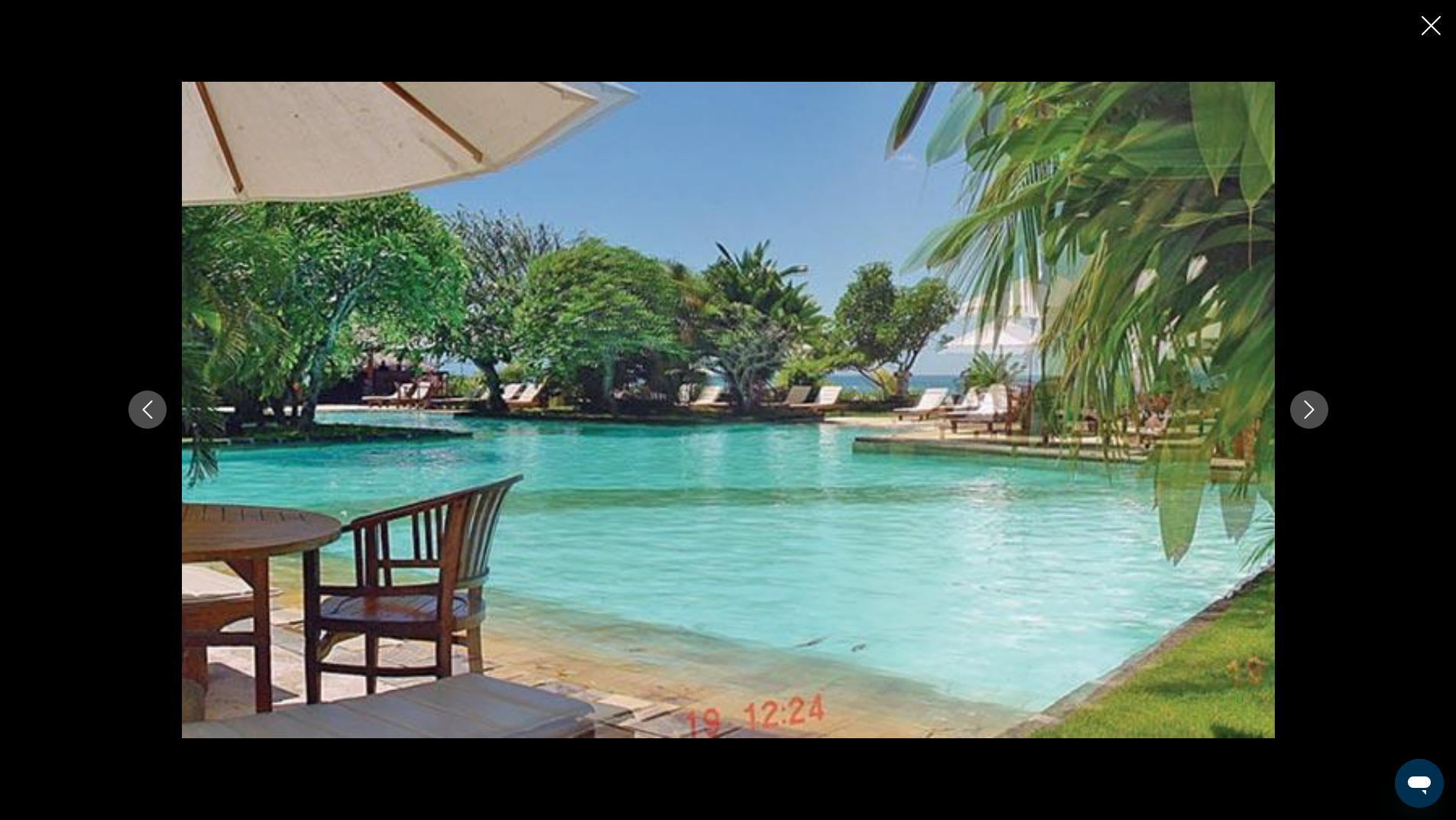
click at [1308, 410] on icon "Next image" at bounding box center [1309, 410] width 18 height 18
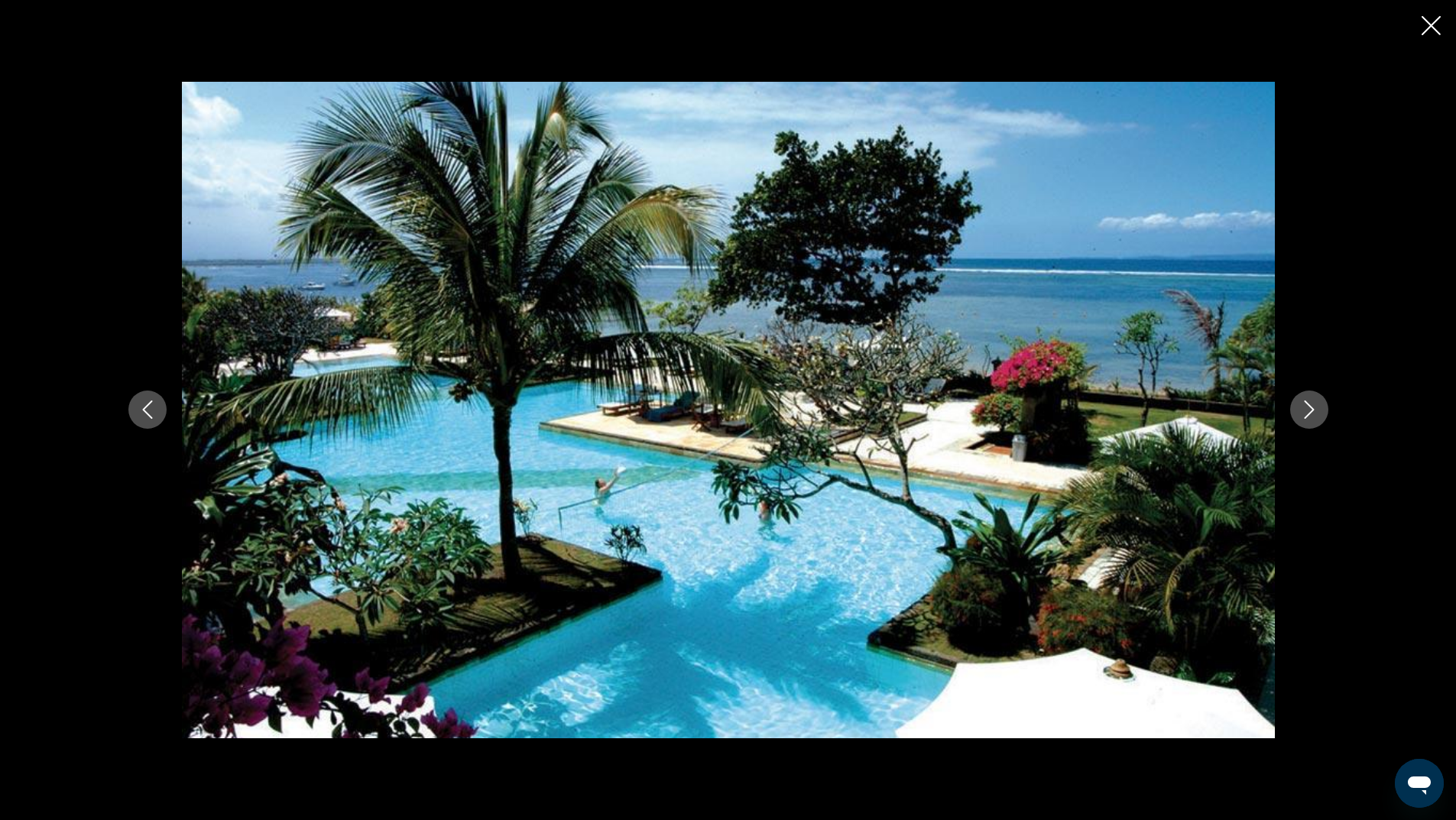
click at [1430, 23] on icon "Close slideshow" at bounding box center [1430, 25] width 19 height 19
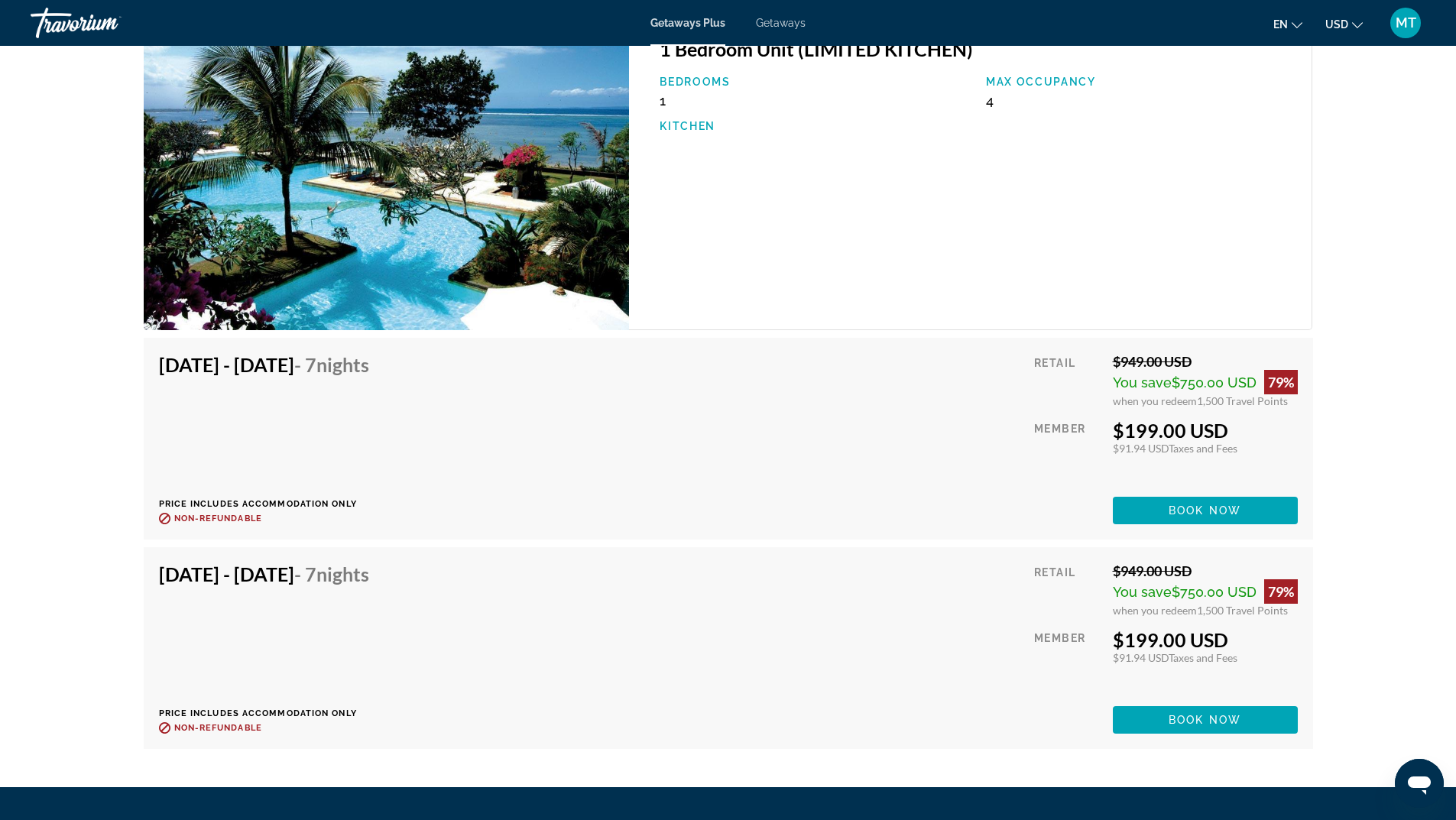
scroll to position [2444, 0]
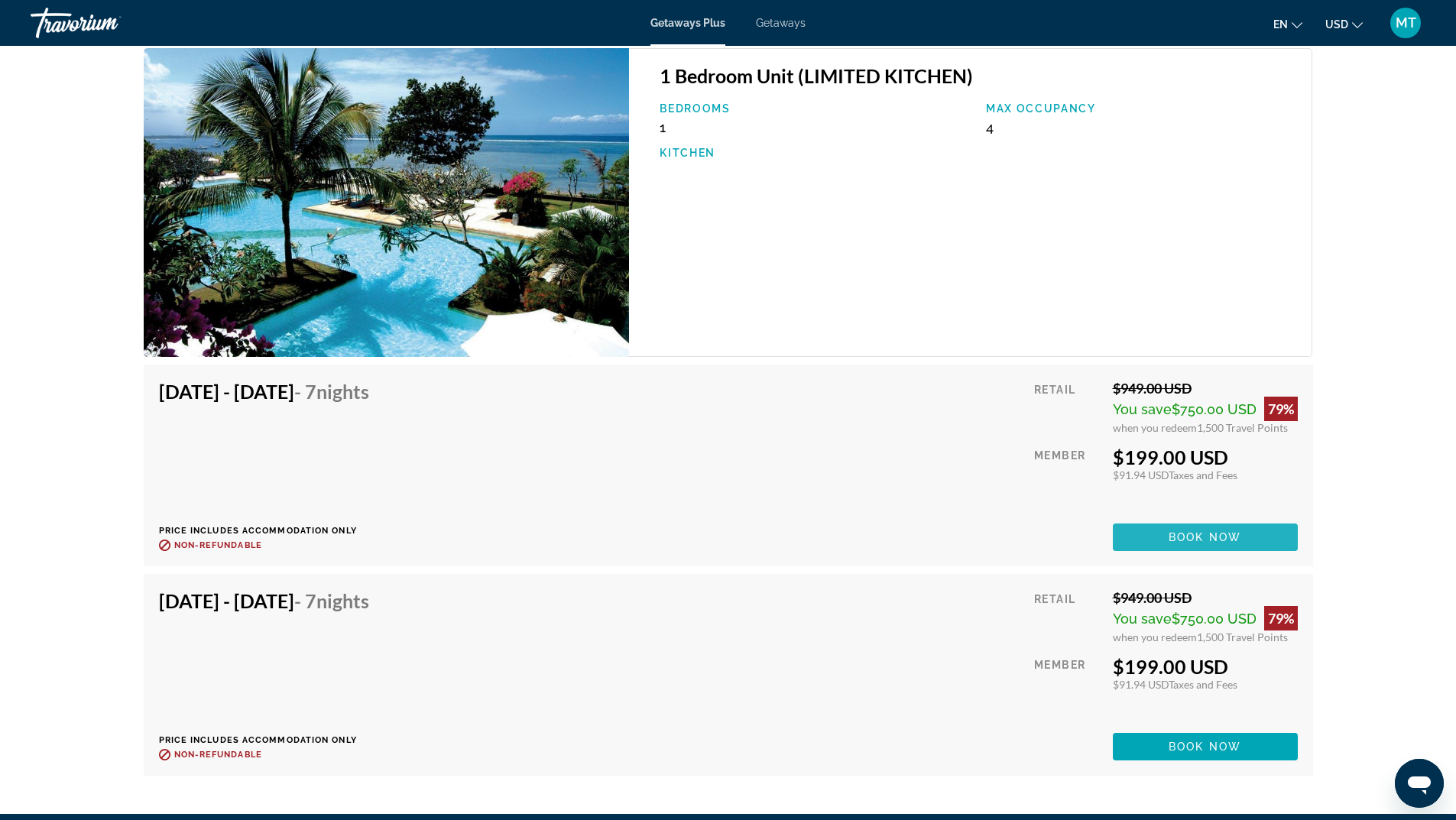
click at [1244, 532] on span "Main content" at bounding box center [1204, 537] width 185 height 36
